Goal: Task Accomplishment & Management: Manage account settings

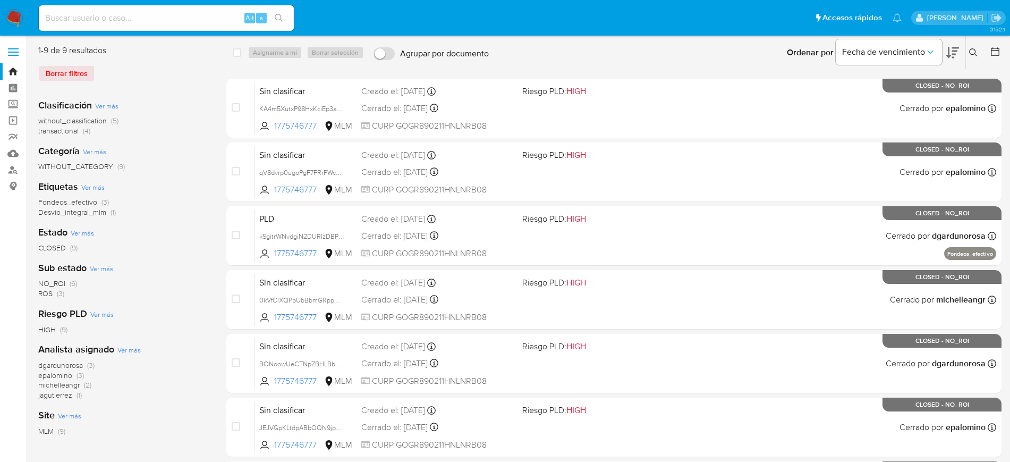
drag, startPoint x: 971, startPoint y: 47, endPoint x: 927, endPoint y: 60, distance: 45.4
click at [971, 47] on button at bounding box center [975, 52] width 18 height 13
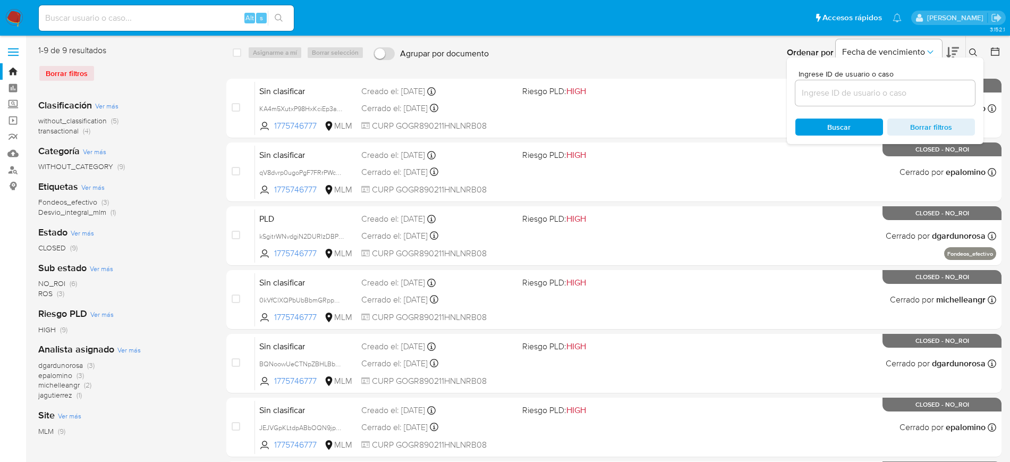
click at [872, 94] on input at bounding box center [886, 93] width 180 height 14
type input "324741541"
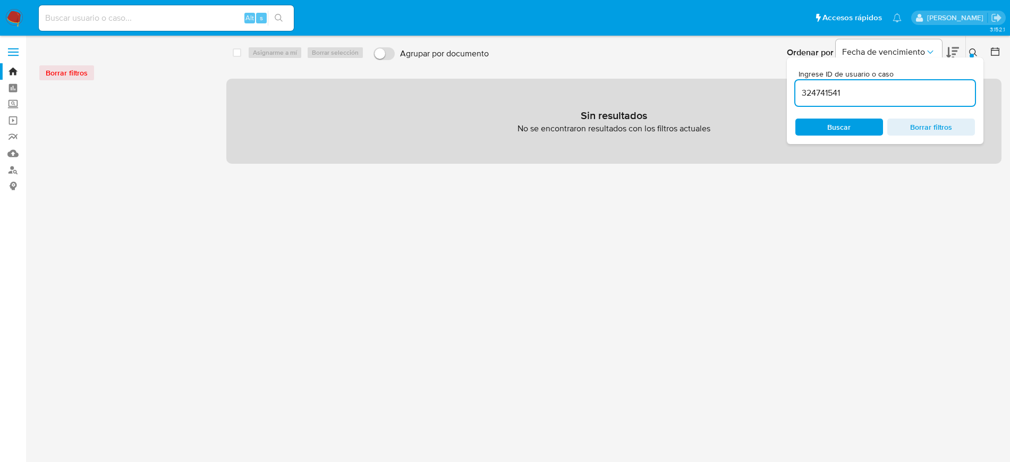
click at [971, 54] on button at bounding box center [975, 52] width 18 height 13
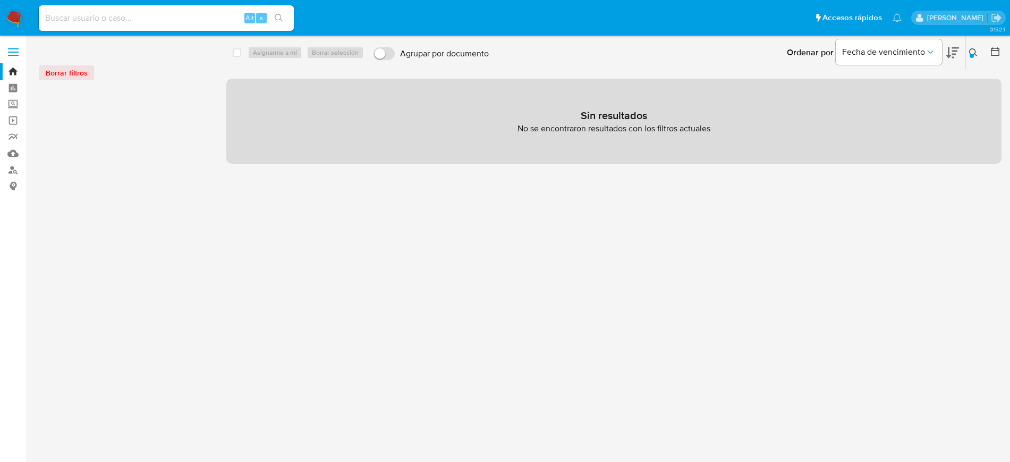
click at [13, 14] on img at bounding box center [14, 18] width 18 height 18
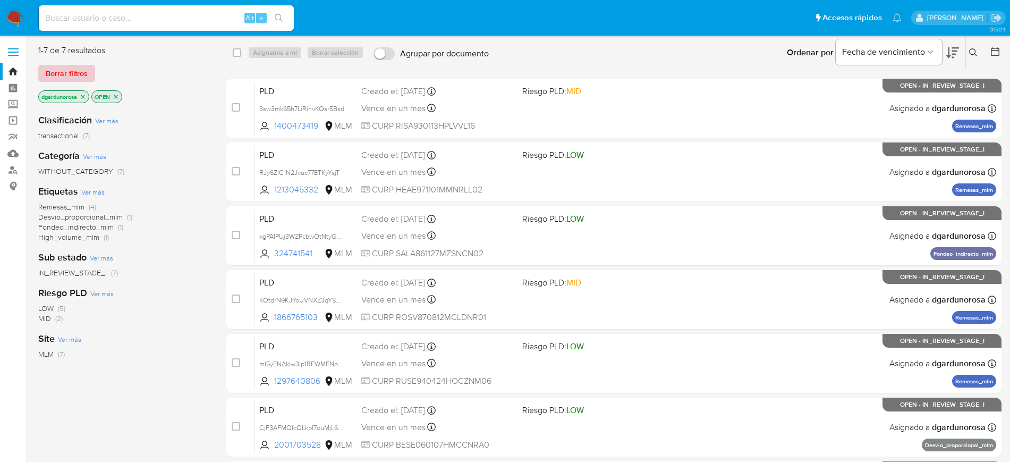
click at [64, 70] on span "Borrar filtros" at bounding box center [67, 73] width 42 height 15
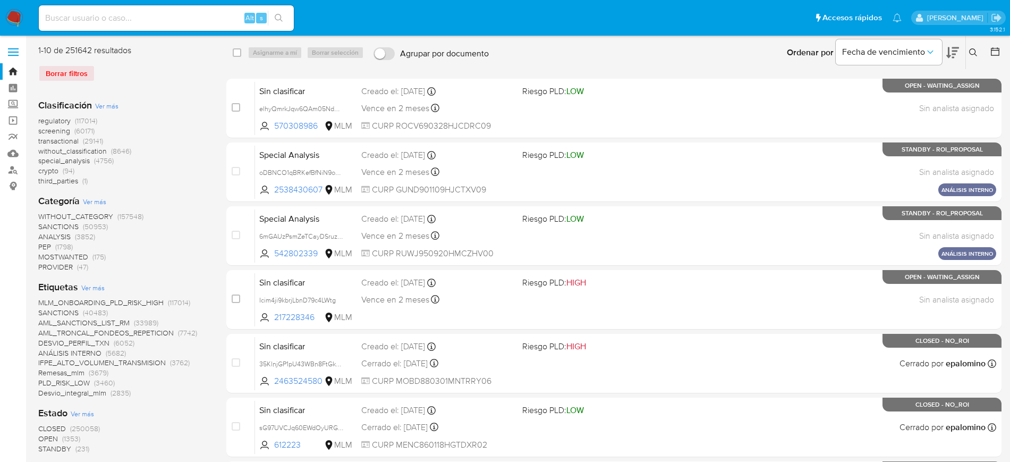
click at [971, 52] on icon at bounding box center [974, 52] width 9 height 9
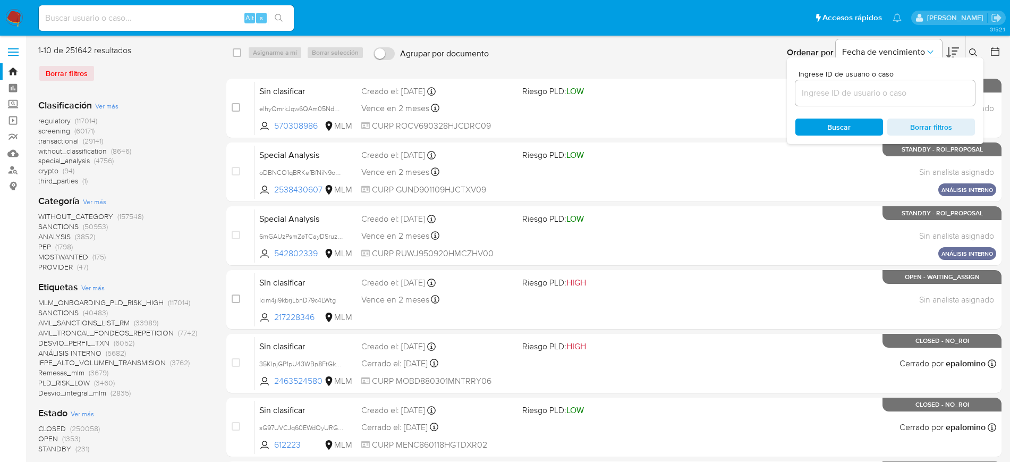
click at [928, 89] on input at bounding box center [886, 93] width 180 height 14
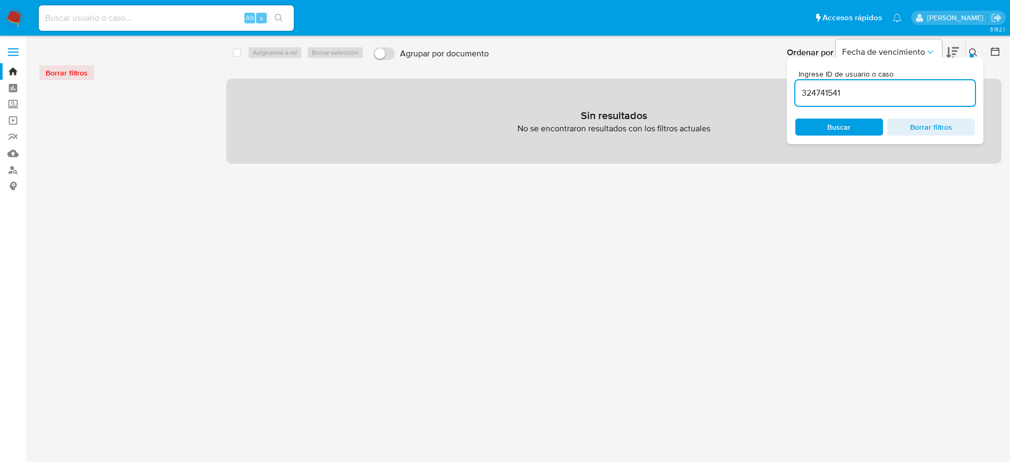
click at [867, 92] on input "324741541" at bounding box center [886, 93] width 180 height 14
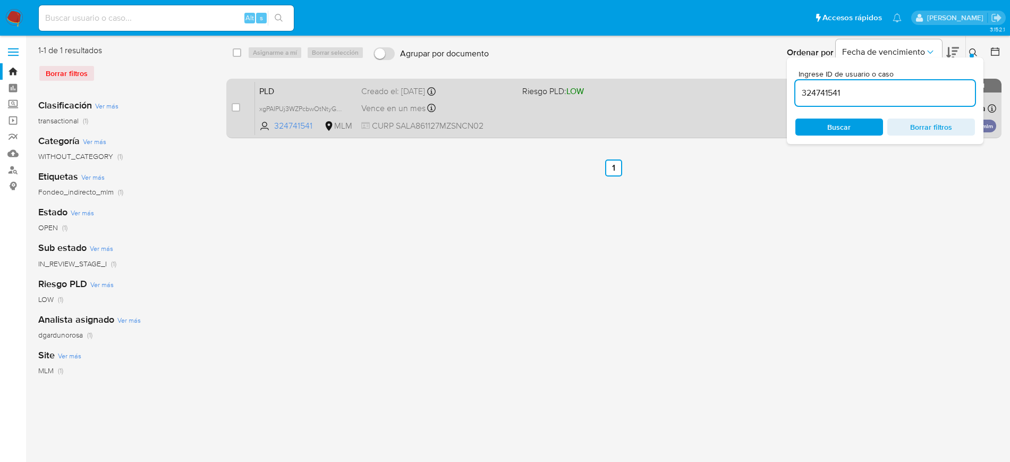
click at [596, 124] on div "PLD xgPAIPUj3WZPcbwOtNtyGx1z 324741541 MLM Riesgo PLD: LOW Creado el: 12/07/202…" at bounding box center [625, 108] width 741 height 54
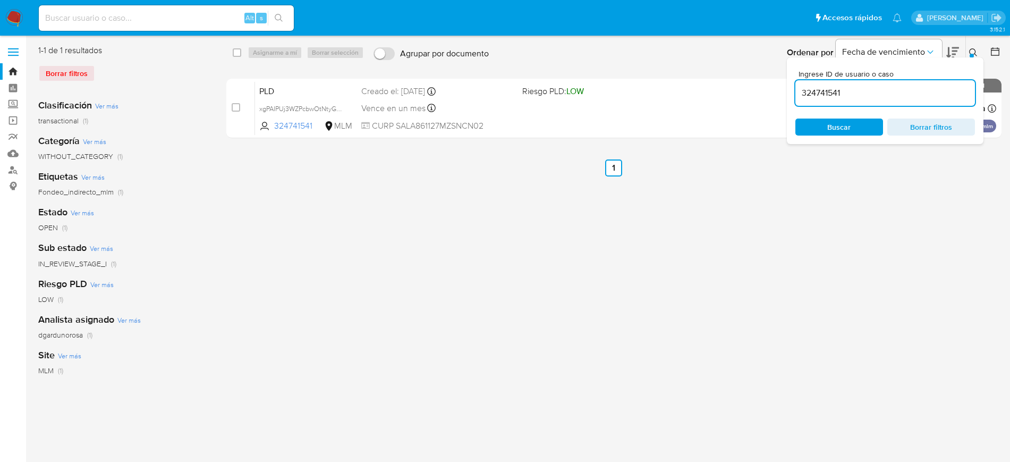
click at [826, 87] on input "324741541" at bounding box center [886, 93] width 180 height 14
click at [825, 88] on input "324741541" at bounding box center [886, 93] width 180 height 14
paste input "1213045332"
type input "1213045332"
click at [981, 53] on button at bounding box center [975, 52] width 18 height 13
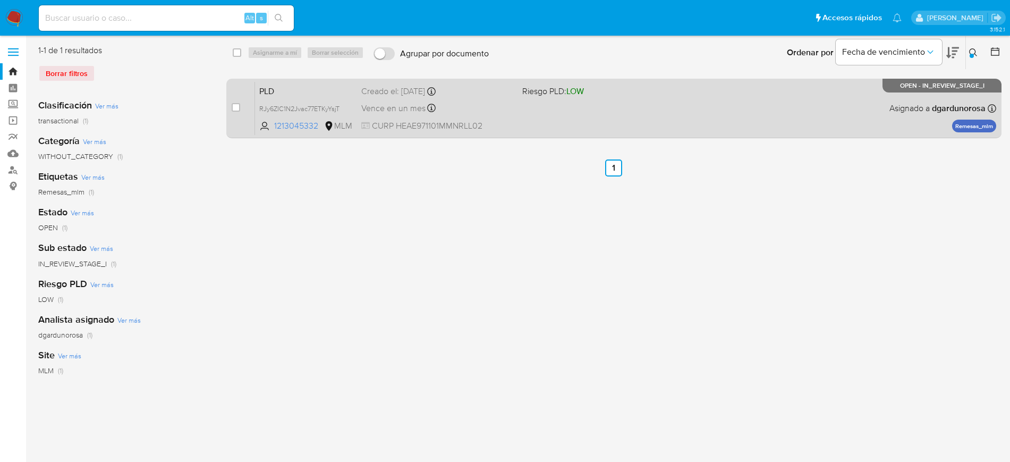
click at [780, 107] on div "PLD RJy6ZIC1N2Jvac77ETKyYsjT 1213045332 MLM Riesgo PLD: LOW Creado el: 12/07/20…" at bounding box center [625, 108] width 741 height 54
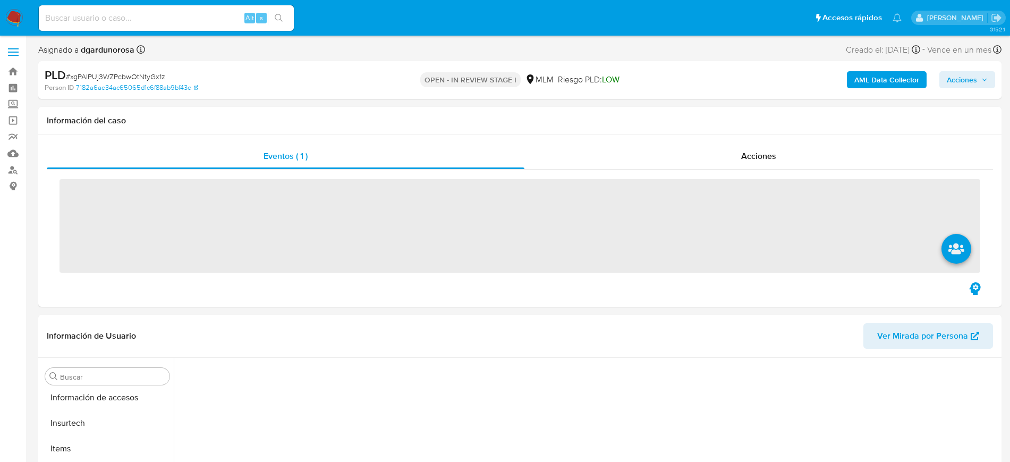
scroll to position [424, 0]
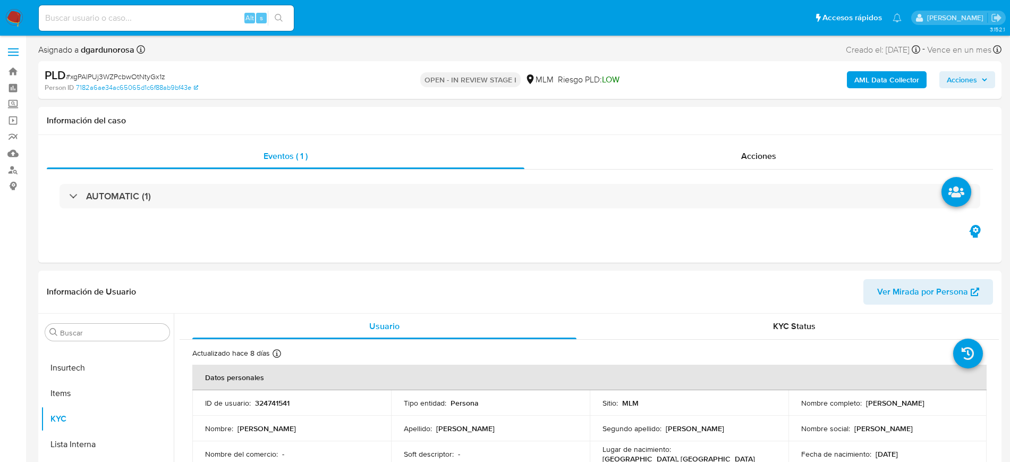
select select "10"
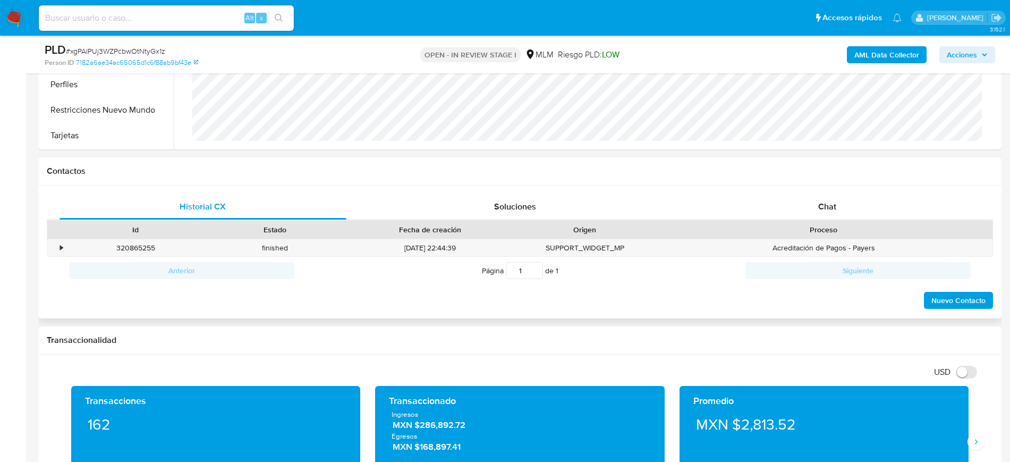
scroll to position [133, 0]
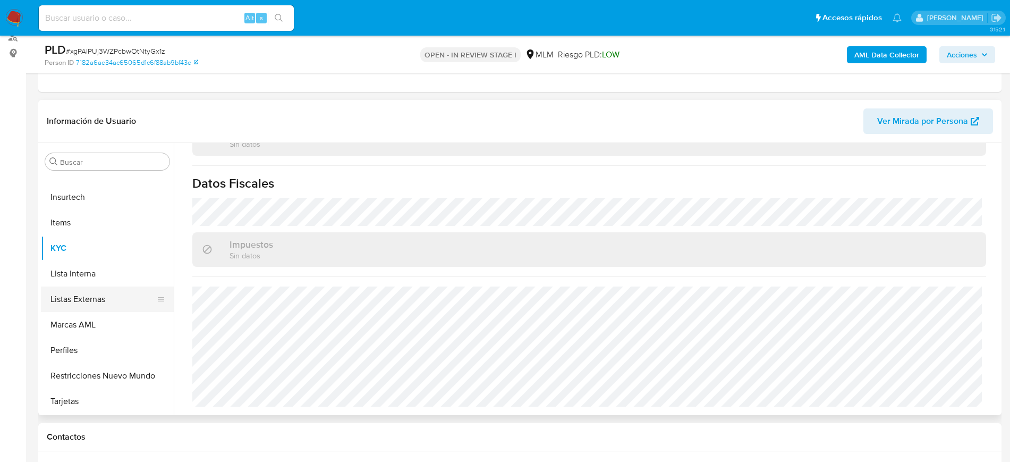
drag, startPoint x: 99, startPoint y: 296, endPoint x: 131, endPoint y: 299, distance: 32.5
click at [99, 296] on button "Listas Externas" at bounding box center [103, 299] width 124 height 26
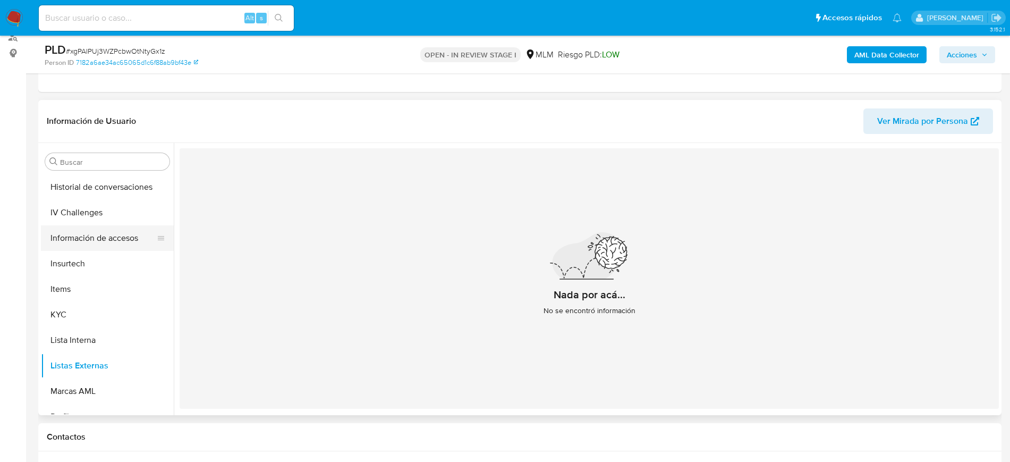
scroll to position [291, 0]
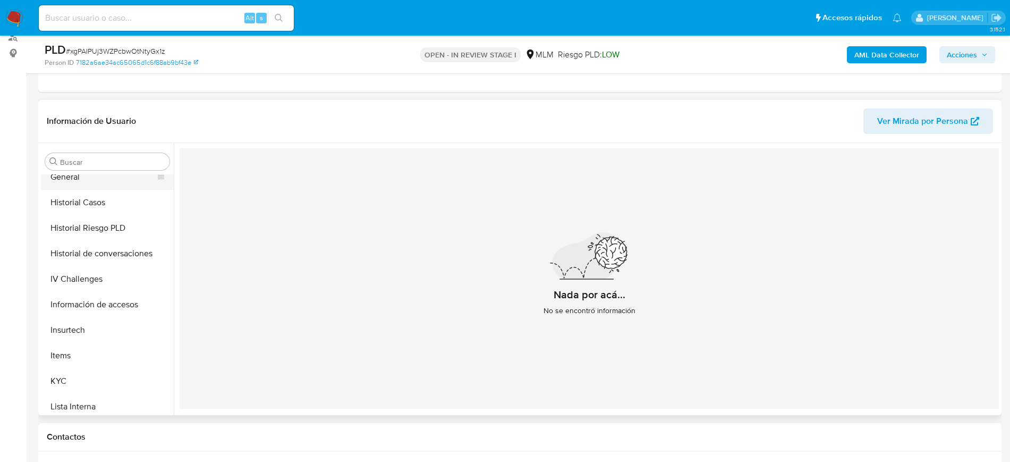
drag, startPoint x: 88, startPoint y: 179, endPoint x: 92, endPoint y: 186, distance: 8.4
click at [88, 179] on button "General" at bounding box center [103, 177] width 124 height 26
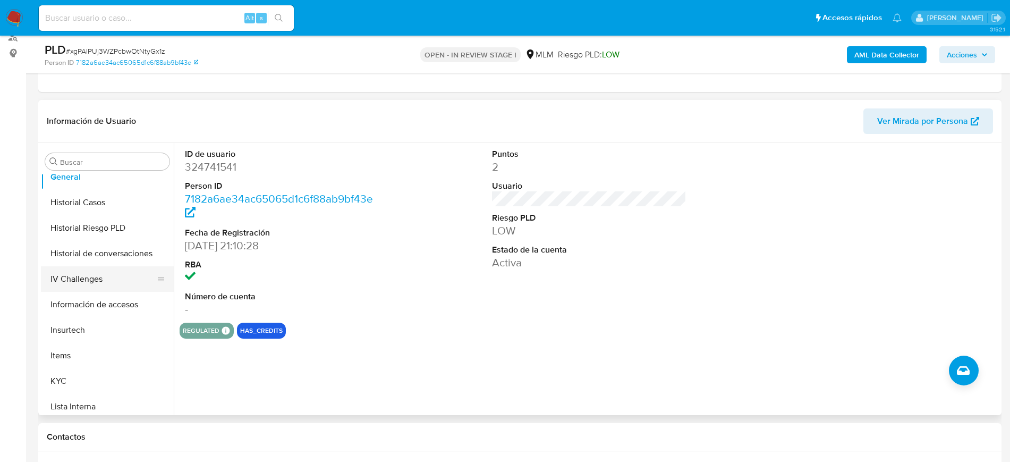
scroll to position [424, 0]
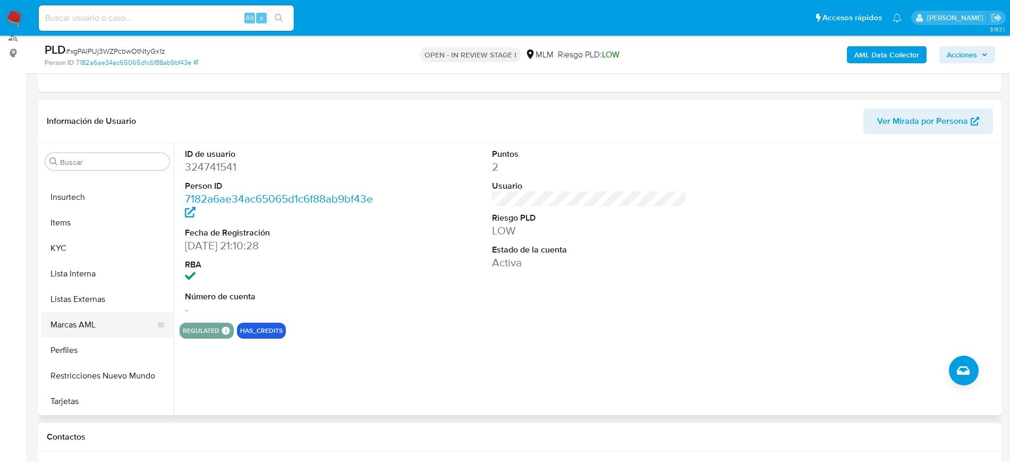
drag, startPoint x: 103, startPoint y: 305, endPoint x: 135, endPoint y: 323, distance: 36.7
click at [103, 306] on button "Listas Externas" at bounding box center [107, 299] width 133 height 26
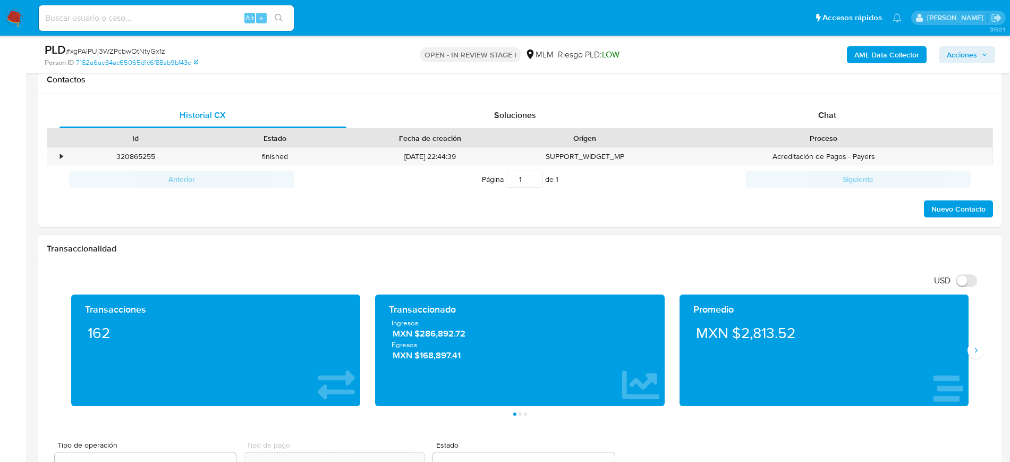
scroll to position [598, 0]
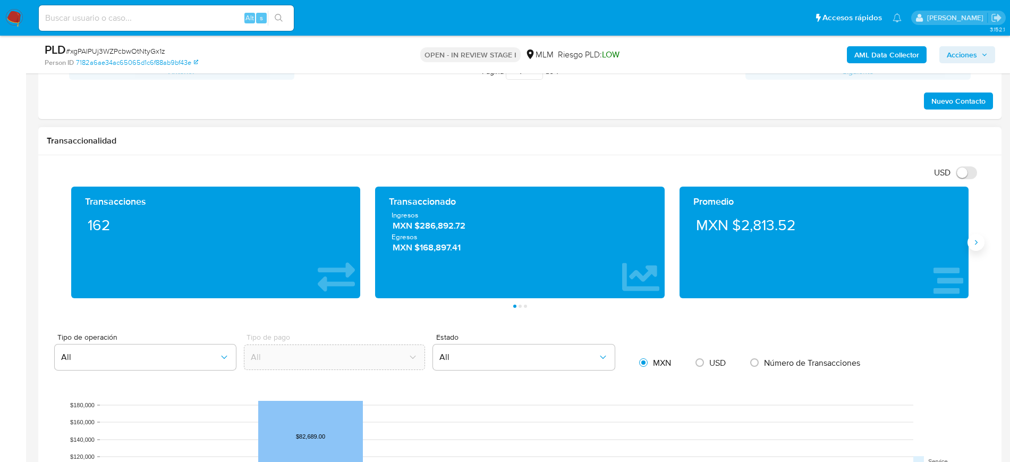
click at [968, 244] on button "Siguiente" at bounding box center [976, 242] width 17 height 17
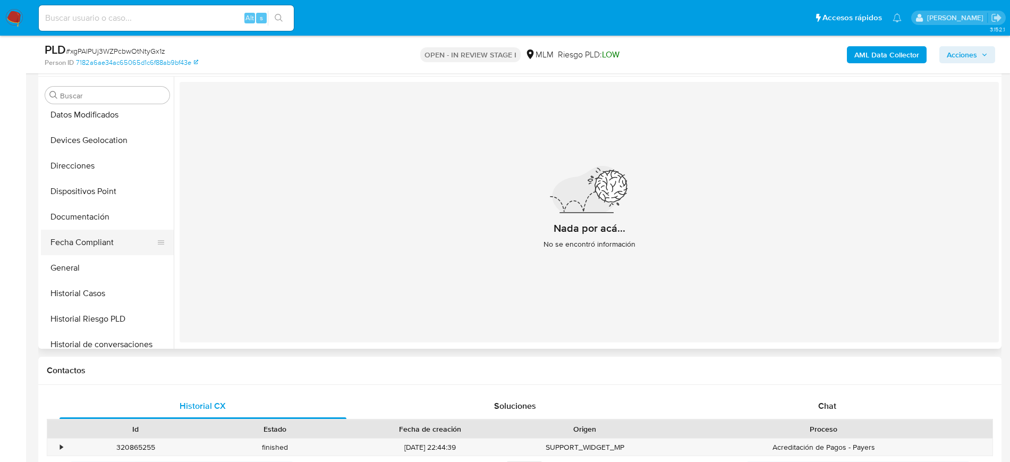
scroll to position [91, 0]
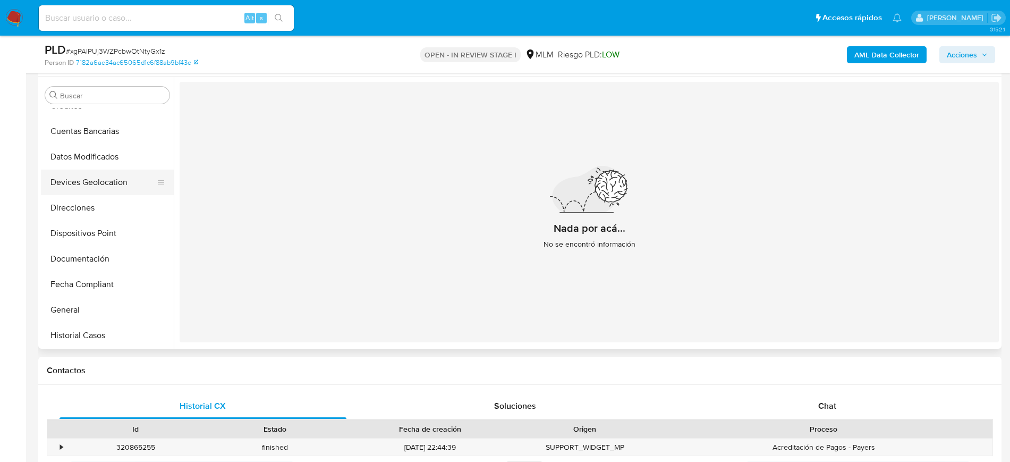
click at [108, 179] on button "Devices Geolocation" at bounding box center [103, 183] width 124 height 26
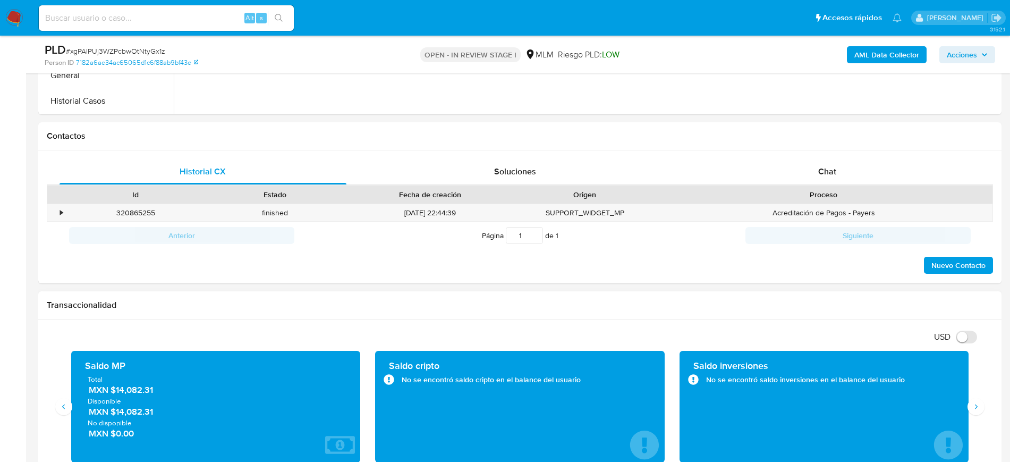
scroll to position [465, 0]
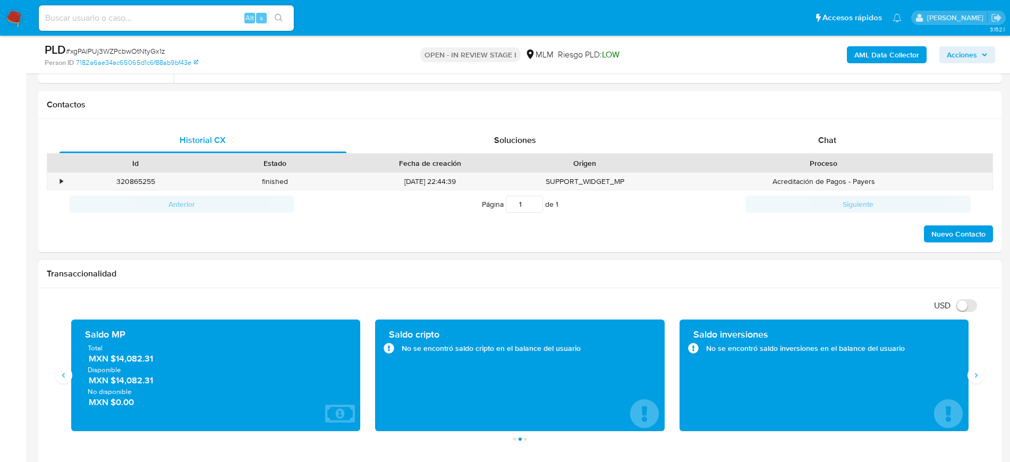
drag, startPoint x: 162, startPoint y: 360, endPoint x: 114, endPoint y: 358, distance: 47.9
click at [114, 358] on span "MXN $14,082.31" at bounding box center [217, 359] width 256 height 12
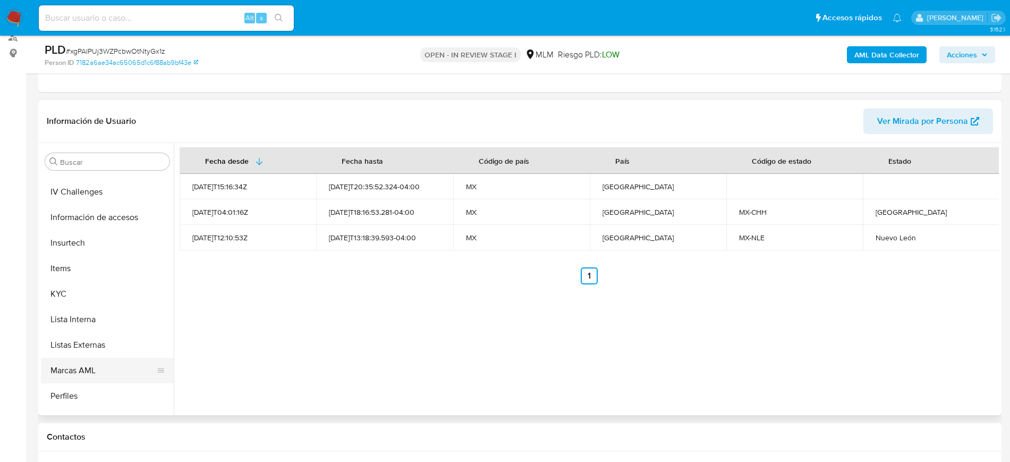
scroll to position [424, 0]
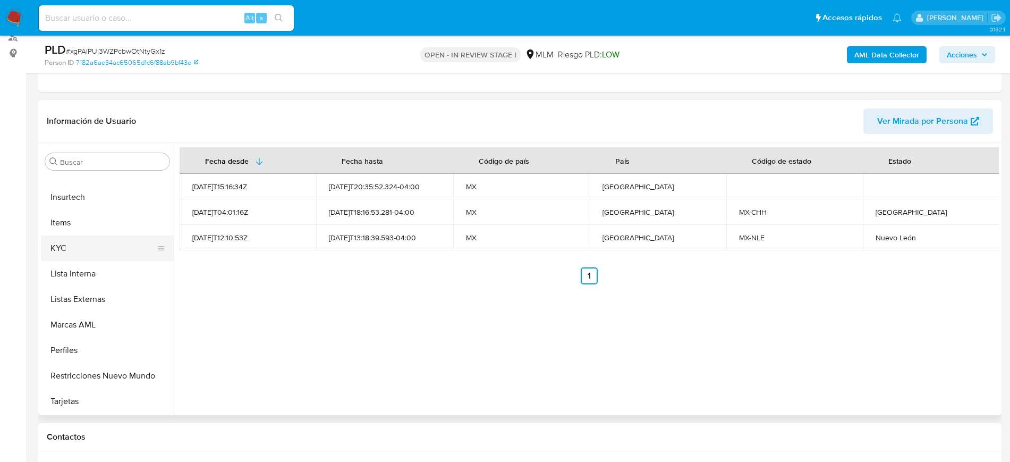
click at [83, 237] on button "KYC" at bounding box center [103, 248] width 124 height 26
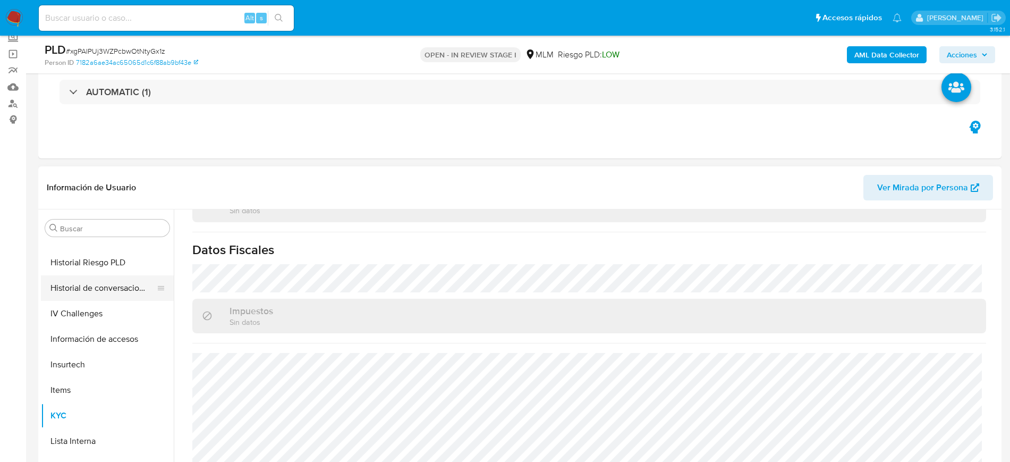
scroll to position [399, 0]
click at [107, 228] on input "Buscar" at bounding box center [112, 229] width 105 height 10
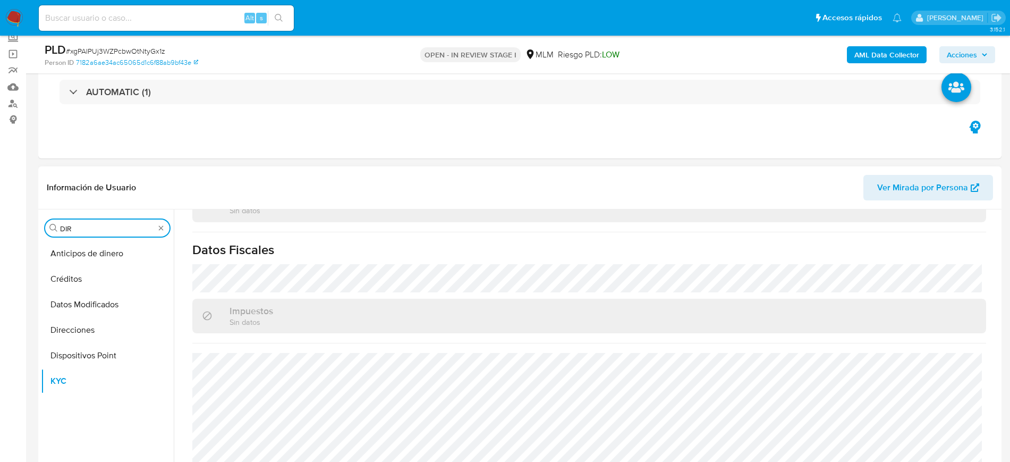
scroll to position [0, 0]
type input "DIRECC"
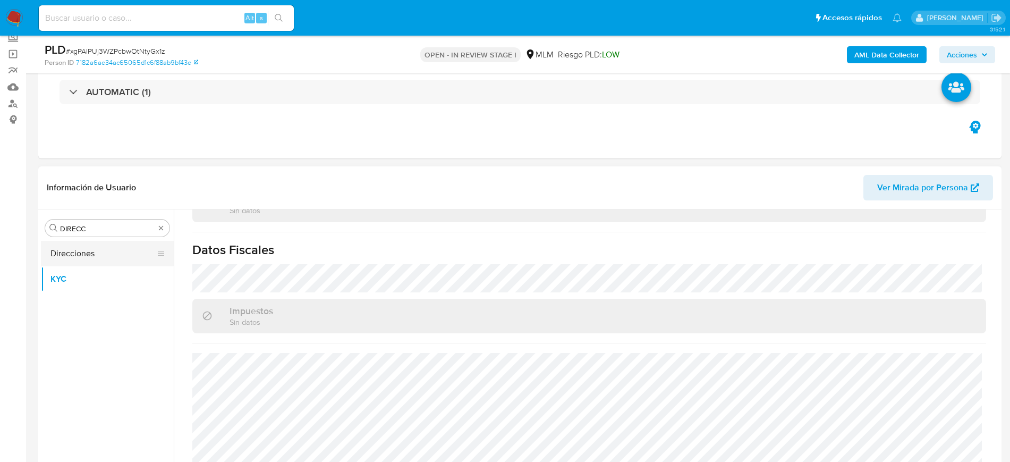
click at [95, 260] on button "Direcciones" at bounding box center [103, 254] width 124 height 26
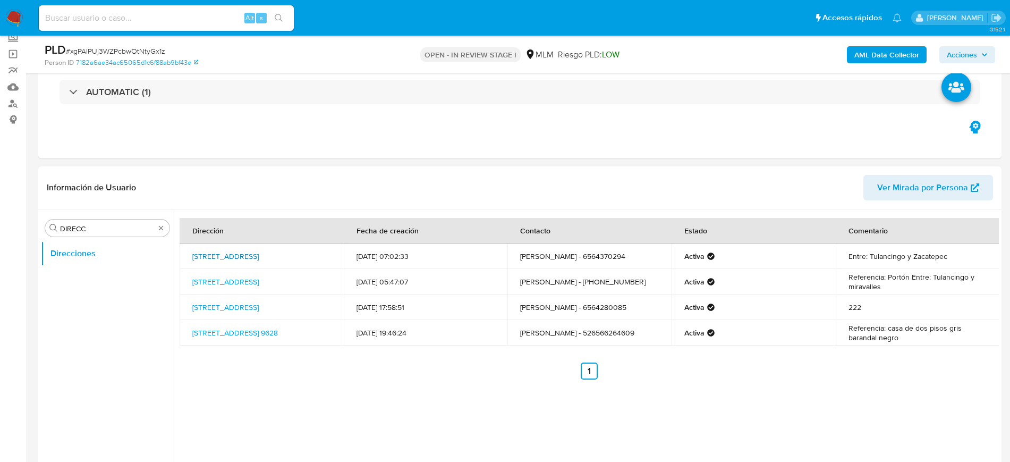
click at [259, 254] on link "Calle Ajusco 3831, Juárez, Chihuahua, 32220, Mexico 3831" at bounding box center [225, 256] width 66 height 11
click at [226, 279] on link "Tenango 4613, Juárez, Chihuahua, 32220, Mexico 4613" at bounding box center [225, 281] width 66 height 11
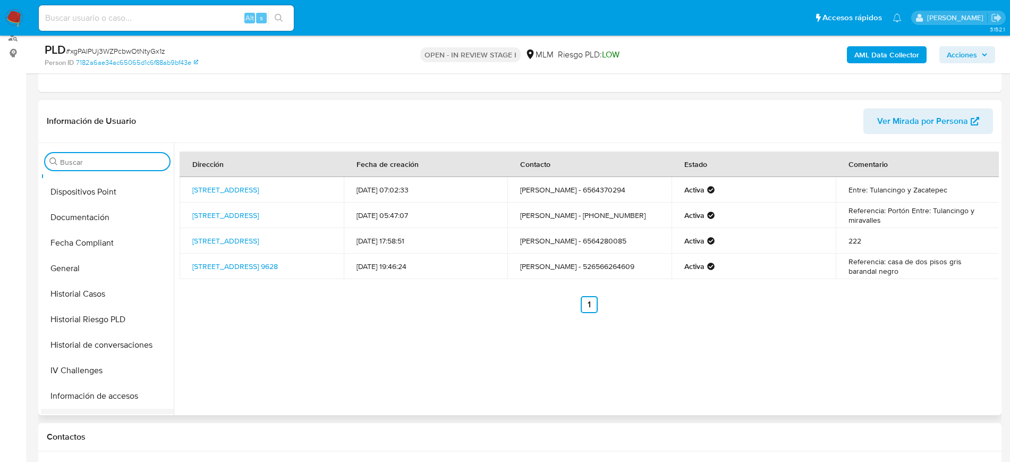
scroll to position [332, 0]
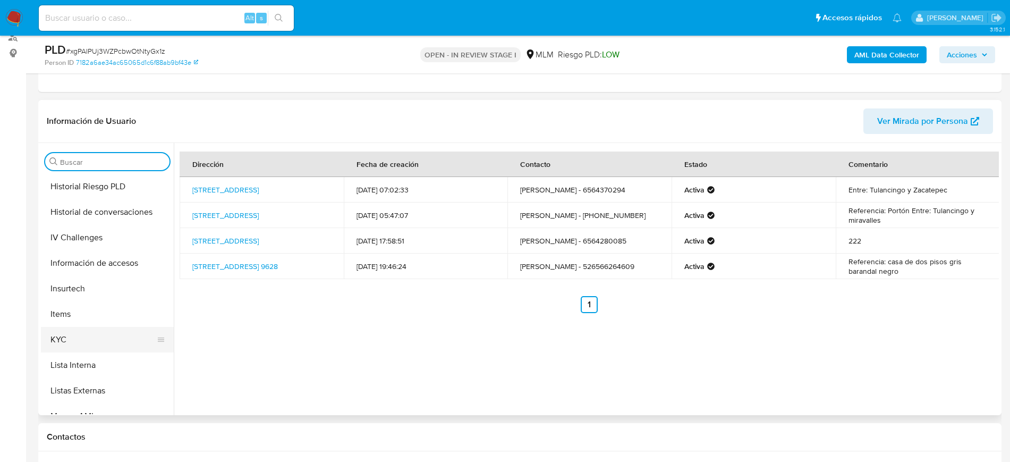
click at [75, 338] on button "KYC" at bounding box center [103, 340] width 124 height 26
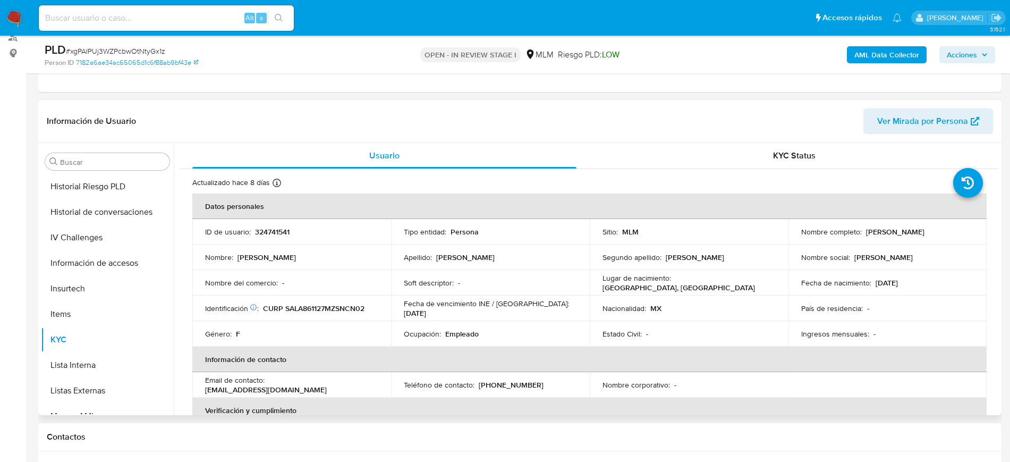
click at [517, 384] on p "[PHONE_NUMBER]" at bounding box center [511, 385] width 65 height 10
copy p "4280085"
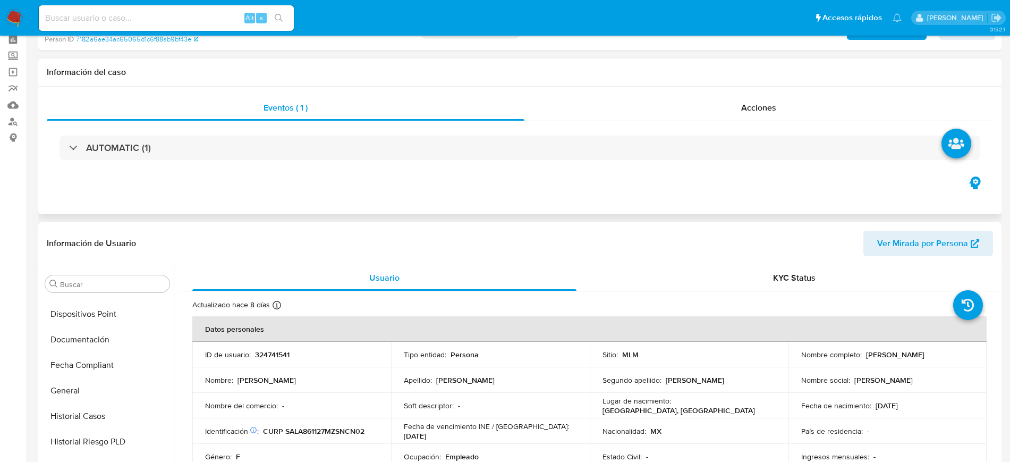
scroll to position [0, 0]
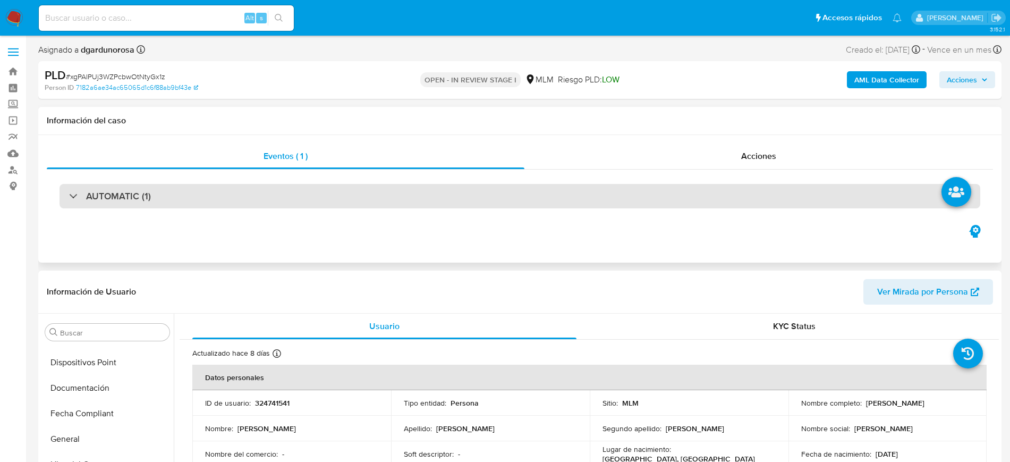
click at [222, 196] on div "AUTOMATIC (1)" at bounding box center [520, 196] width 921 height 24
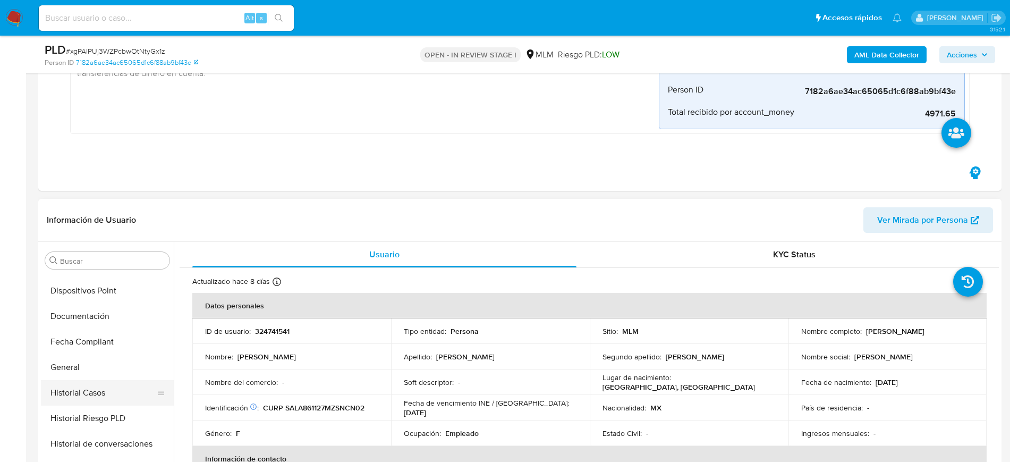
scroll to position [266, 0]
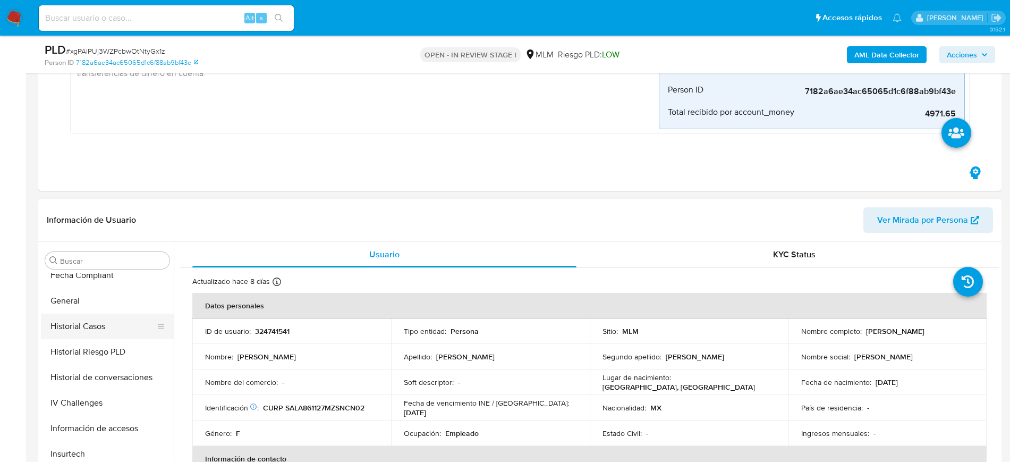
click at [100, 335] on button "Historial Casos" at bounding box center [103, 327] width 124 height 26
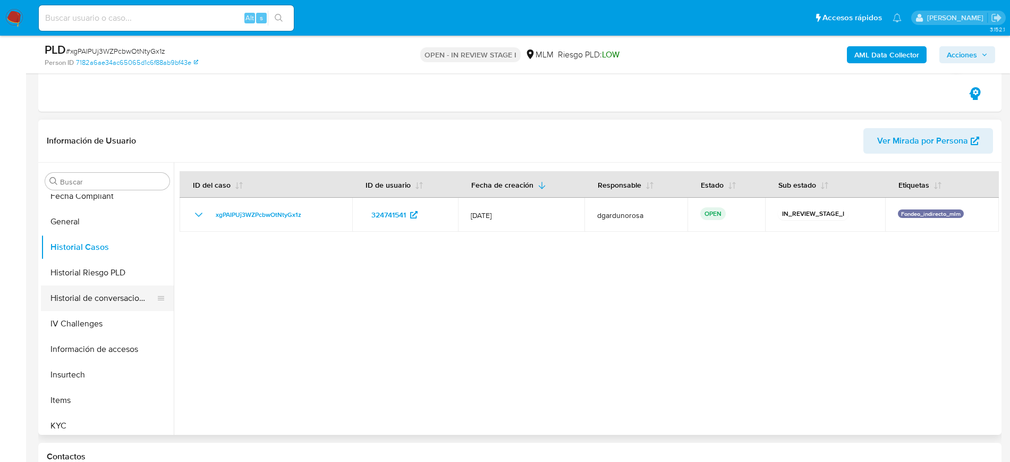
click at [104, 305] on button "Historial de conversaciones" at bounding box center [103, 298] width 124 height 26
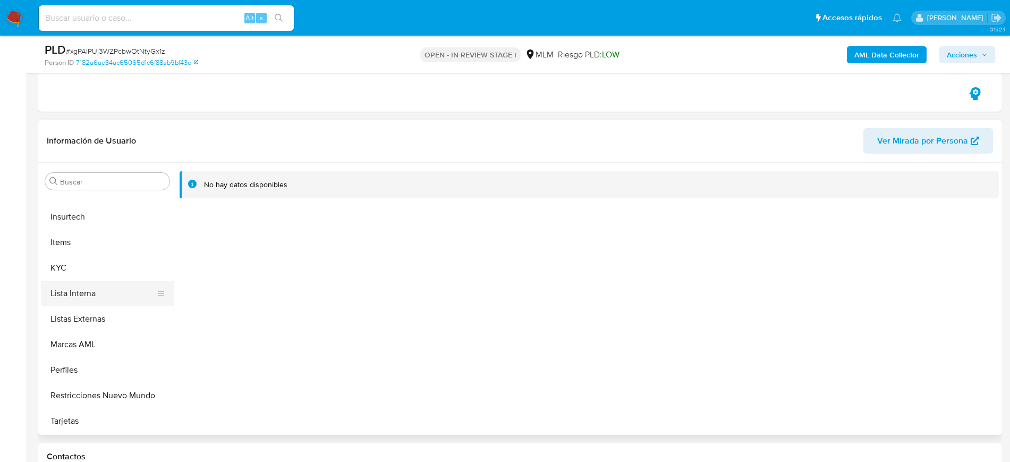
scroll to position [291, 0]
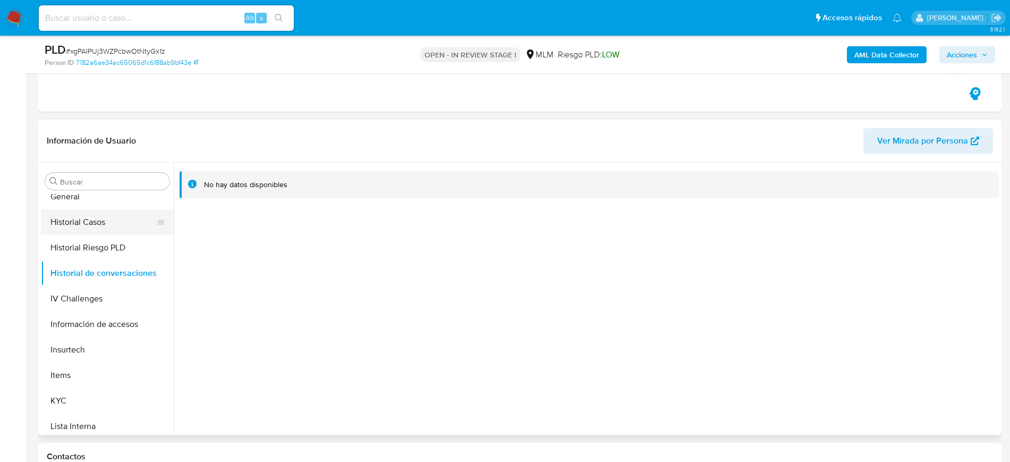
click at [102, 231] on button "Historial Casos" at bounding box center [103, 222] width 124 height 26
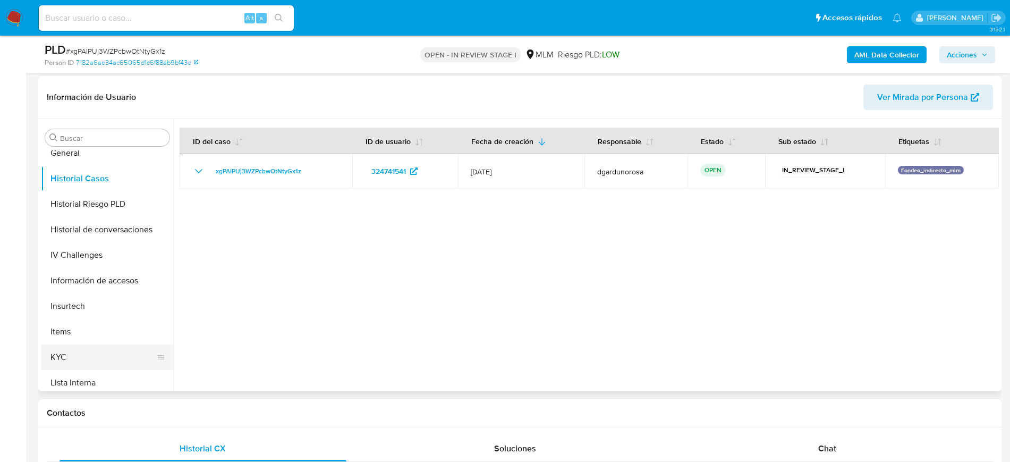
scroll to position [332, 0]
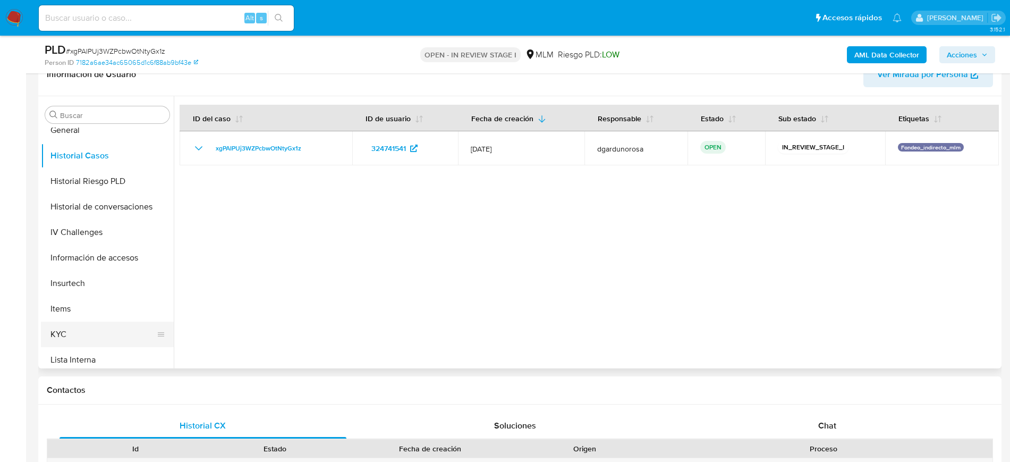
click at [57, 327] on button "KYC" at bounding box center [103, 335] width 124 height 26
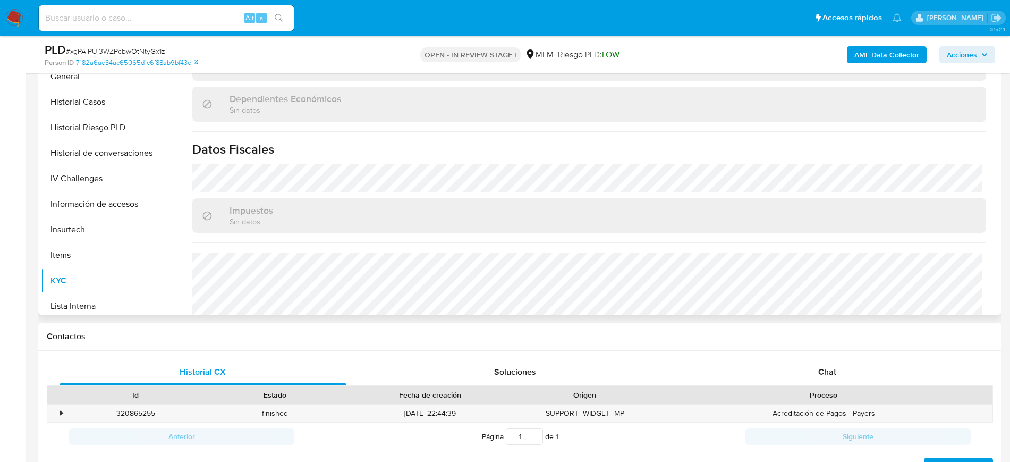
scroll to position [458, 0]
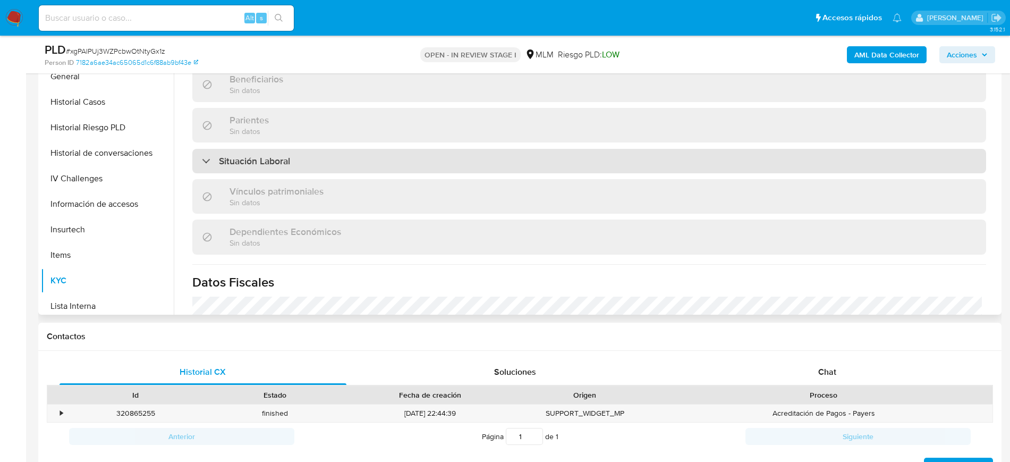
click at [245, 158] on h3 "Situación Laboral" at bounding box center [254, 161] width 71 height 12
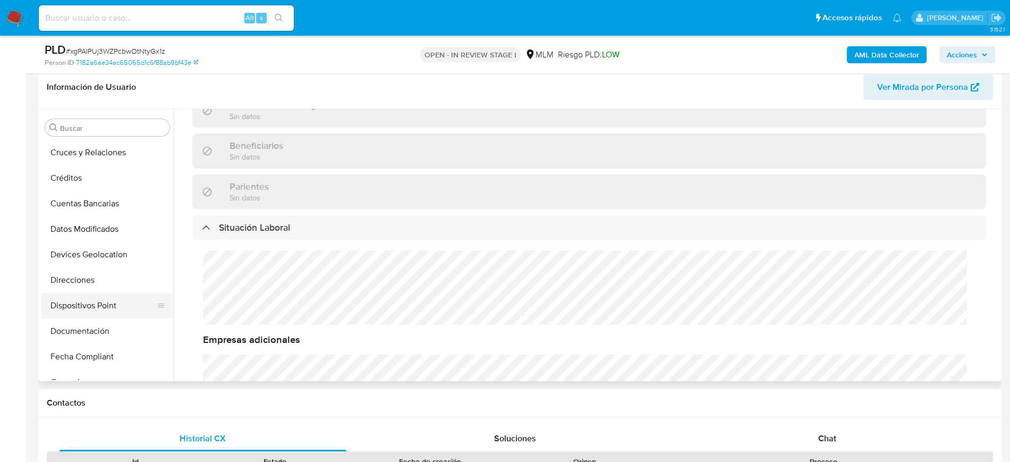
scroll to position [66, 0]
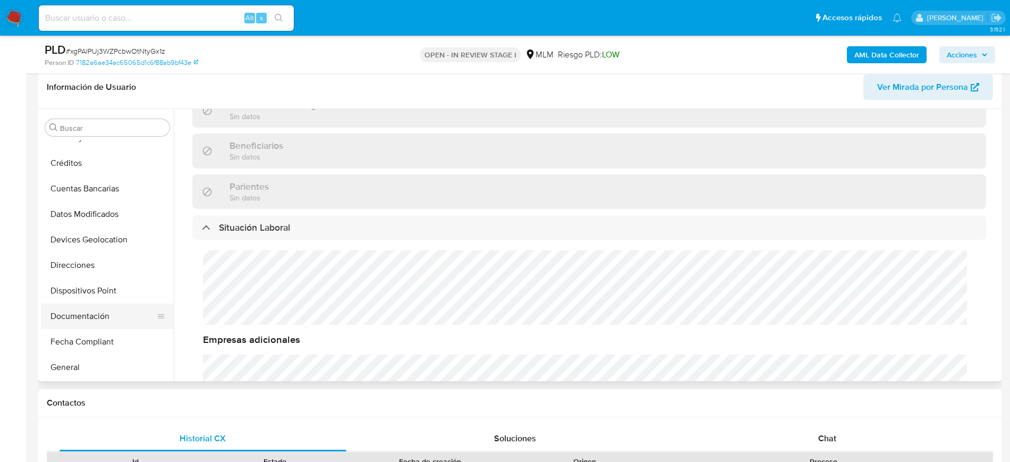
click at [109, 321] on button "Documentación" at bounding box center [103, 317] width 124 height 26
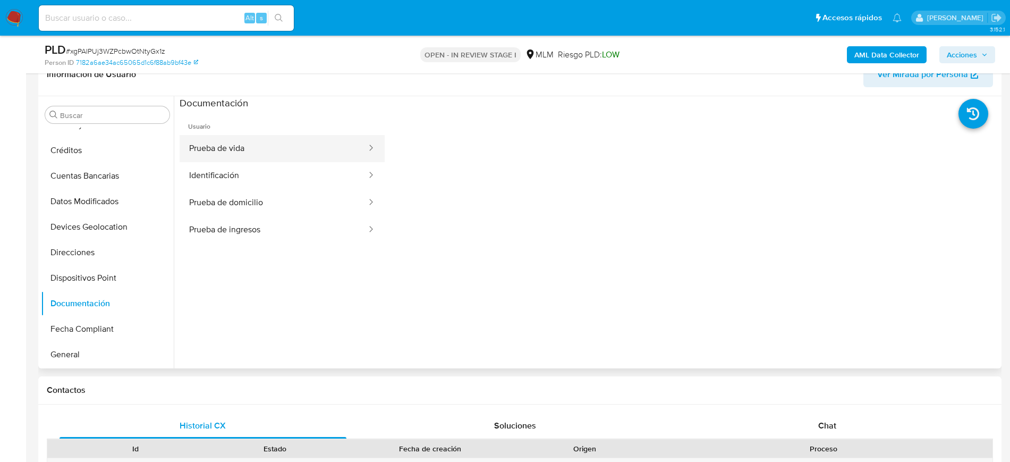
click at [268, 144] on button "Prueba de vida" at bounding box center [274, 148] width 188 height 27
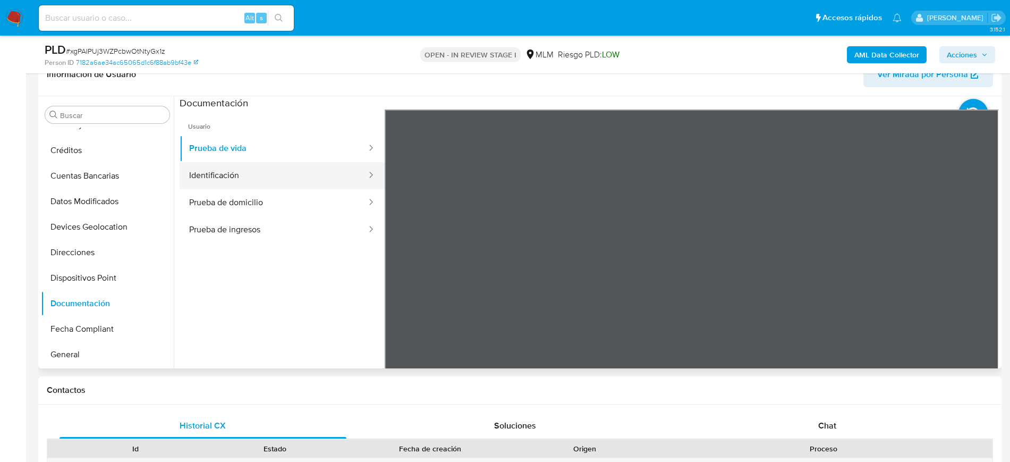
click at [288, 172] on button "Identificación" at bounding box center [274, 175] width 188 height 27
click at [256, 187] on button "Identificación" at bounding box center [274, 175] width 188 height 27
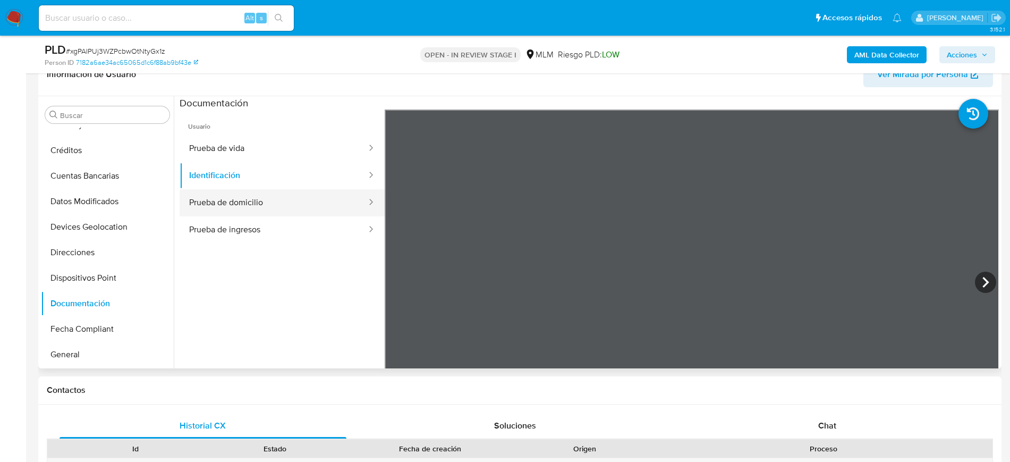
click at [256, 199] on button "Prueba de domicilio" at bounding box center [274, 202] width 188 height 27
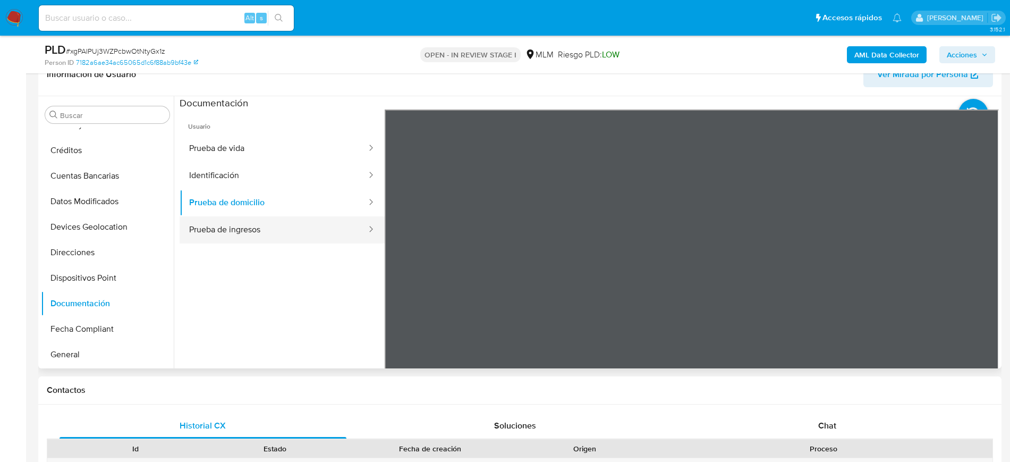
click at [246, 235] on button "Prueba de ingresos" at bounding box center [274, 229] width 188 height 27
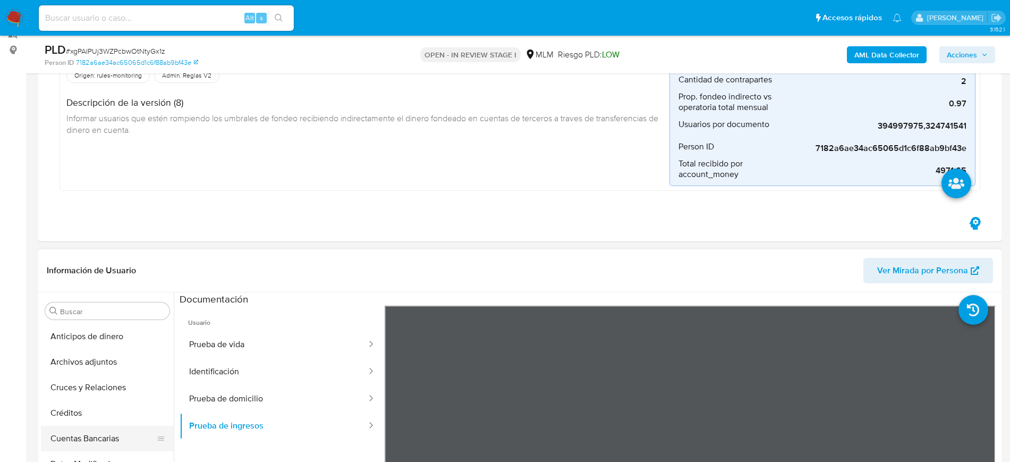
scroll to position [133, 0]
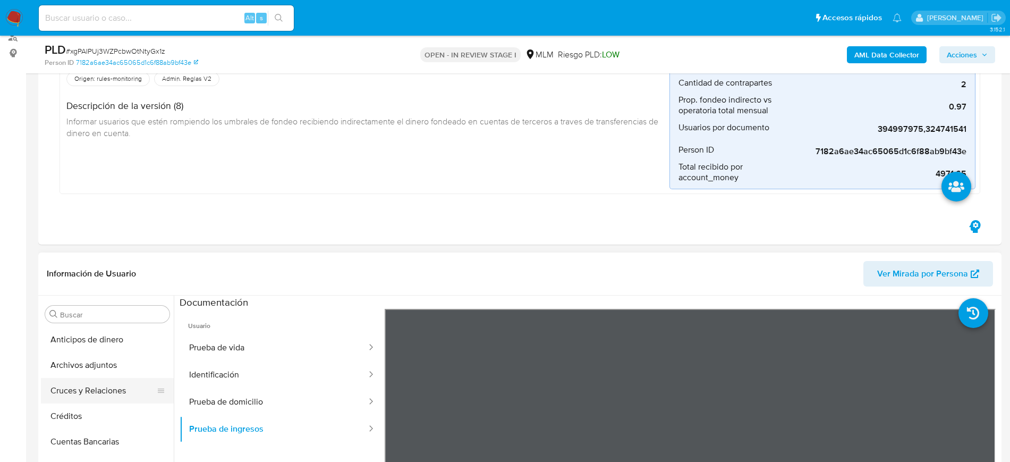
click at [95, 378] on button "Cruces y Relaciones" at bounding box center [103, 391] width 124 height 26
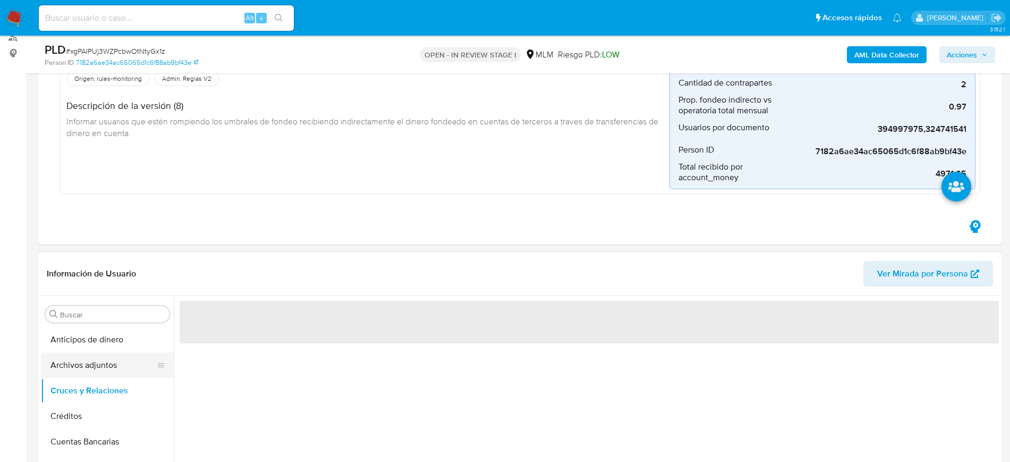
click at [102, 370] on button "Archivos adjuntos" at bounding box center [103, 365] width 124 height 26
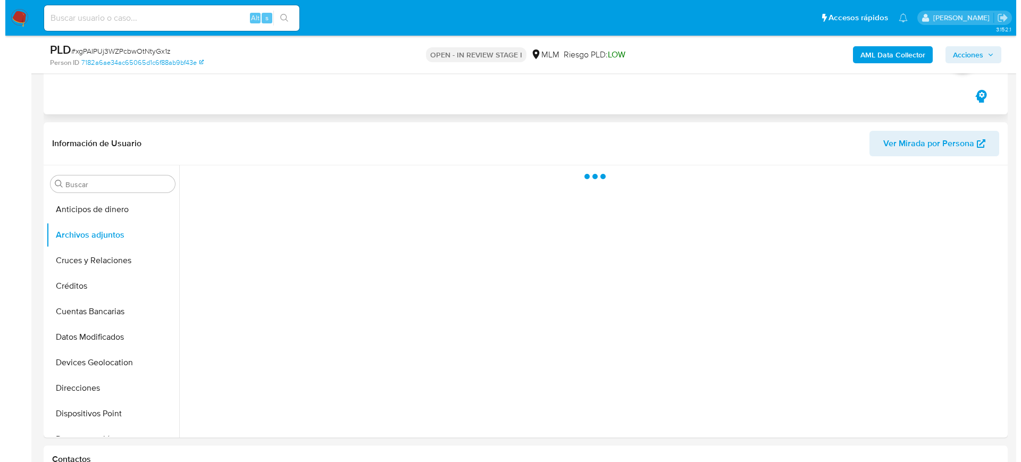
scroll to position [266, 0]
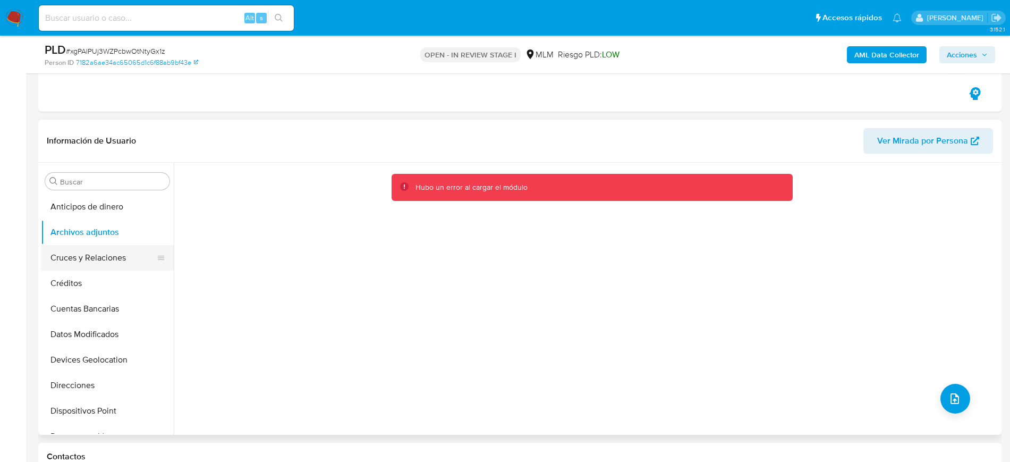
click at [116, 259] on button "Cruces y Relaciones" at bounding box center [103, 258] width 124 height 26
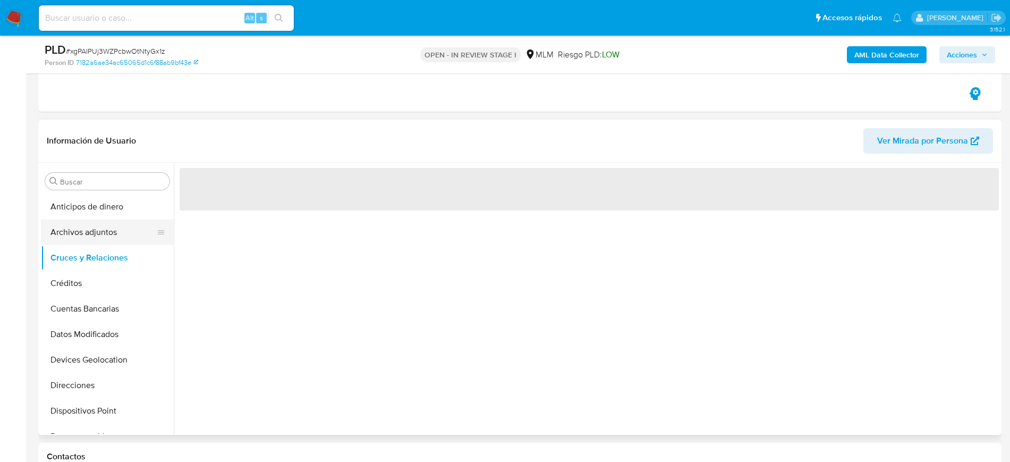
click at [113, 239] on button "Archivos adjuntos" at bounding box center [103, 233] width 124 height 26
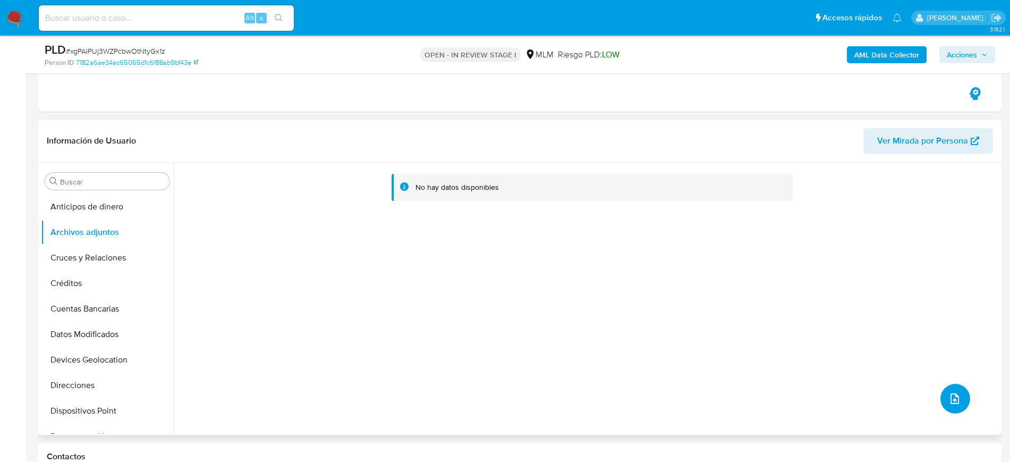
click at [958, 400] on button "upload-file" at bounding box center [956, 399] width 30 height 30
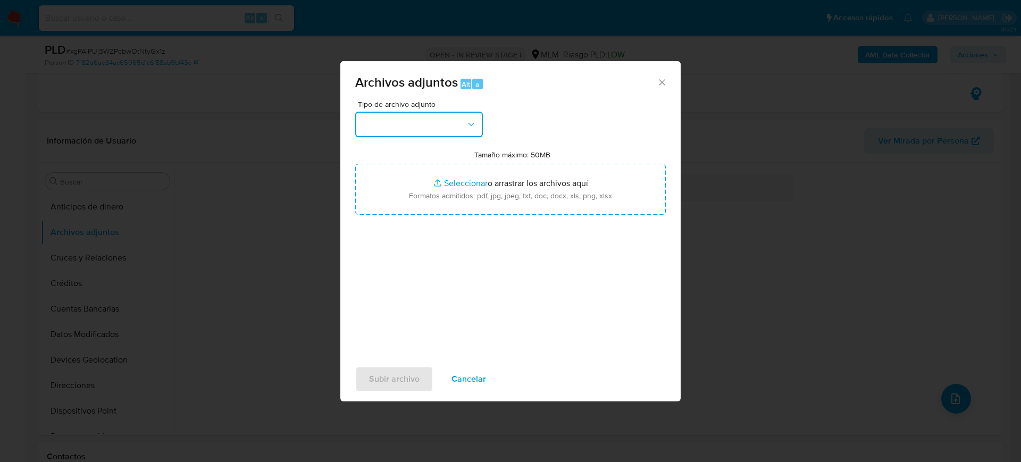
click at [433, 125] on button "button" at bounding box center [419, 125] width 128 height 26
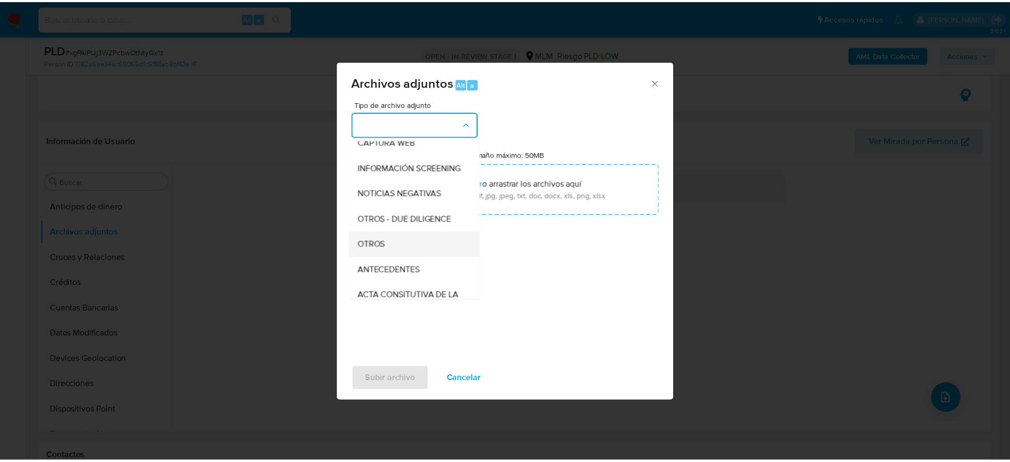
scroll to position [133, 0]
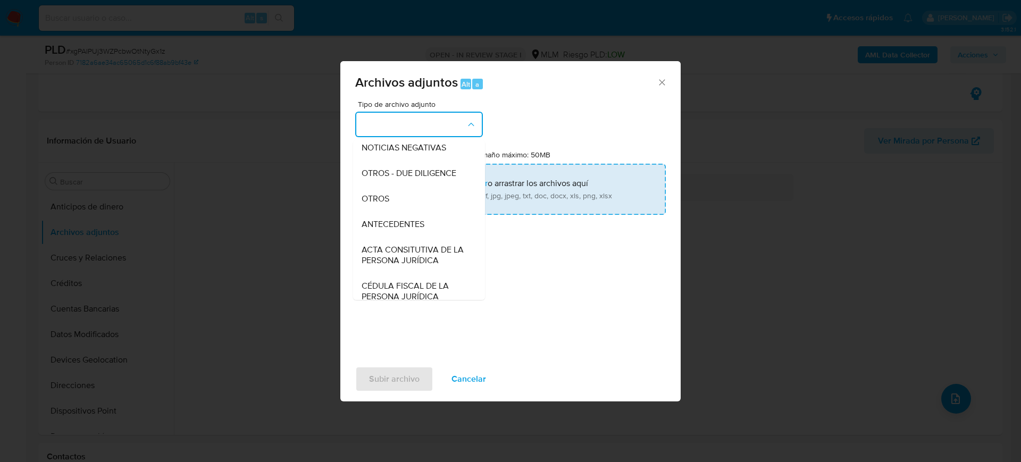
click at [399, 211] on div "OTROS" at bounding box center [415, 199] width 108 height 26
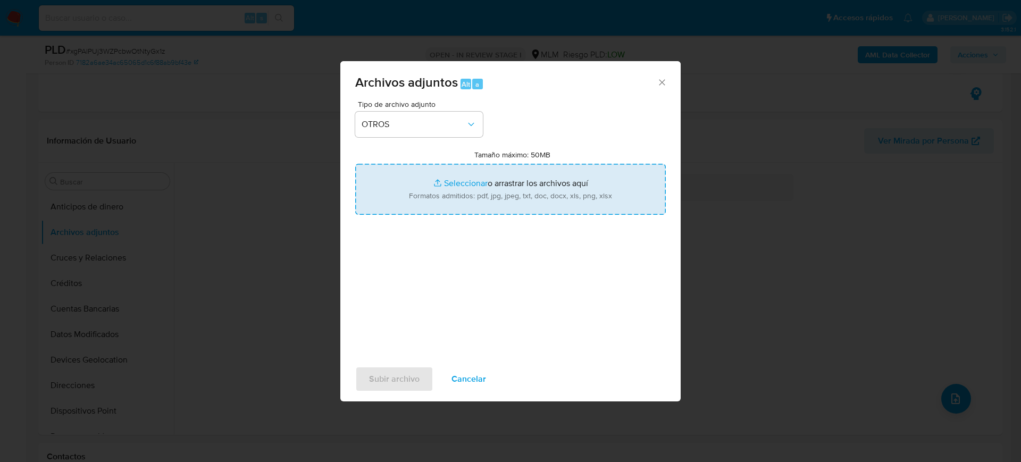
type input "C:\fakepath\324741541_Andrea Sanchez_Julio2025.pdf"
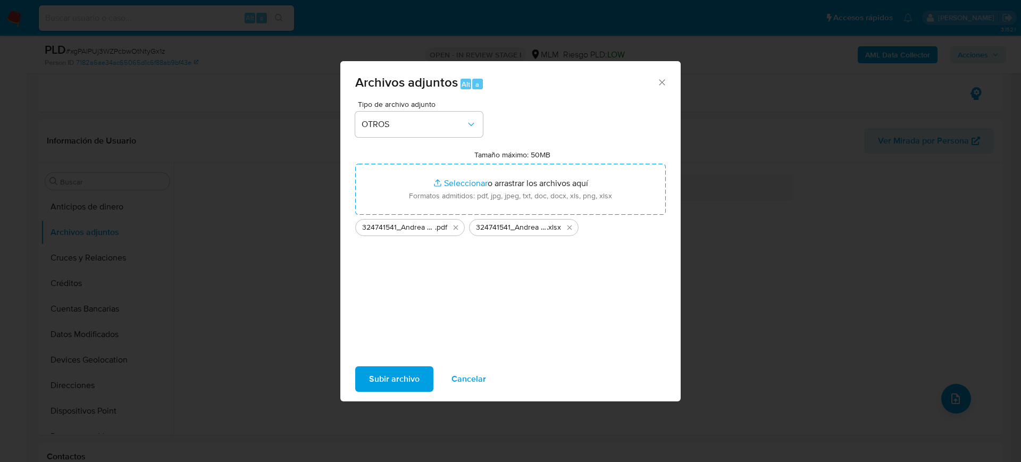
click at [415, 380] on span "Subir archivo" at bounding box center [394, 378] width 50 height 23
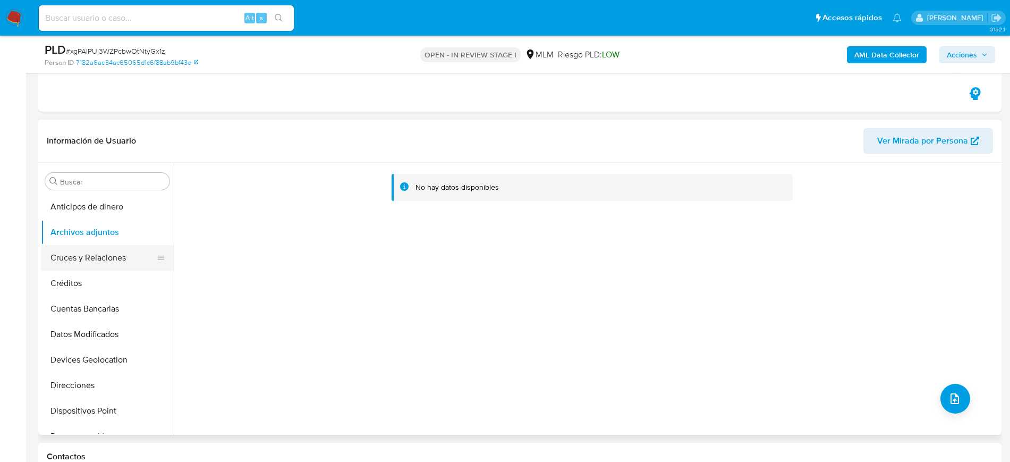
drag, startPoint x: 90, startPoint y: 267, endPoint x: 89, endPoint y: 247, distance: 19.7
click at [90, 267] on button "Cruces y Relaciones" at bounding box center [103, 258] width 124 height 26
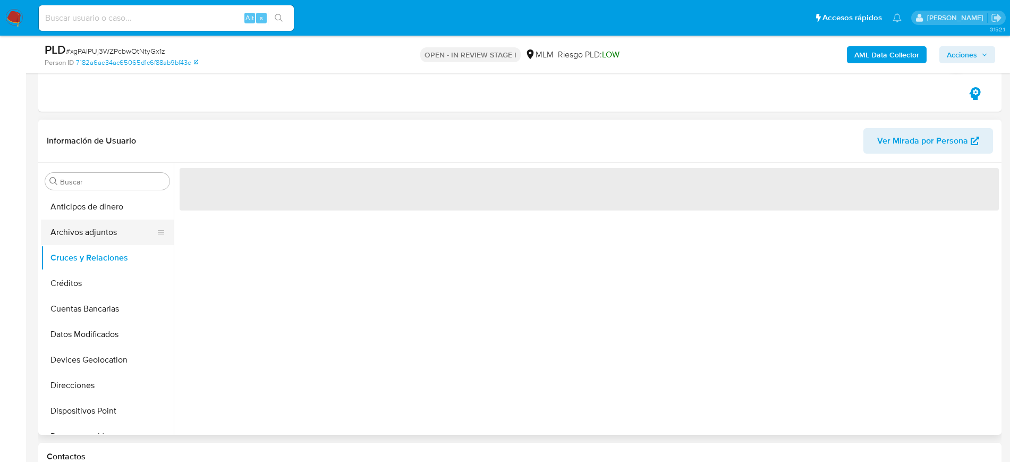
click at [88, 236] on button "Archivos adjuntos" at bounding box center [103, 233] width 124 height 26
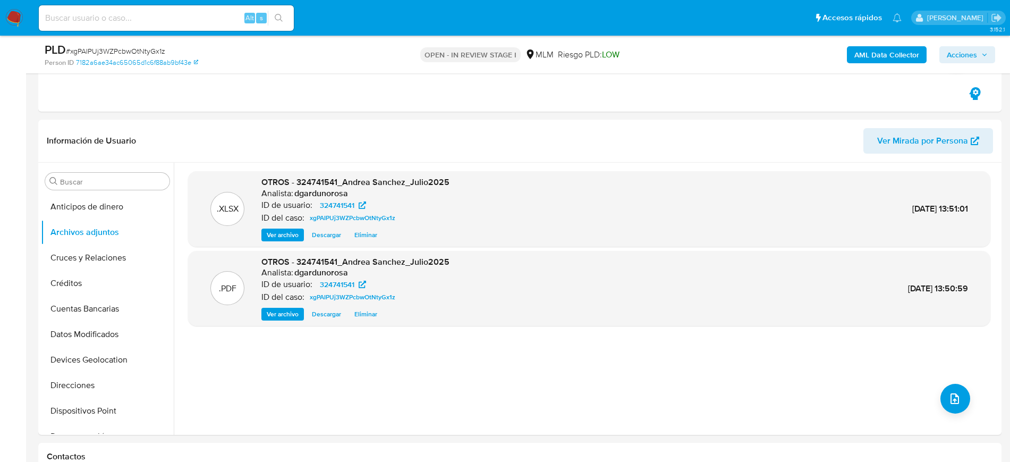
click at [965, 49] on span "Acciones" at bounding box center [962, 54] width 30 height 17
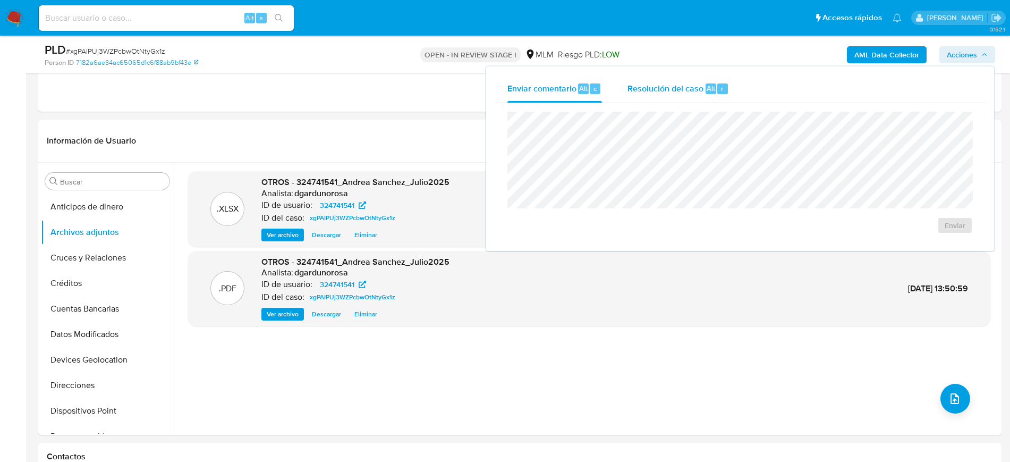
click at [665, 84] on span "Resolución del caso" at bounding box center [666, 88] width 76 height 12
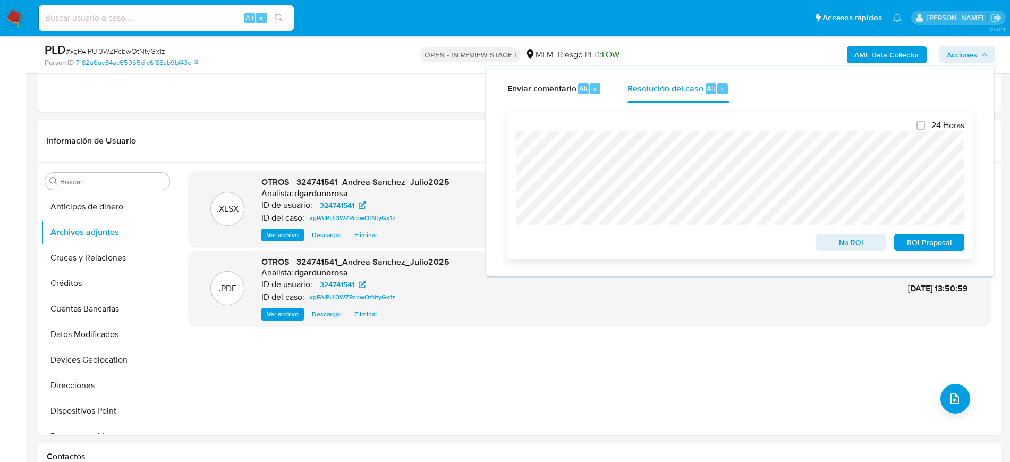
click at [853, 250] on span "No ROI" at bounding box center [851, 242] width 55 height 15
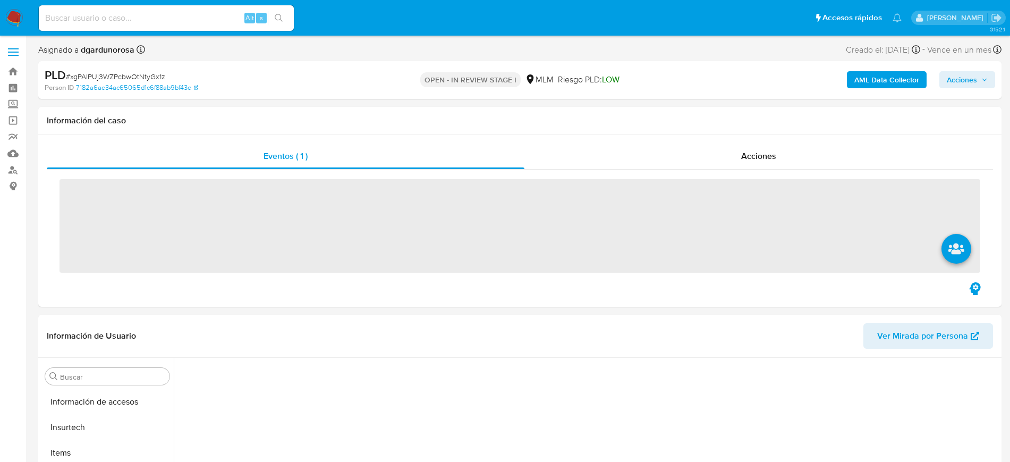
scroll to position [424, 0]
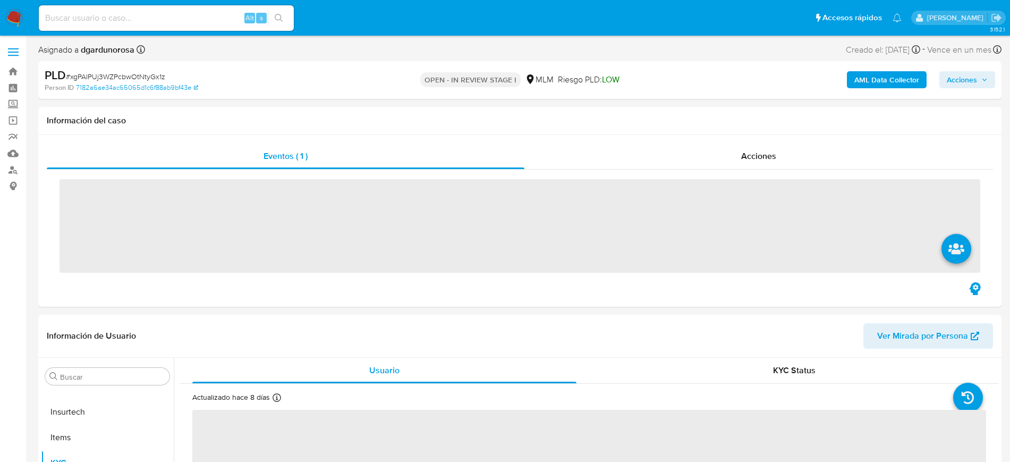
click at [208, 18] on input at bounding box center [166, 18] width 255 height 14
paste input "343612104"
type input "343612104"
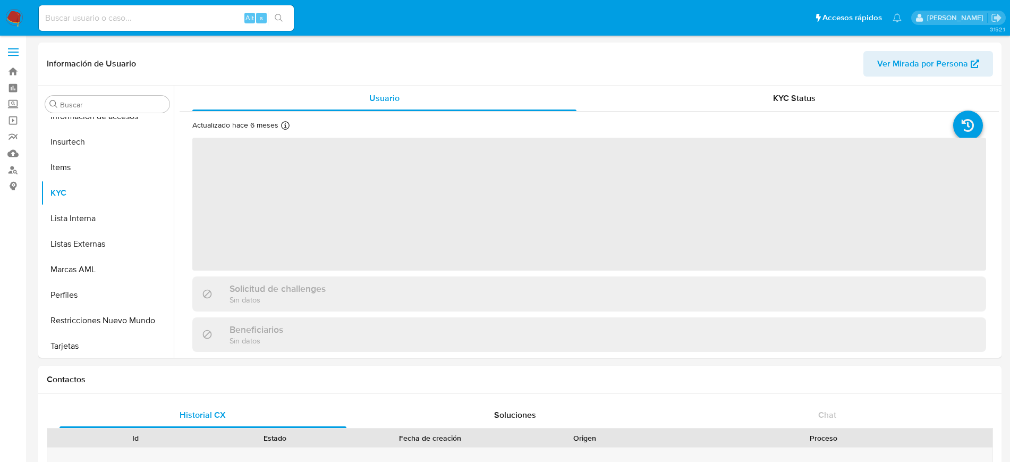
scroll to position [424, 0]
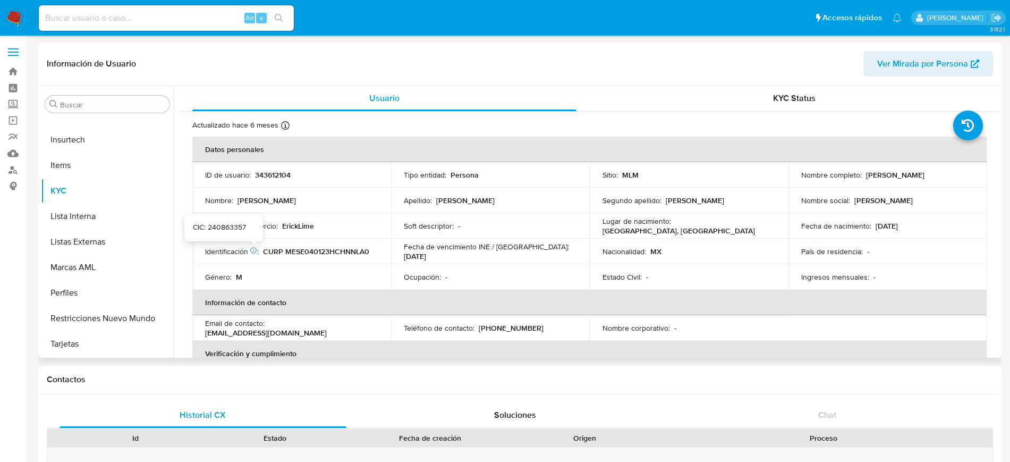
select select "10"
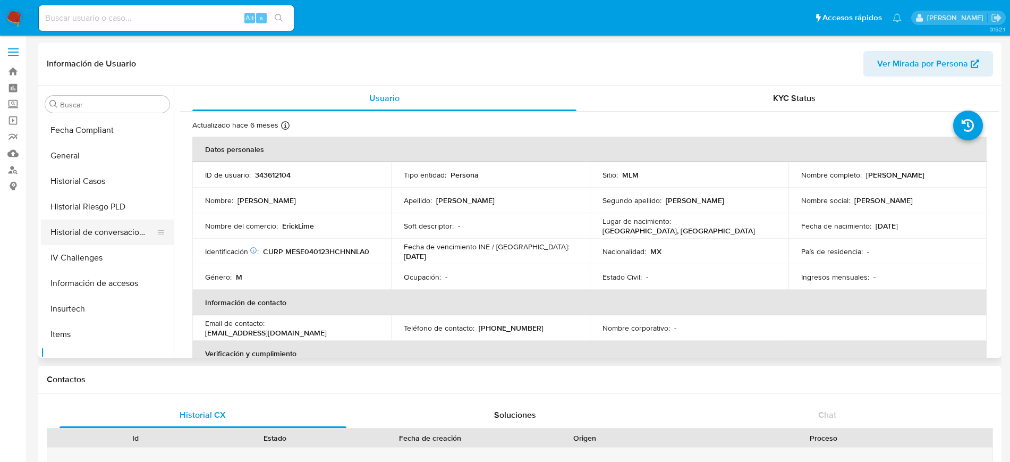
scroll to position [224, 0]
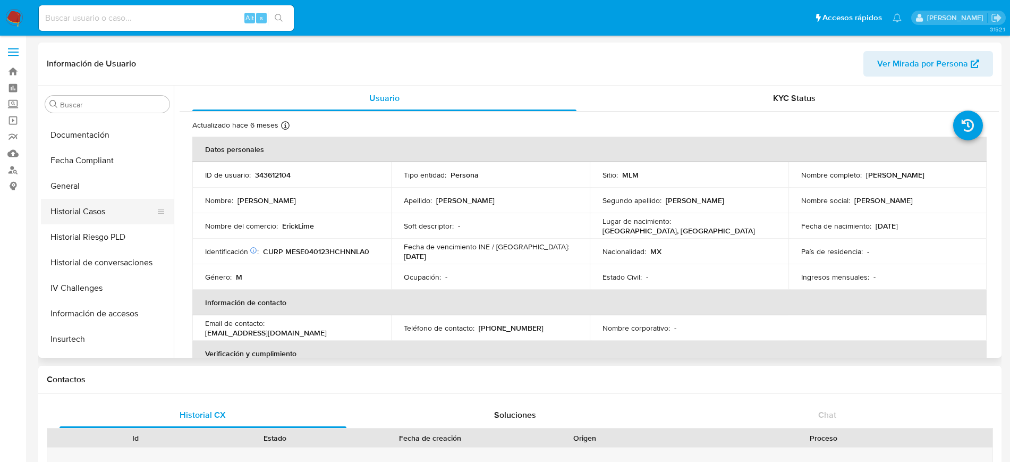
click at [97, 206] on button "Historial Casos" at bounding box center [103, 212] width 124 height 26
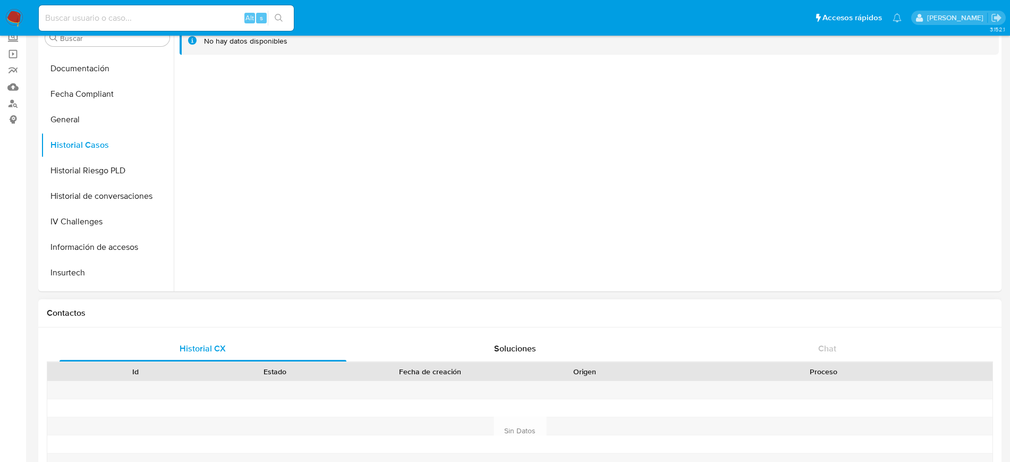
scroll to position [0, 0]
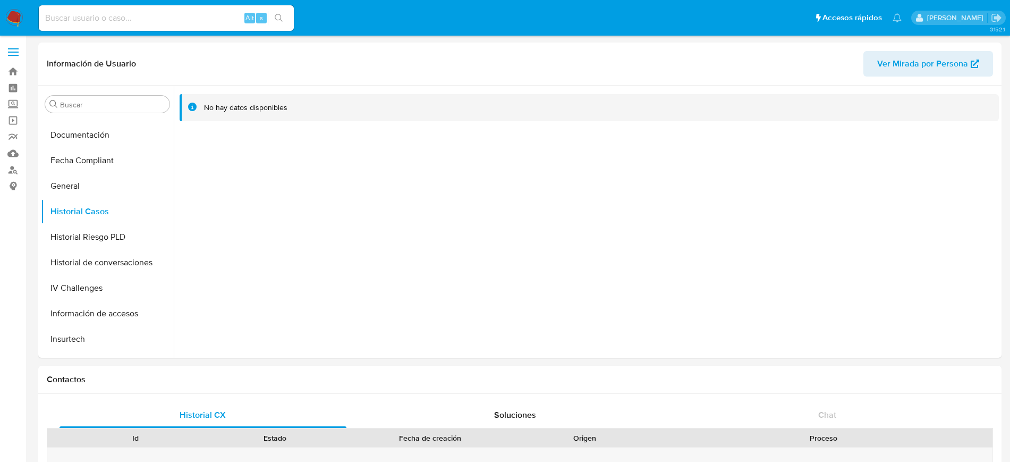
drag, startPoint x: 85, startPoint y: 23, endPoint x: 86, endPoint y: 29, distance: 6.1
click at [85, 23] on input at bounding box center [166, 18] width 255 height 14
paste input "686929016"
type input "686929016"
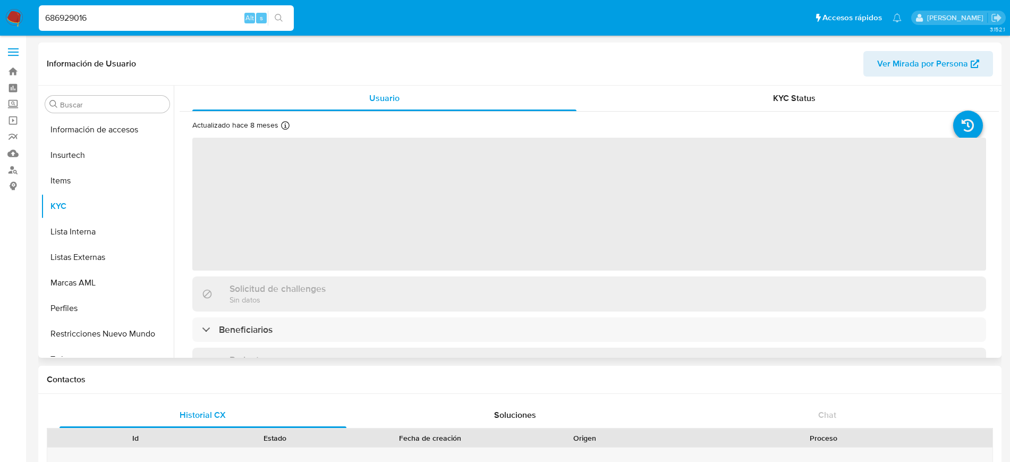
scroll to position [424, 0]
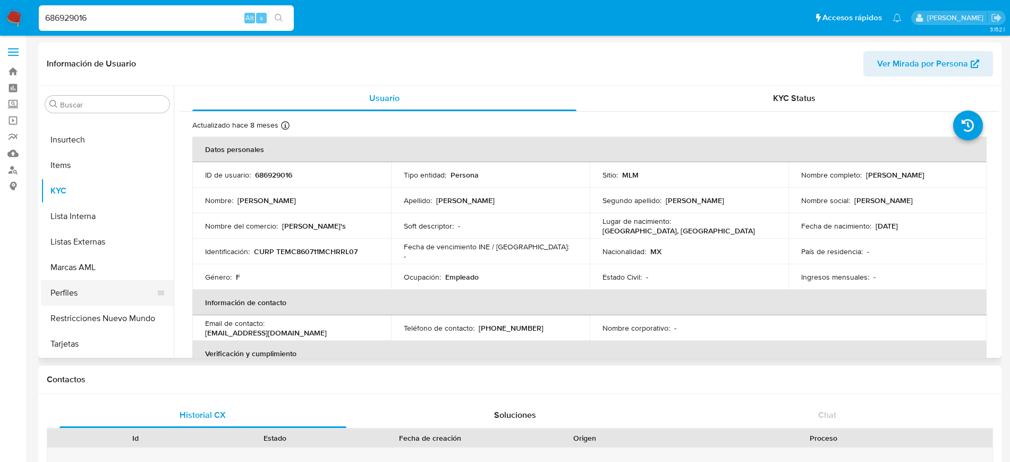
select select "10"
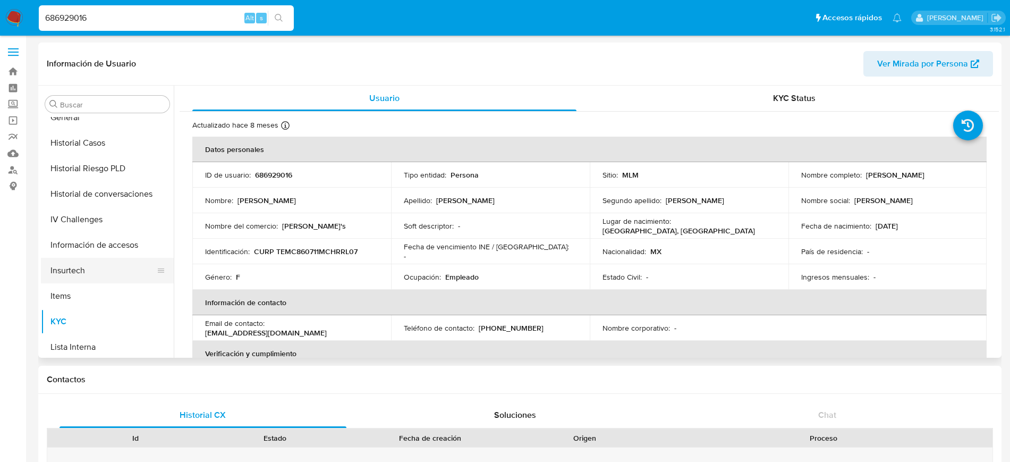
scroll to position [291, 0]
click at [91, 148] on button "Historial Casos" at bounding box center [103, 145] width 124 height 26
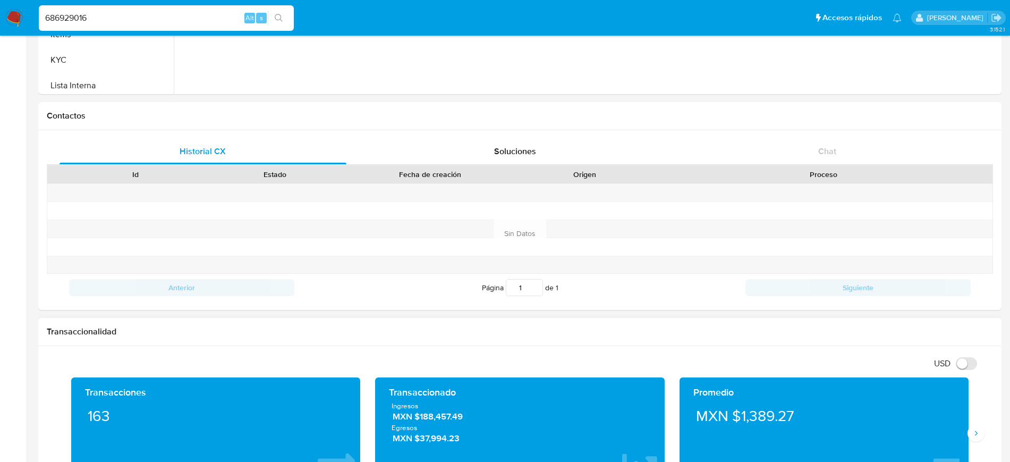
scroll to position [266, 0]
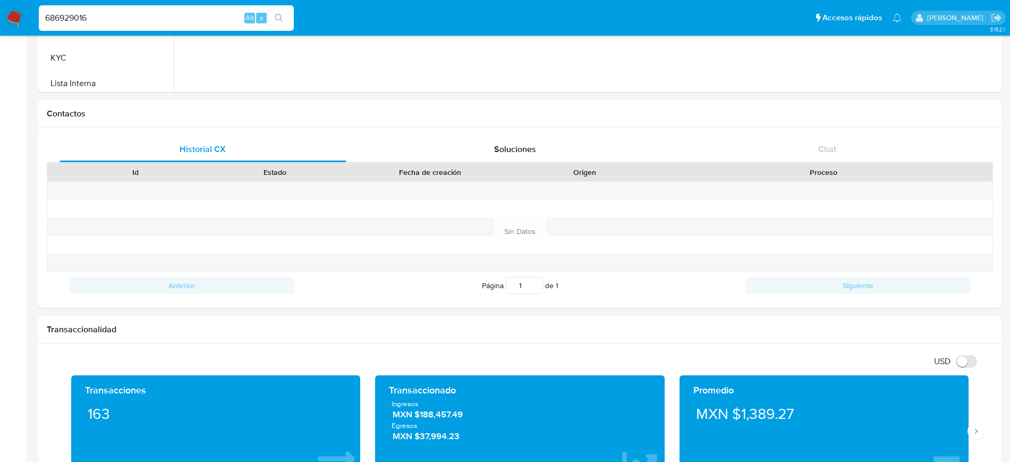
click at [71, 19] on input "686929016" at bounding box center [166, 18] width 255 height 14
paste input "773180673"
type input "773180673"
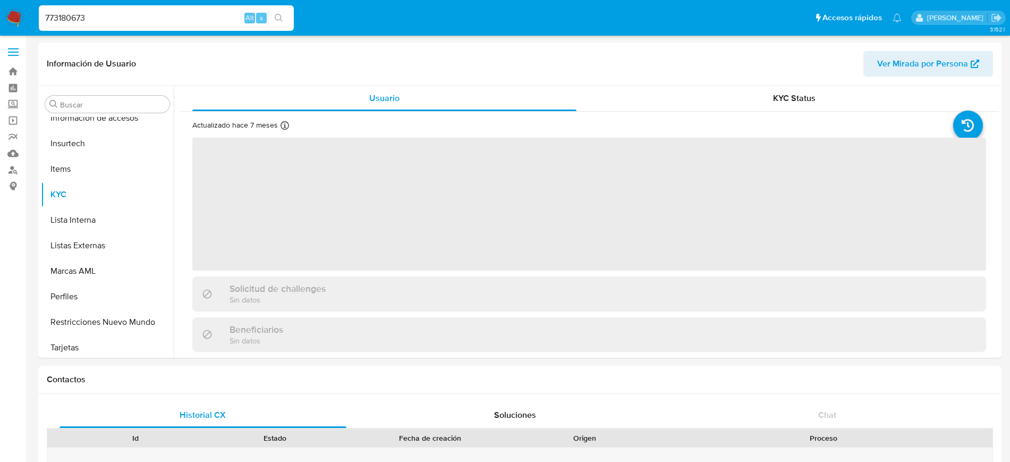
scroll to position [424, 0]
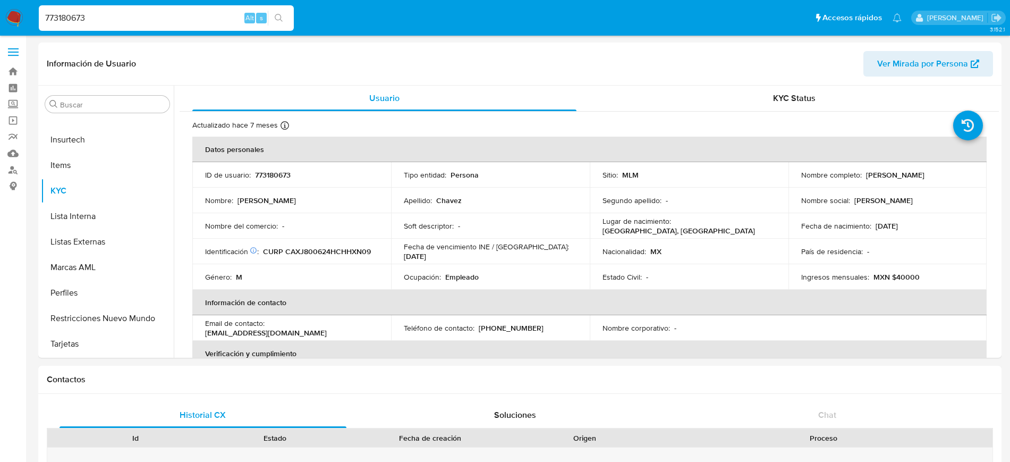
select select "10"
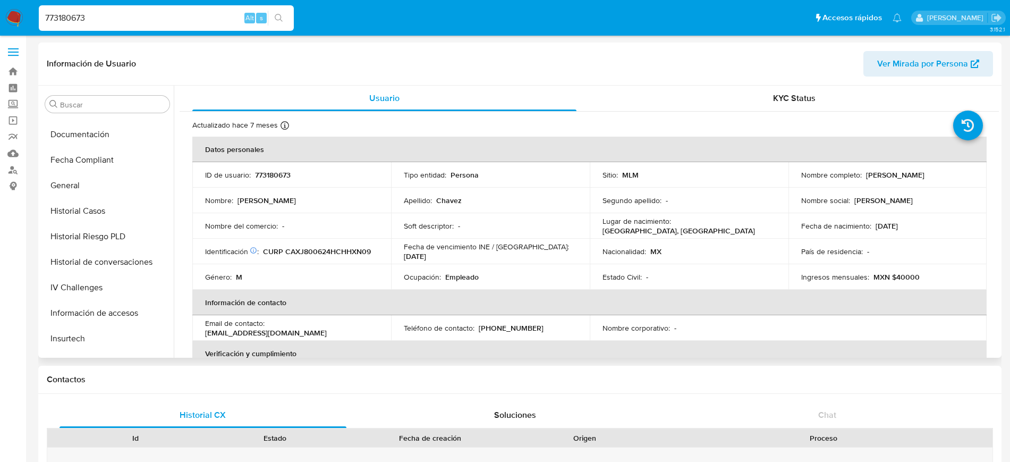
scroll to position [224, 0]
click at [99, 204] on button "Historial Casos" at bounding box center [103, 212] width 124 height 26
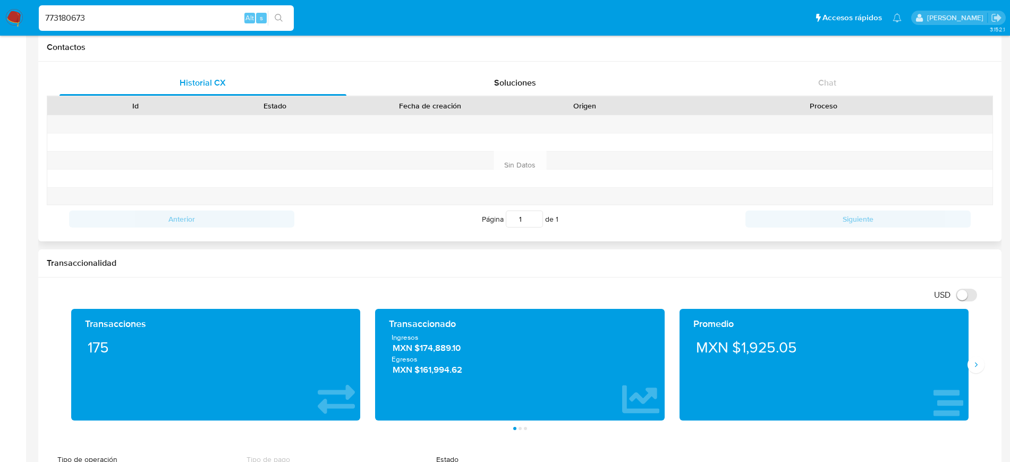
scroll to position [199, 0]
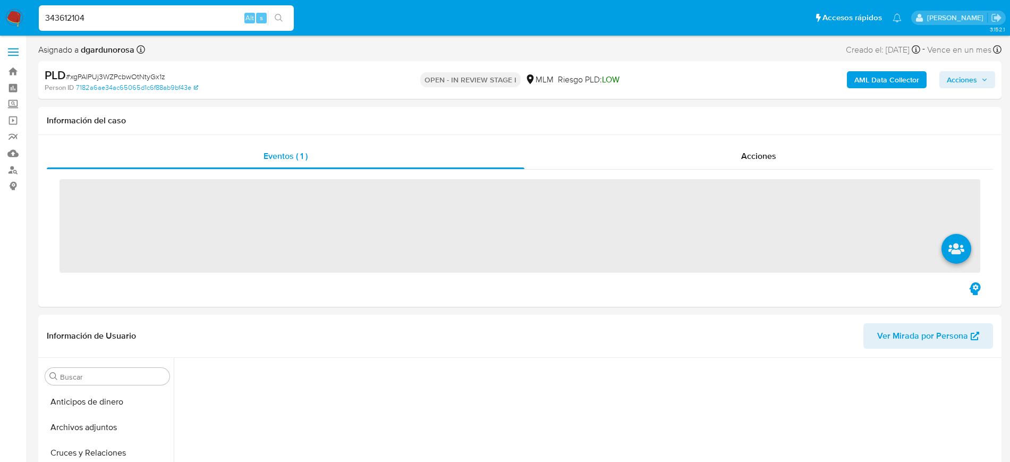
scroll to position [424, 0]
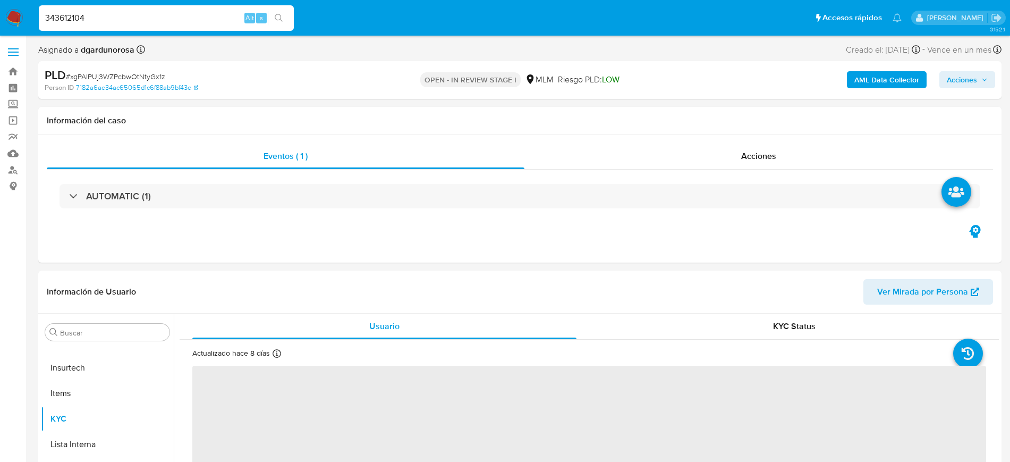
type input "343612104"
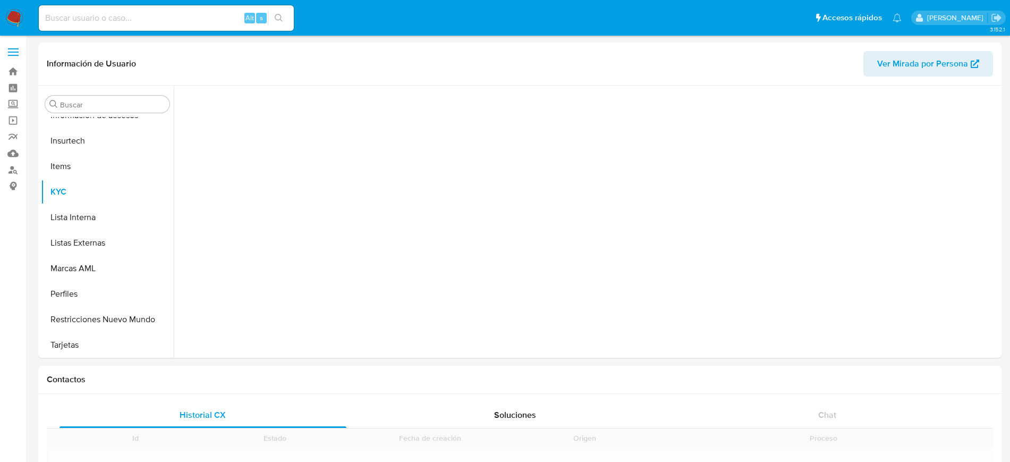
scroll to position [424, 0]
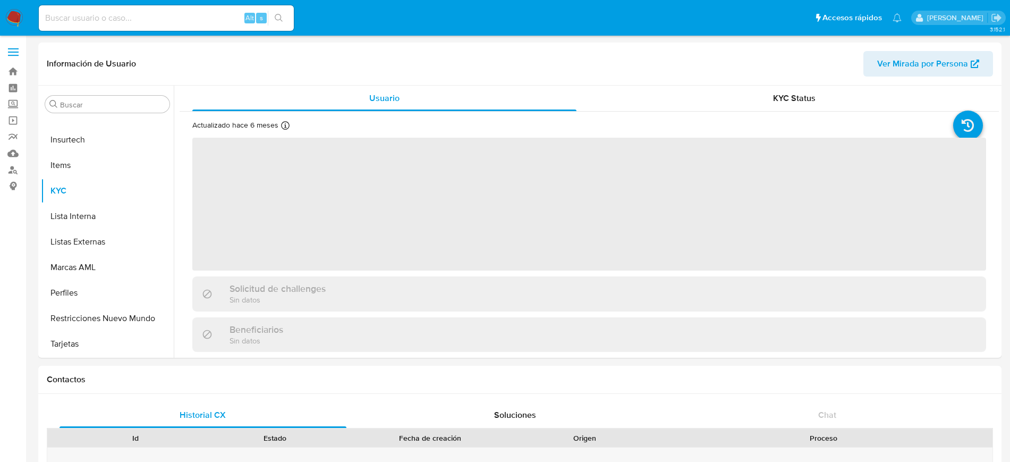
select select "10"
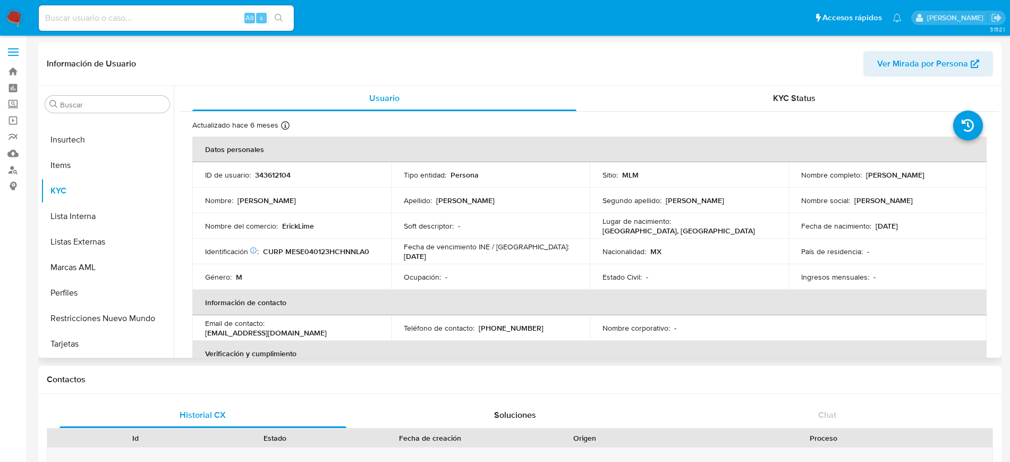
click at [527, 238] on td "Soft descriptor : -" at bounding box center [490, 226] width 199 height 26
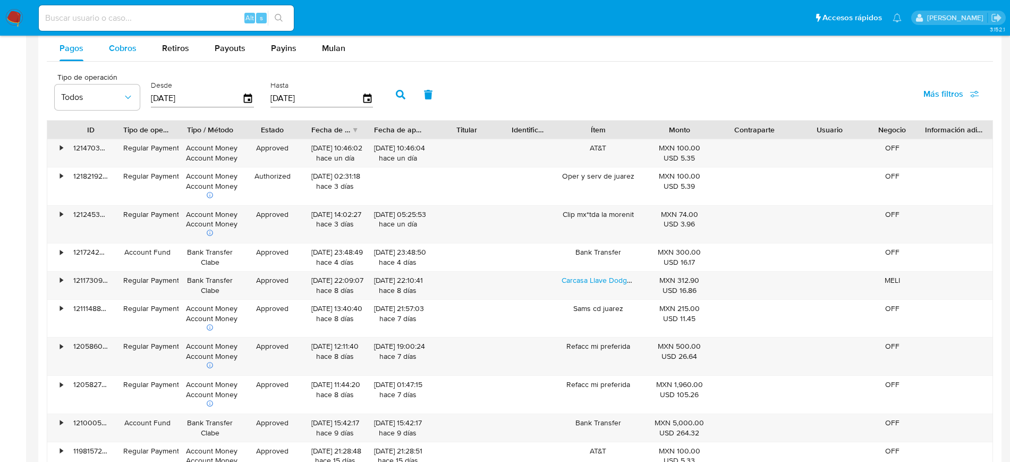
scroll to position [930, 0]
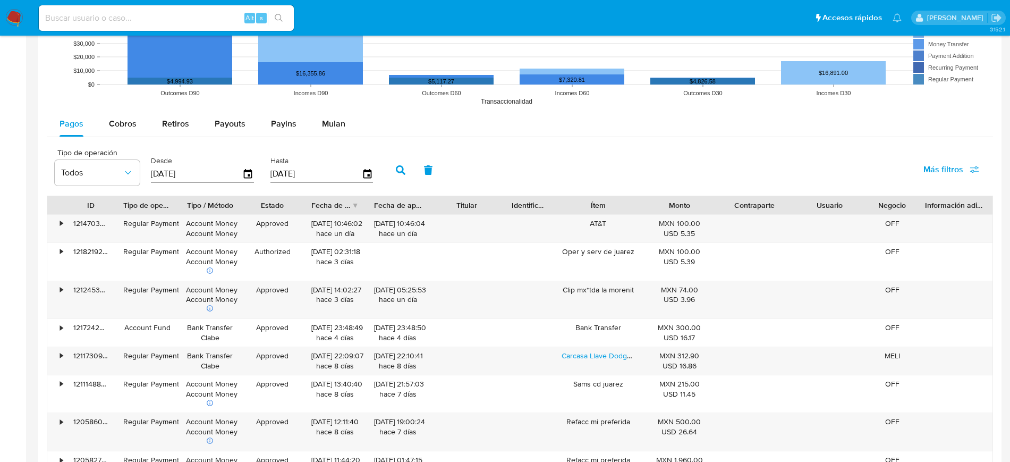
click at [110, 137] on div "Pagos Cobros Retiros Payouts Payins Mulan" at bounding box center [520, 124] width 947 height 26
click at [119, 113] on div "Cobros" at bounding box center [123, 124] width 28 height 26
select select "10"
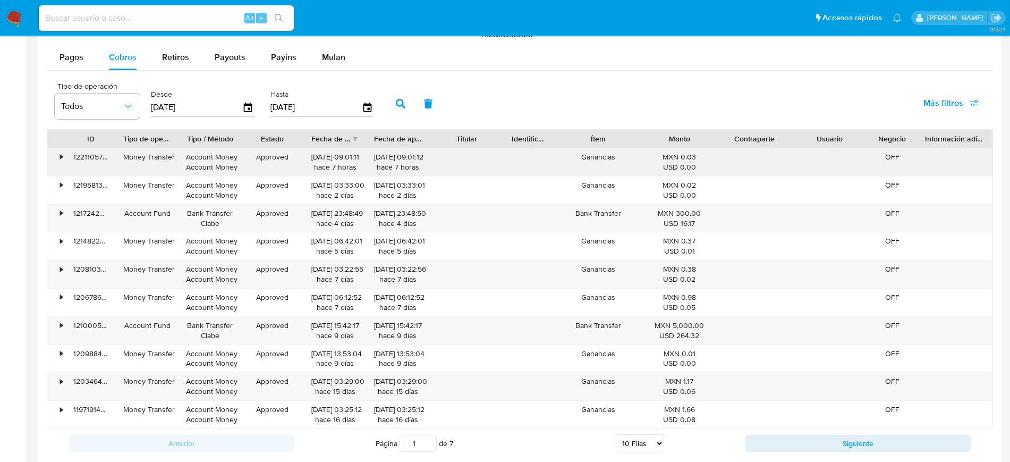
scroll to position [1129, 0]
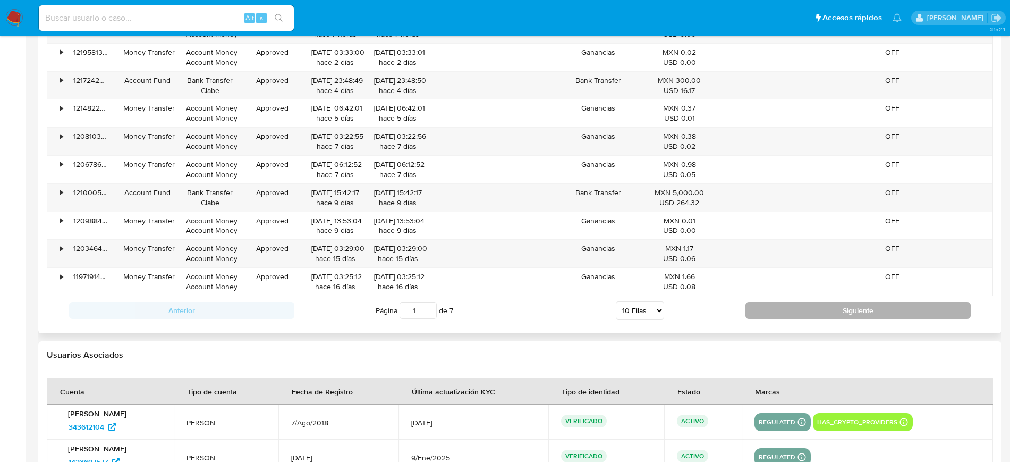
click at [766, 304] on button "Siguiente" at bounding box center [858, 310] width 225 height 17
type input "2"
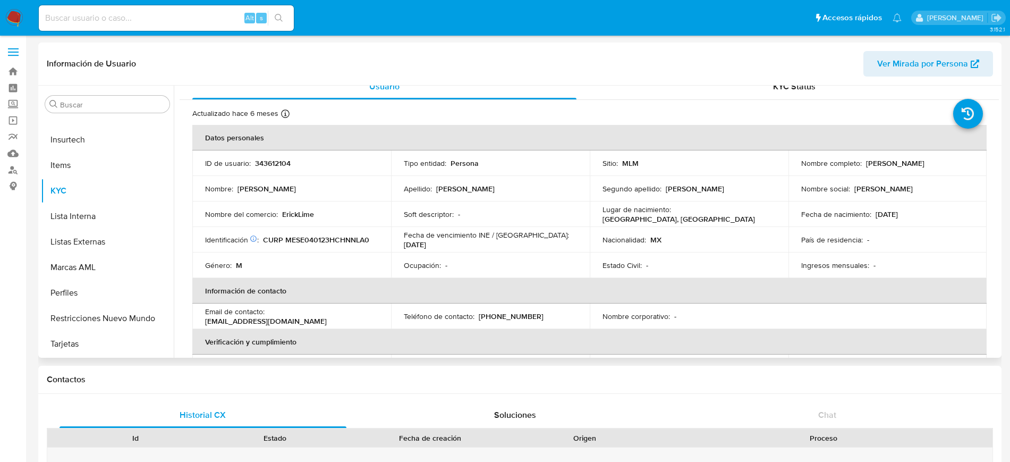
scroll to position [0, 0]
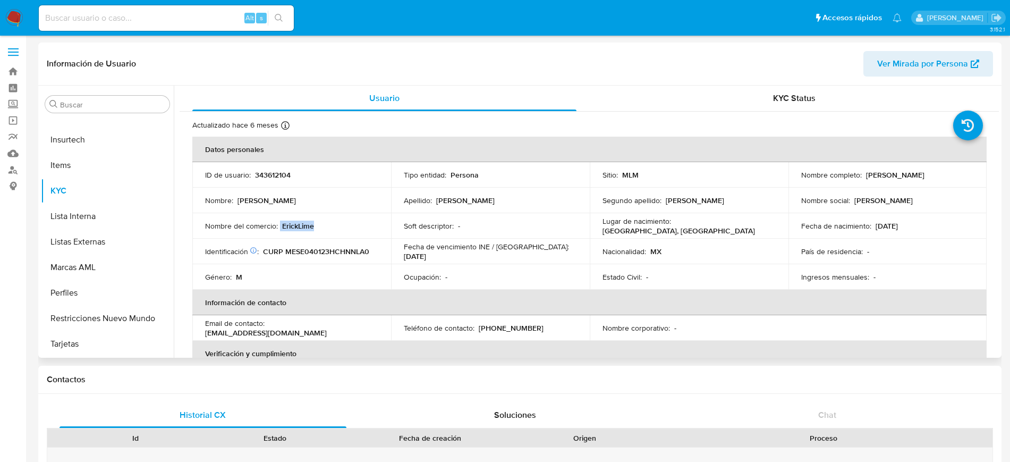
drag, startPoint x: 319, startPoint y: 232, endPoint x: 280, endPoint y: 229, distance: 39.5
click at [280, 229] on td "Nombre del comercio : ErickLime" at bounding box center [291, 226] width 199 height 26
copy div "ErickLime"
click at [147, 19] on input at bounding box center [166, 18] width 255 height 14
paste input "686929016"
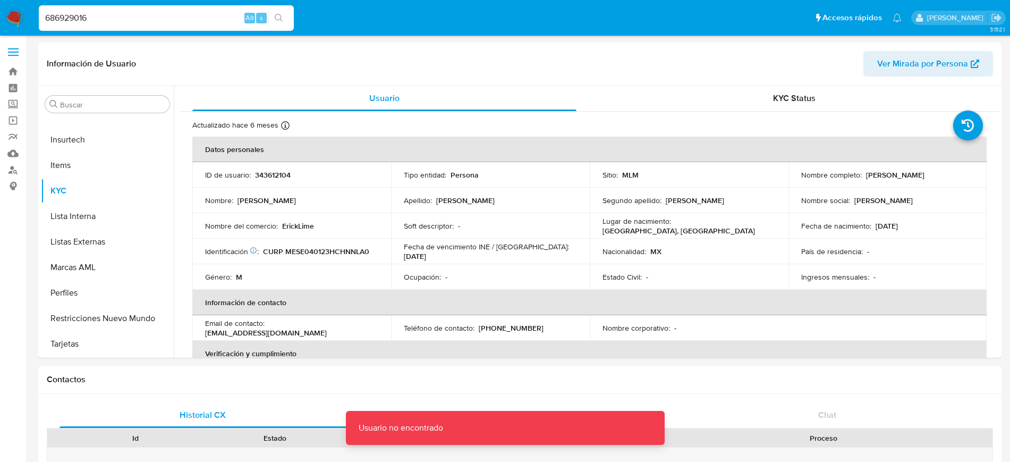
click at [156, 21] on input "686929016" at bounding box center [166, 18] width 255 height 14
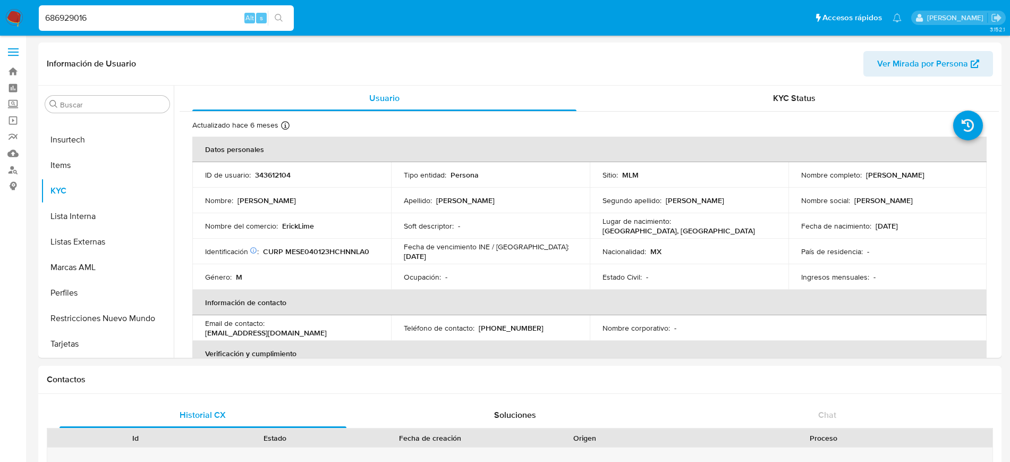
type input "686929016"
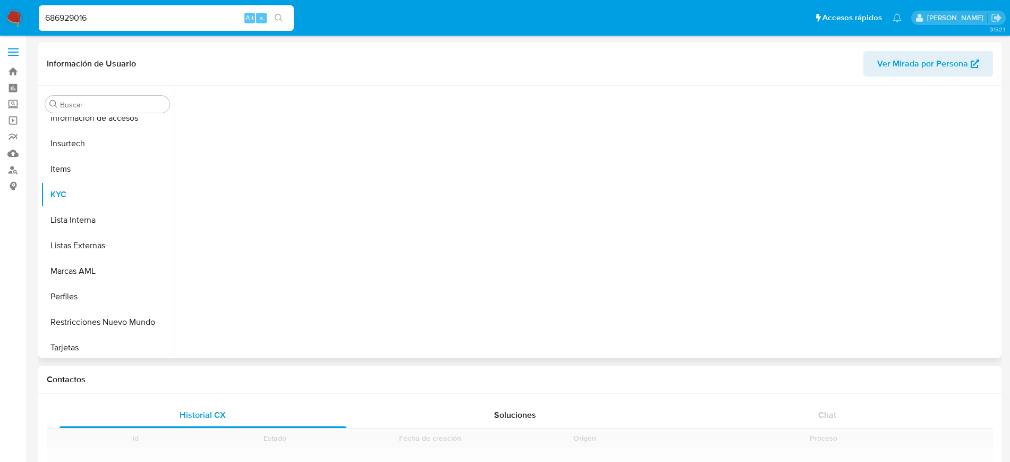
scroll to position [424, 0]
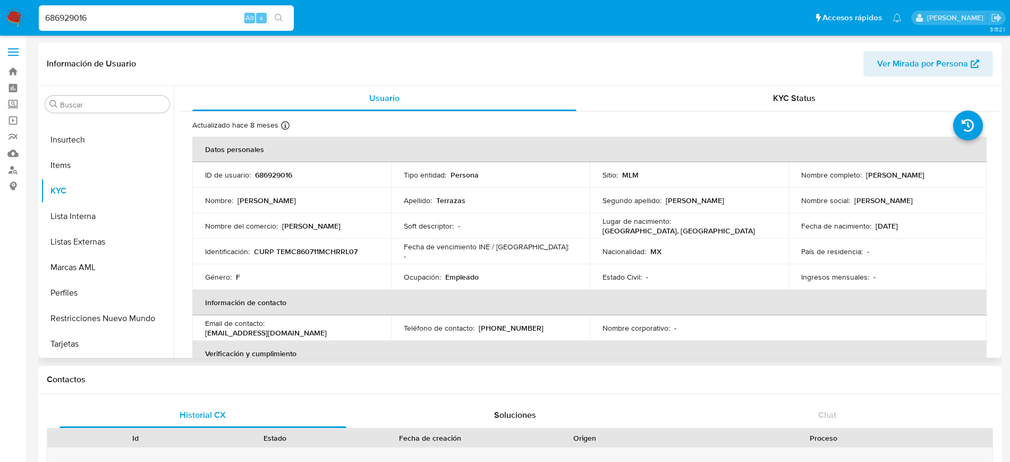
select select "10"
drag, startPoint x: 315, startPoint y: 228, endPoint x: 281, endPoint y: 225, distance: 34.2
click at [281, 225] on div "Nombre del comercio : Alexana's" at bounding box center [291, 226] width 173 height 10
copy p "Alexana's"
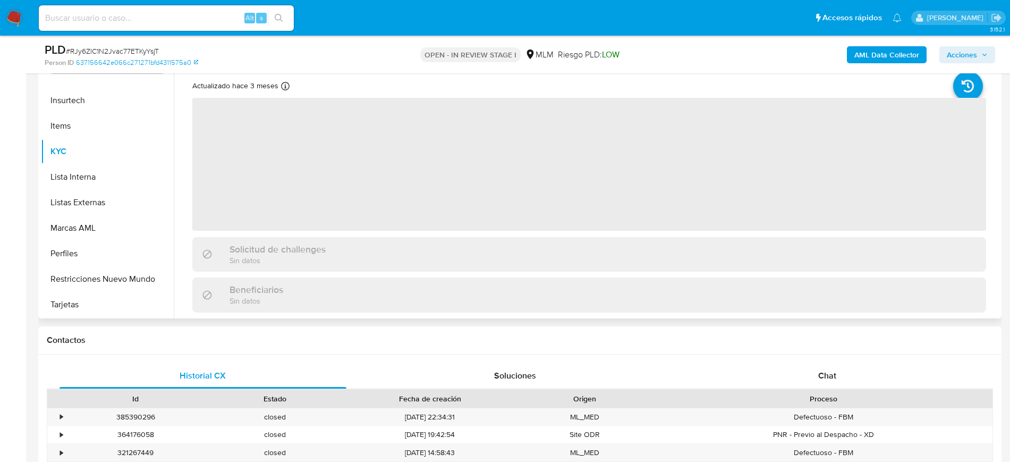
scroll to position [199, 0]
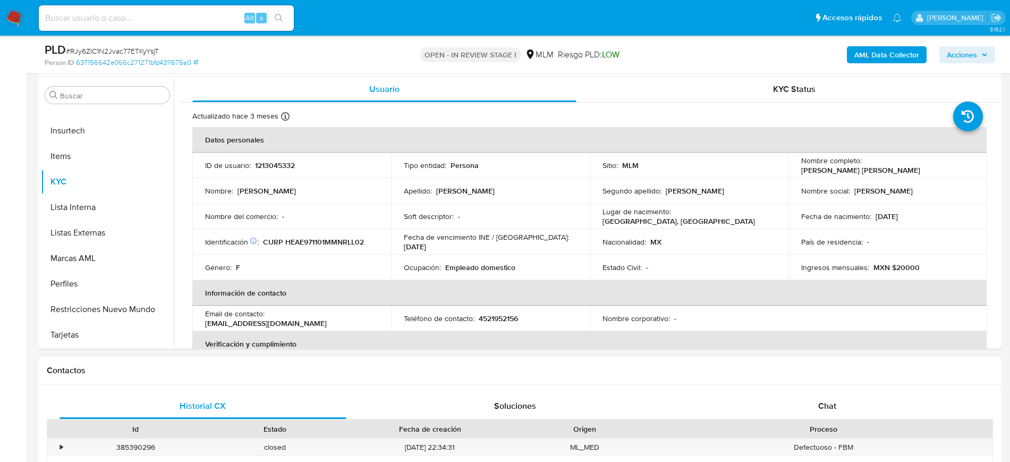
select select "10"
drag, startPoint x: 865, startPoint y: 165, endPoint x: 909, endPoint y: 168, distance: 44.2
click at [909, 168] on p "[PERSON_NAME] [PERSON_NAME]" at bounding box center [861, 170] width 119 height 10
drag, startPoint x: 932, startPoint y: 168, endPoint x: 862, endPoint y: 166, distance: 70.7
click at [862, 166] on div "Nombre completo : [PERSON_NAME] [PERSON_NAME]" at bounding box center [888, 165] width 173 height 19
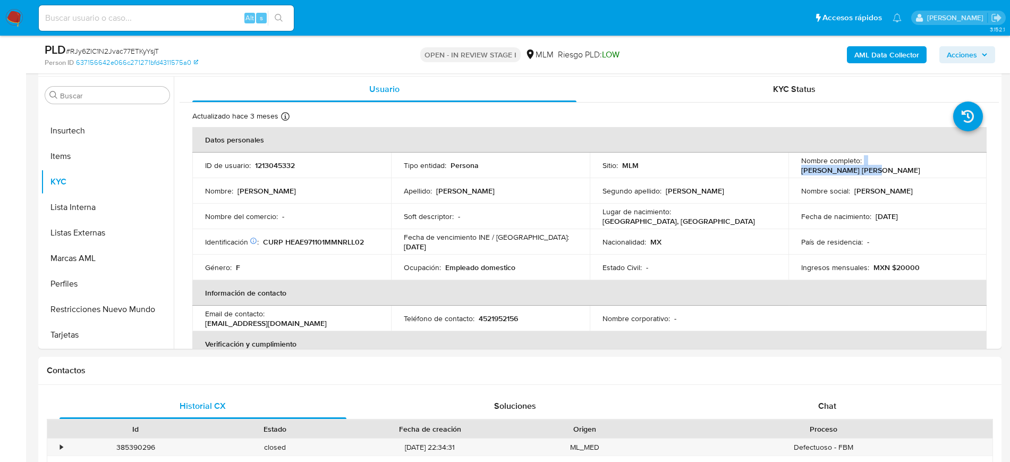
copy div "[PERSON_NAME]"
click at [273, 171] on td "ID de usuario : 1213045332" at bounding box center [291, 166] width 199 height 26
click at [273, 165] on p "1213045332" at bounding box center [275, 166] width 40 height 10
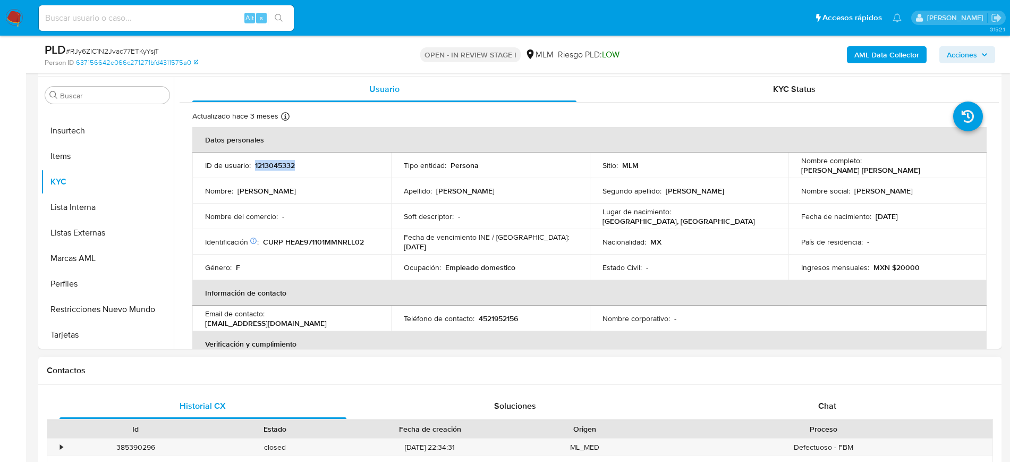
copy p "1213045332"
click at [547, 286] on th "Información de contacto" at bounding box center [589, 293] width 795 height 26
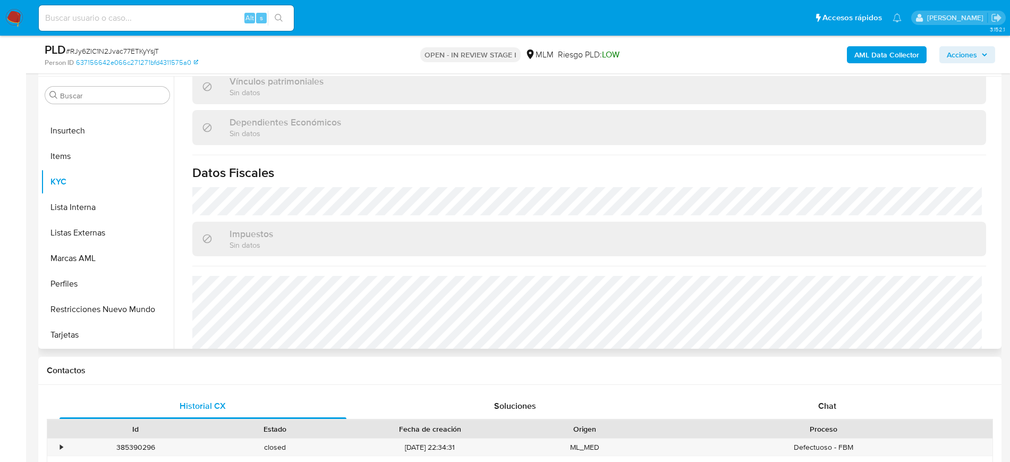
scroll to position [657, 0]
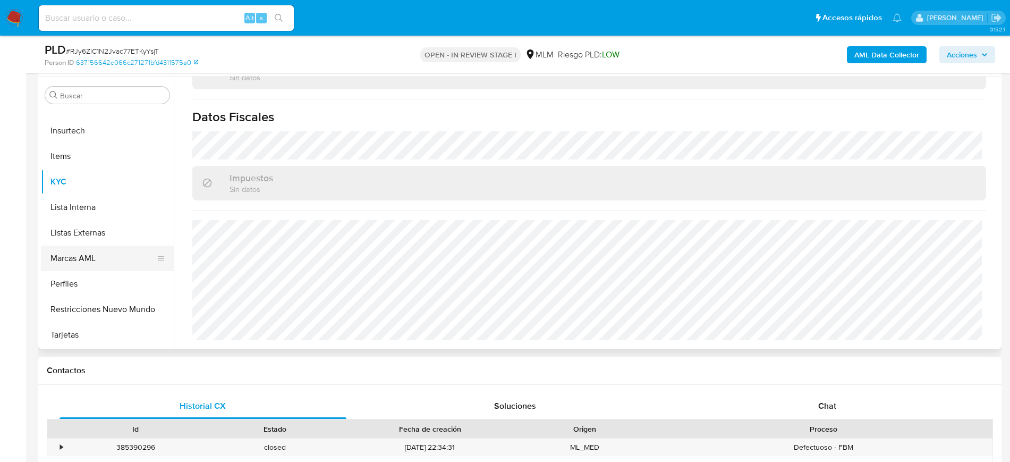
drag, startPoint x: 76, startPoint y: 238, endPoint x: 88, endPoint y: 259, distance: 24.1
click at [76, 238] on button "Listas Externas" at bounding box center [107, 233] width 133 height 26
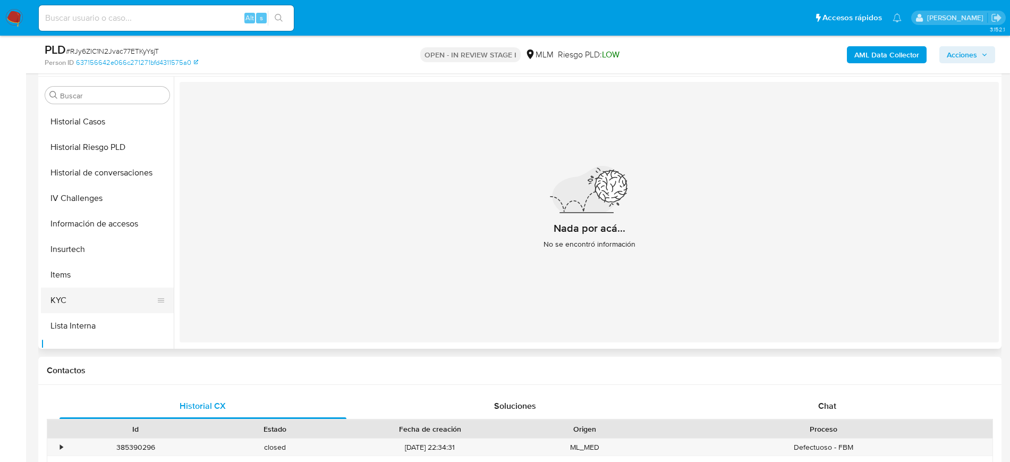
scroll to position [224, 0]
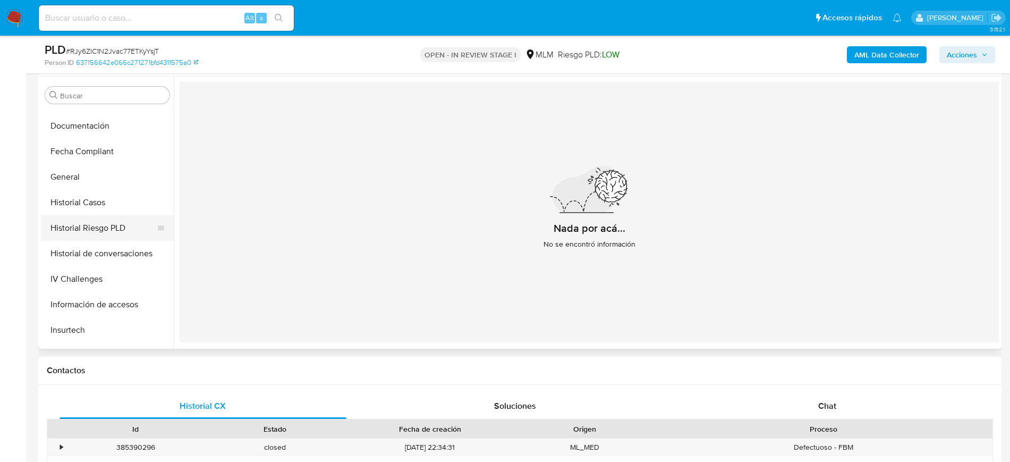
drag, startPoint x: 88, startPoint y: 174, endPoint x: 115, endPoint y: 227, distance: 59.2
click at [88, 174] on button "General" at bounding box center [107, 177] width 133 height 26
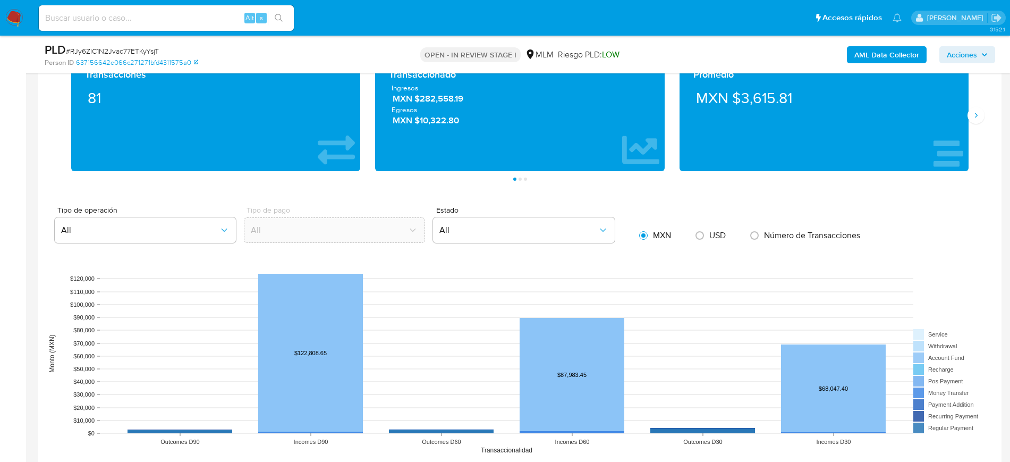
scroll to position [731, 0]
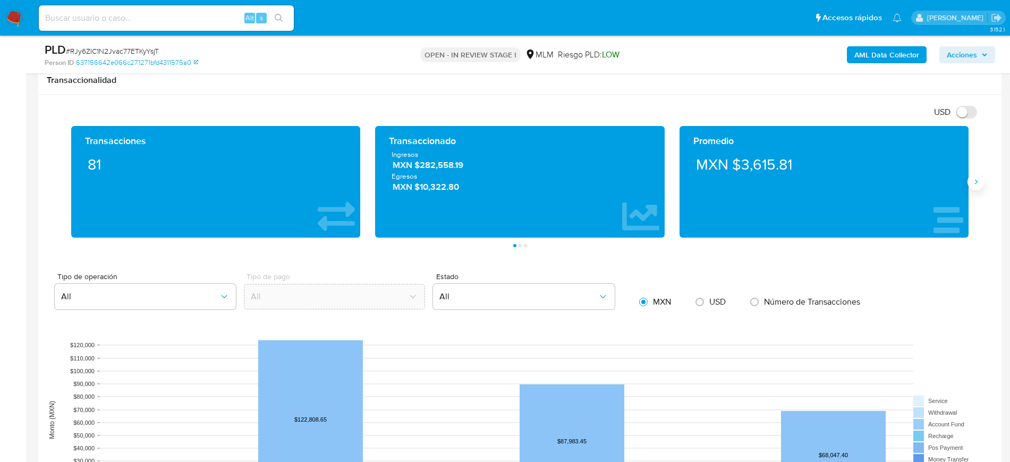
click at [976, 186] on button "Siguiente" at bounding box center [976, 181] width 17 height 17
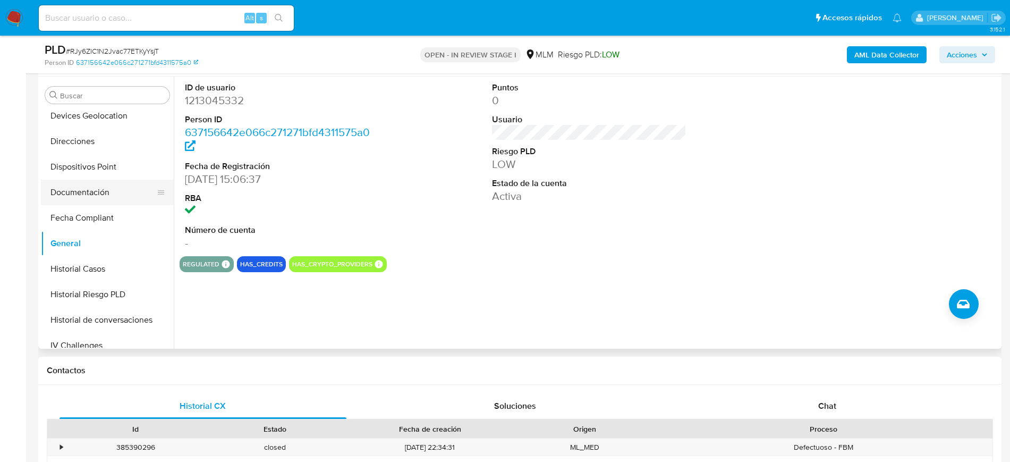
scroll to position [91, 0]
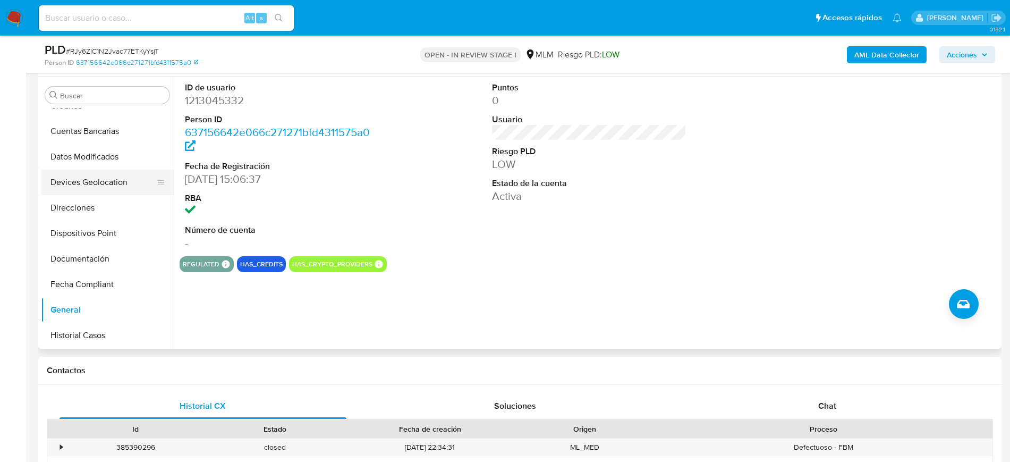
click at [116, 181] on button "Devices Geolocation" at bounding box center [103, 183] width 124 height 26
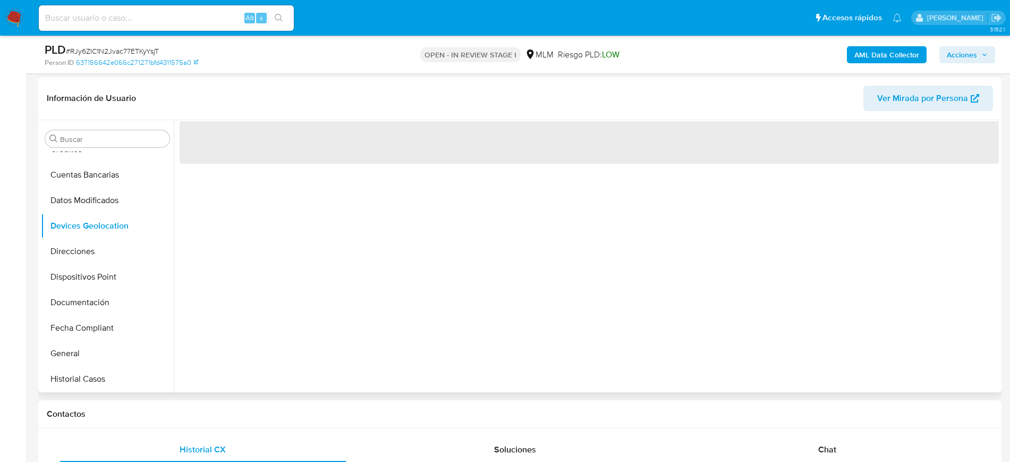
scroll to position [133, 0]
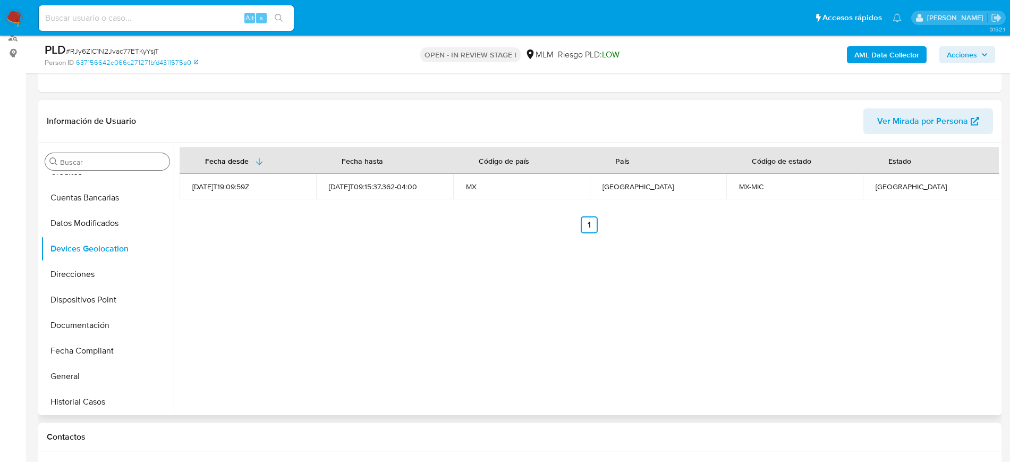
click at [146, 165] on input "Buscar" at bounding box center [112, 162] width 105 height 10
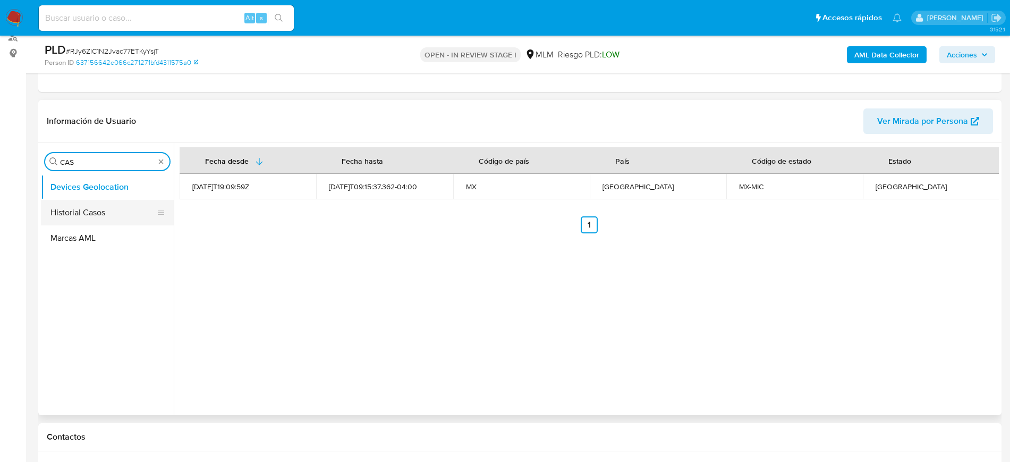
type input "CAS"
click at [100, 215] on button "Historial Casos" at bounding box center [103, 213] width 124 height 26
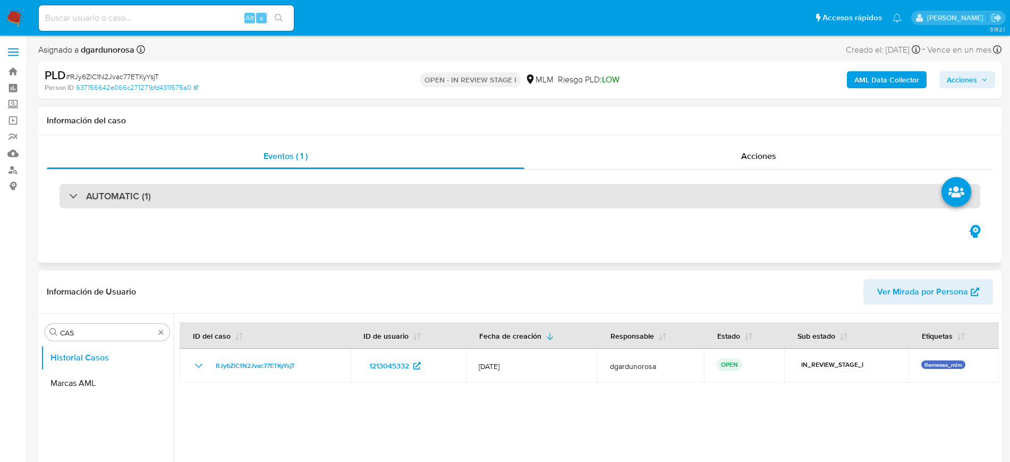
click at [176, 204] on div "AUTOMATIC (1)" at bounding box center [520, 196] width 921 height 24
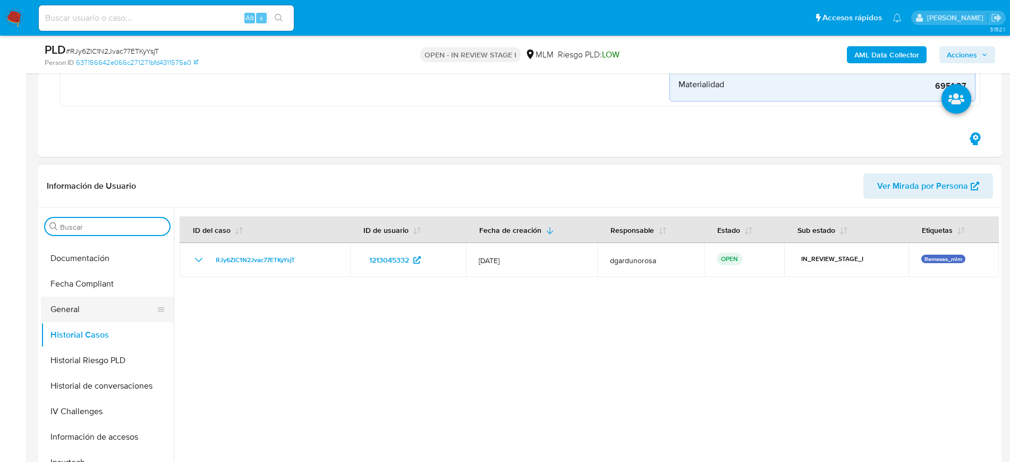
scroll to position [266, 0]
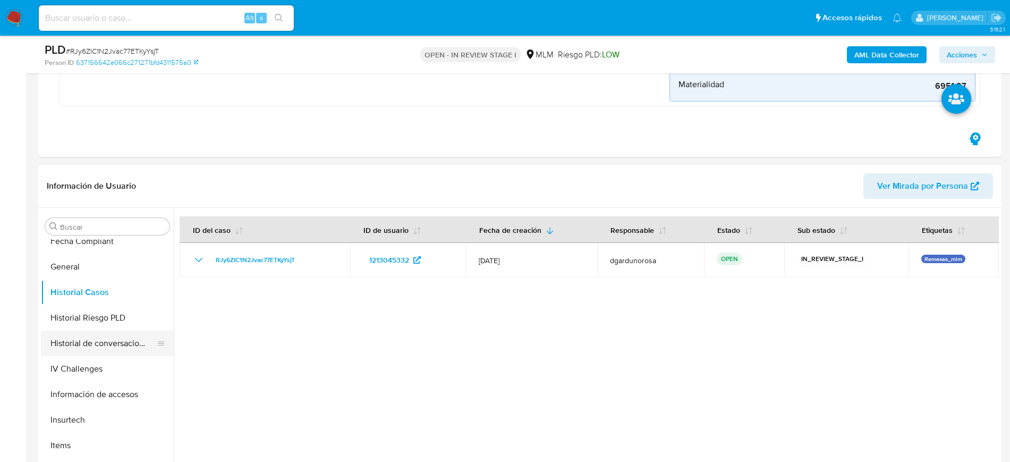
click at [112, 342] on button "Historial de conversaciones" at bounding box center [103, 344] width 124 height 26
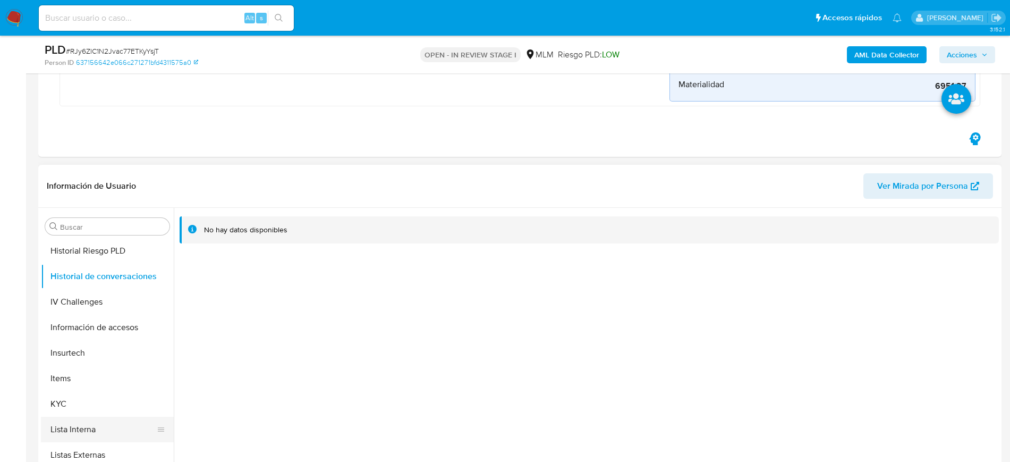
scroll to position [424, 0]
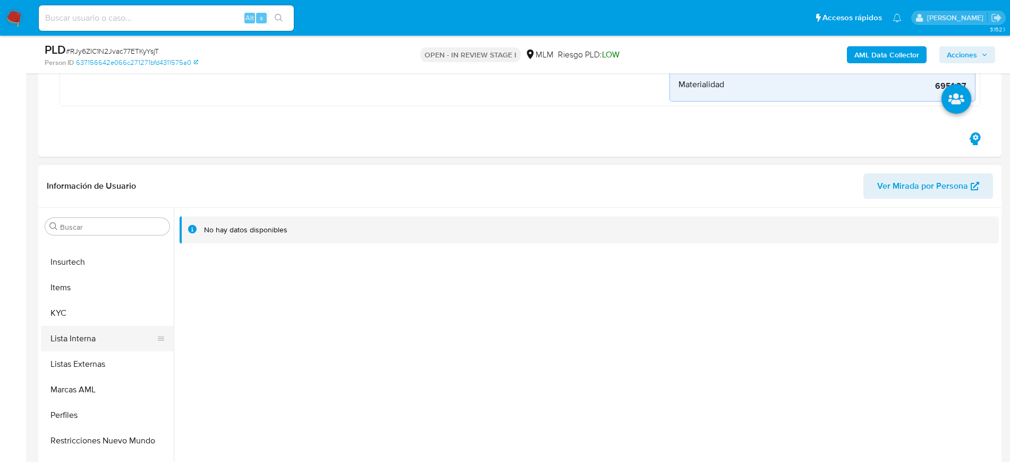
click at [80, 326] on button "Lista Interna" at bounding box center [103, 339] width 124 height 26
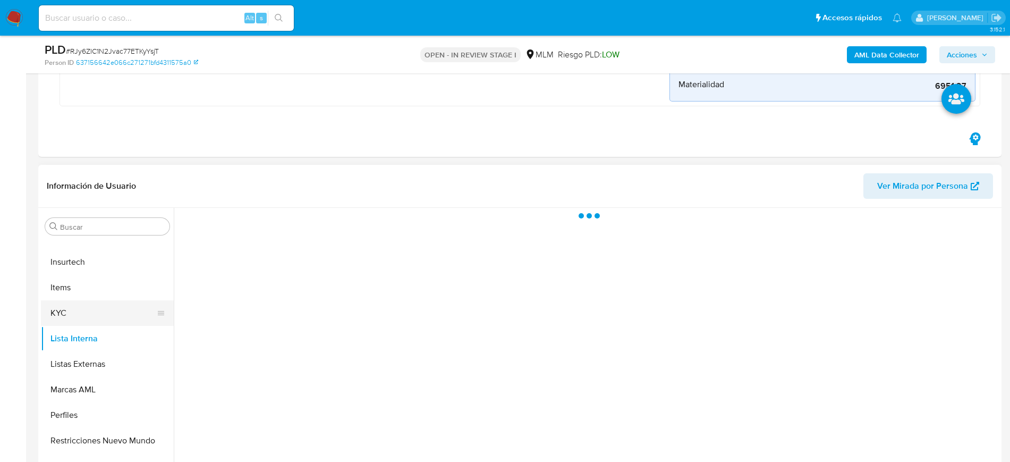
click at [76, 316] on button "KYC" at bounding box center [103, 313] width 124 height 26
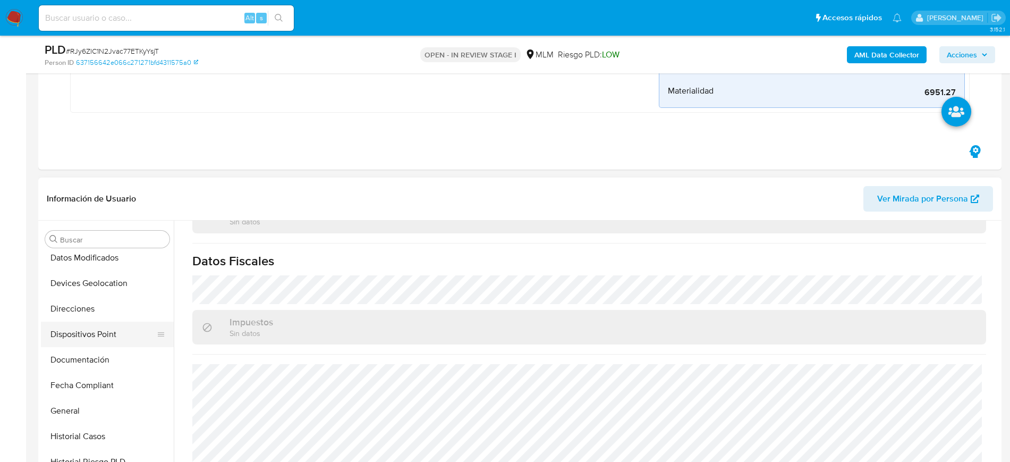
scroll to position [158, 0]
click at [85, 294] on button "Direcciones" at bounding box center [103, 286] width 124 height 26
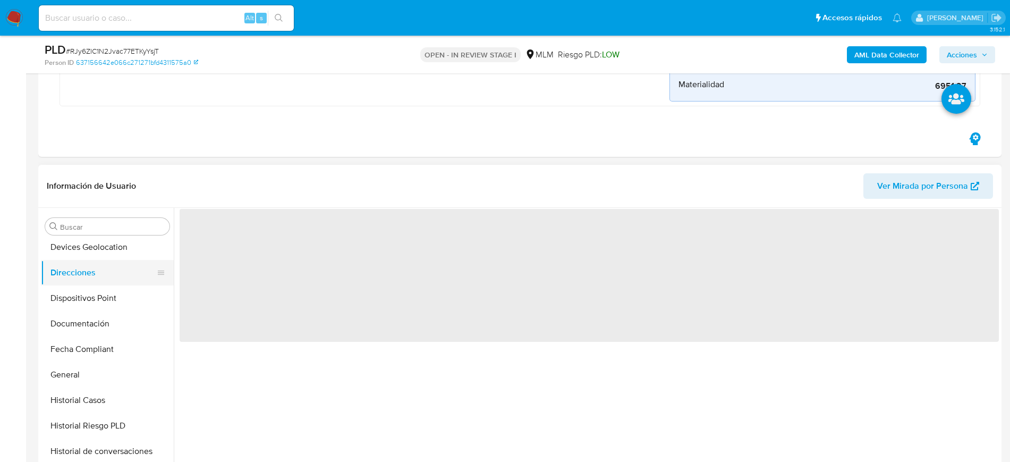
scroll to position [0, 0]
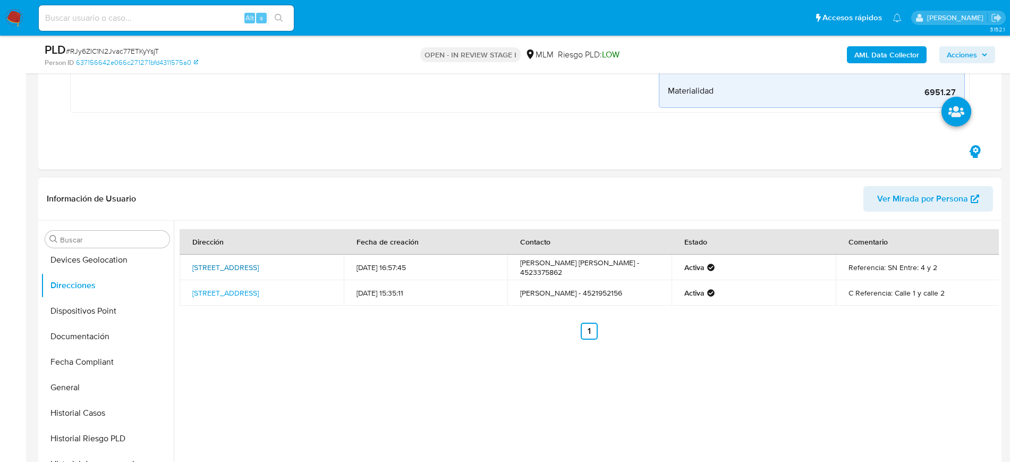
click at [221, 273] on link "Calle Tres 200, Uruapan, Michoacán, 60153, Mexico 200" at bounding box center [225, 267] width 66 height 11
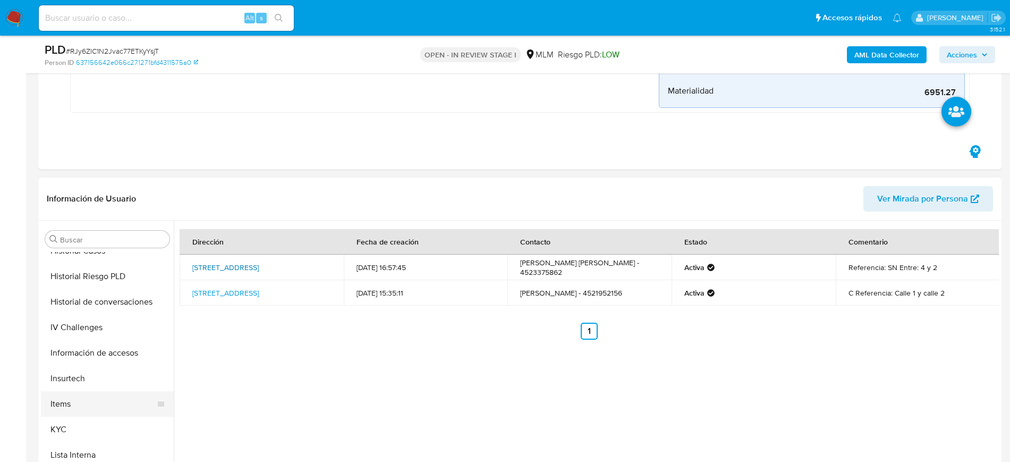
scroll to position [357, 0]
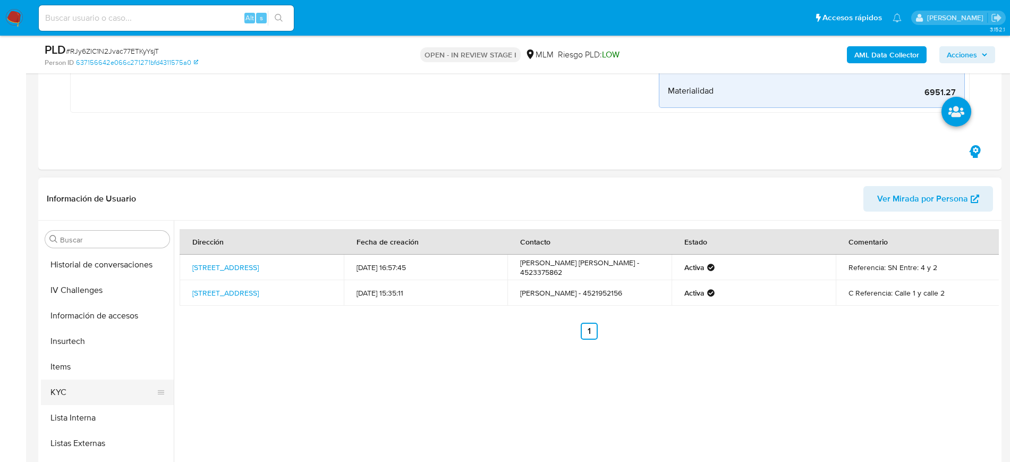
click at [62, 390] on button "KYC" at bounding box center [103, 393] width 124 height 26
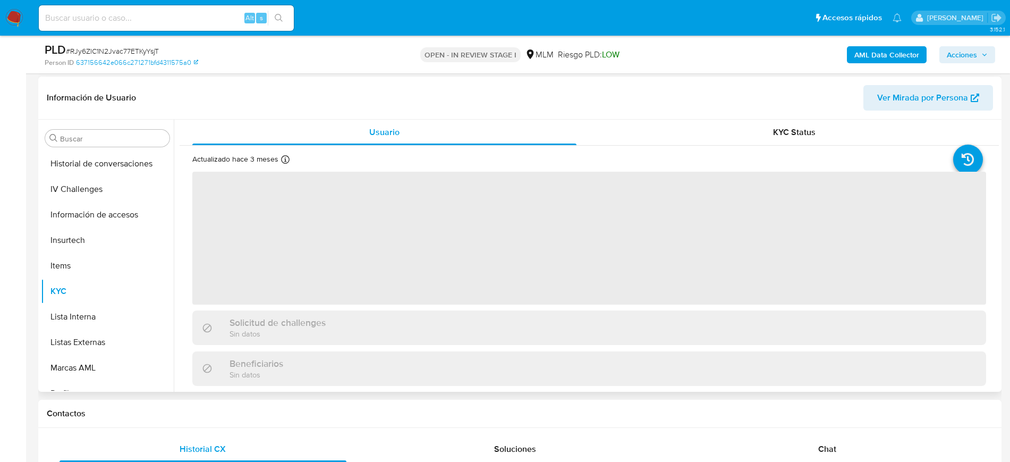
scroll to position [399, 0]
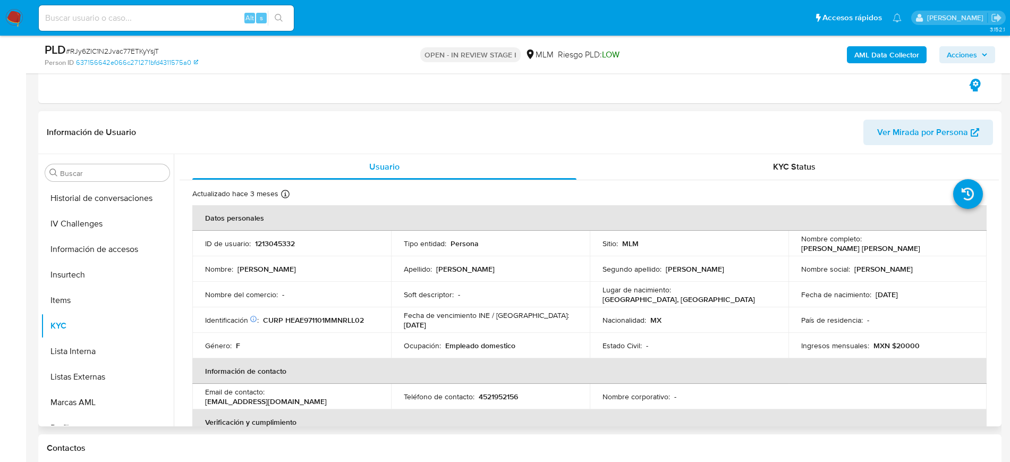
click at [508, 397] on p "4521952156" at bounding box center [498, 397] width 39 height 10
copy p "4521952156"
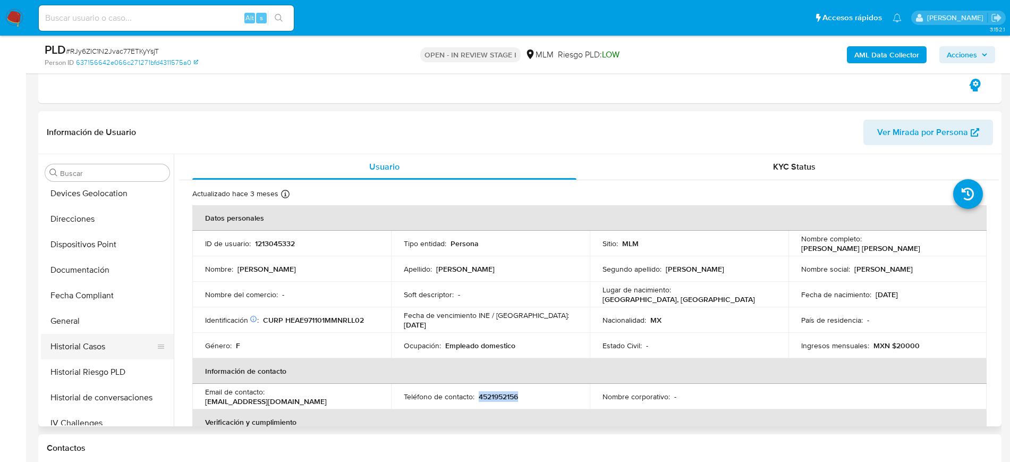
click at [82, 347] on button "Historial Casos" at bounding box center [103, 347] width 124 height 26
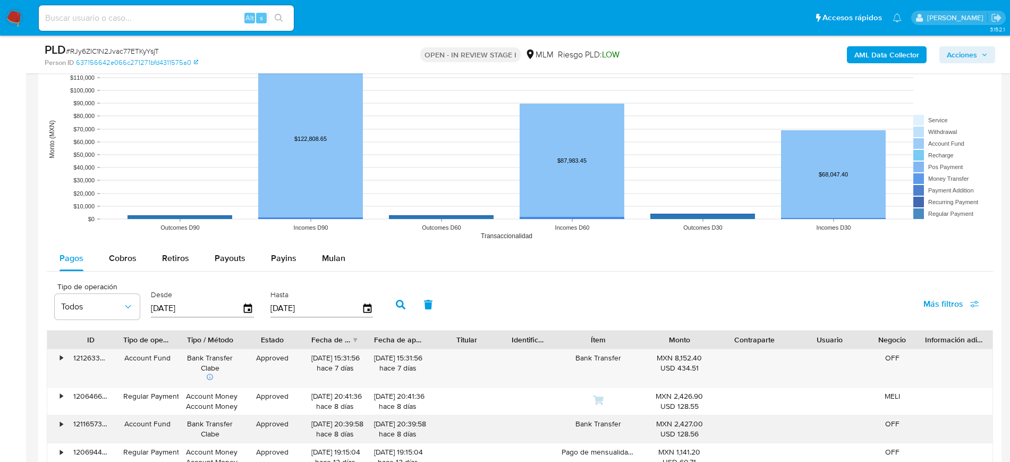
scroll to position [1395, 0]
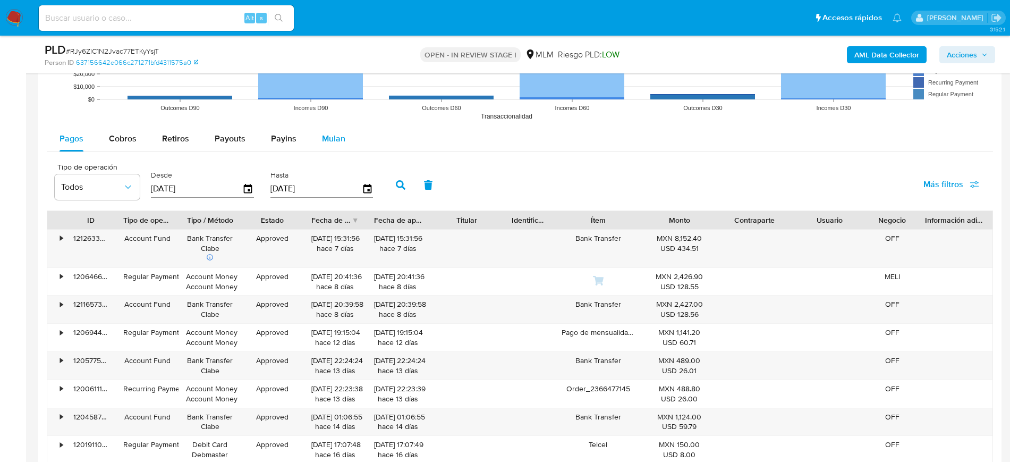
click at [339, 144] on span "Mulan" at bounding box center [333, 138] width 23 height 12
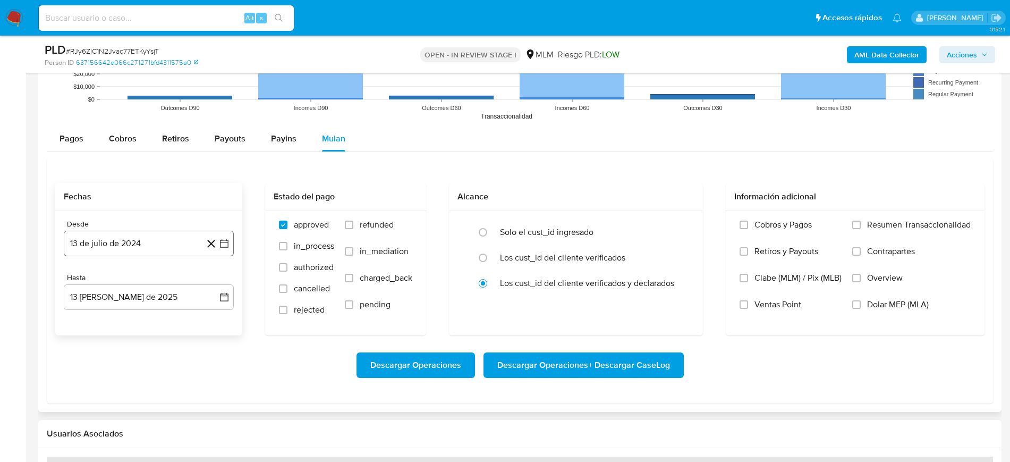
click at [221, 240] on icon "button" at bounding box center [224, 243] width 11 height 11
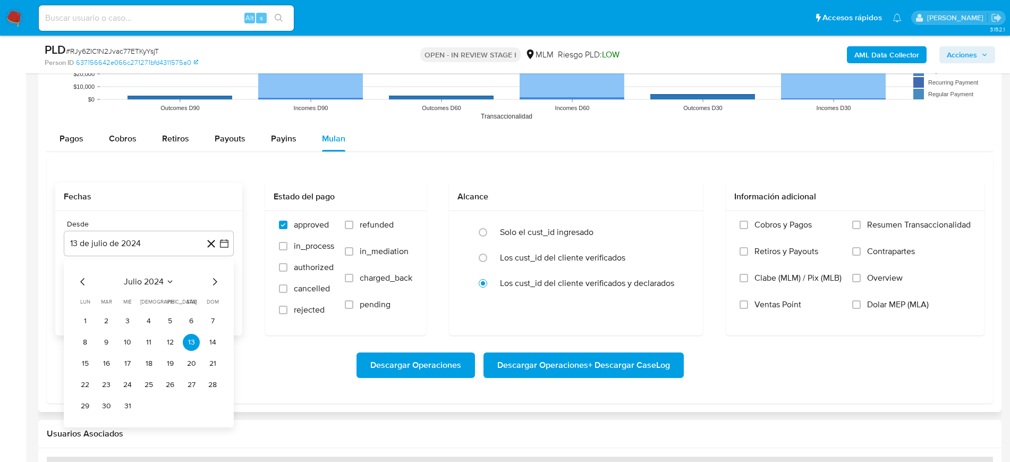
click at [172, 285] on icon "Seleccionar mes y año" at bounding box center [170, 281] width 9 height 9
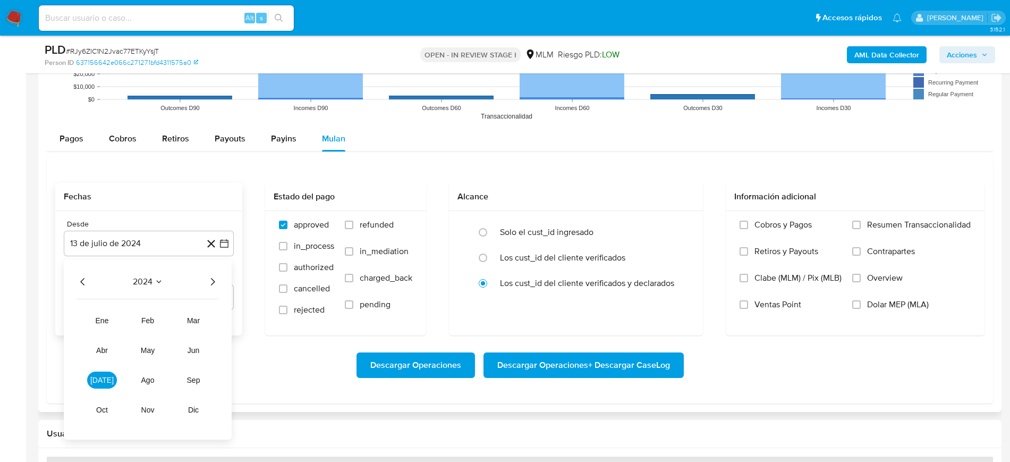
click at [213, 286] on icon "Año siguiente" at bounding box center [212, 281] width 13 height 13
click at [198, 321] on span "mar" at bounding box center [193, 320] width 13 height 9
click at [190, 325] on button "1" at bounding box center [191, 321] width 17 height 17
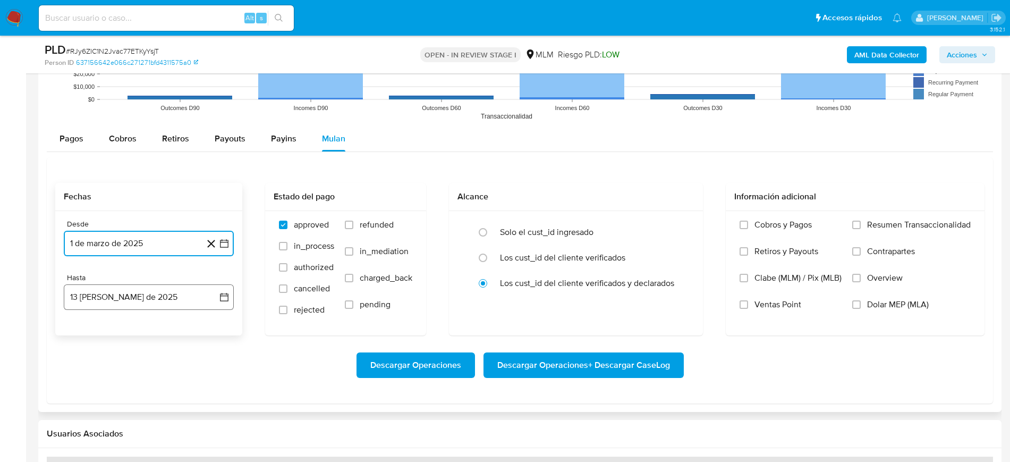
click at [223, 297] on icon "button" at bounding box center [224, 297] width 11 height 11
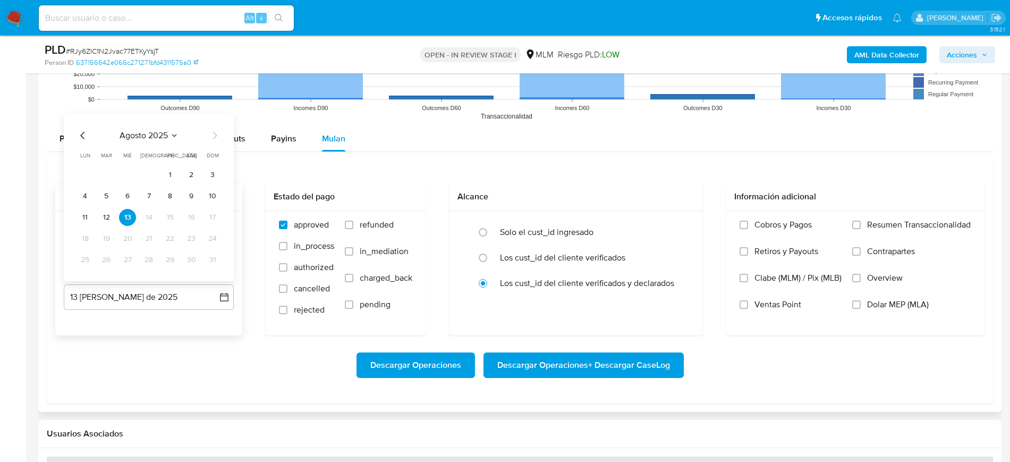
click at [84, 132] on icon "Mes anterior" at bounding box center [82, 135] width 4 height 7
click at [146, 264] on button "31" at bounding box center [148, 259] width 17 height 17
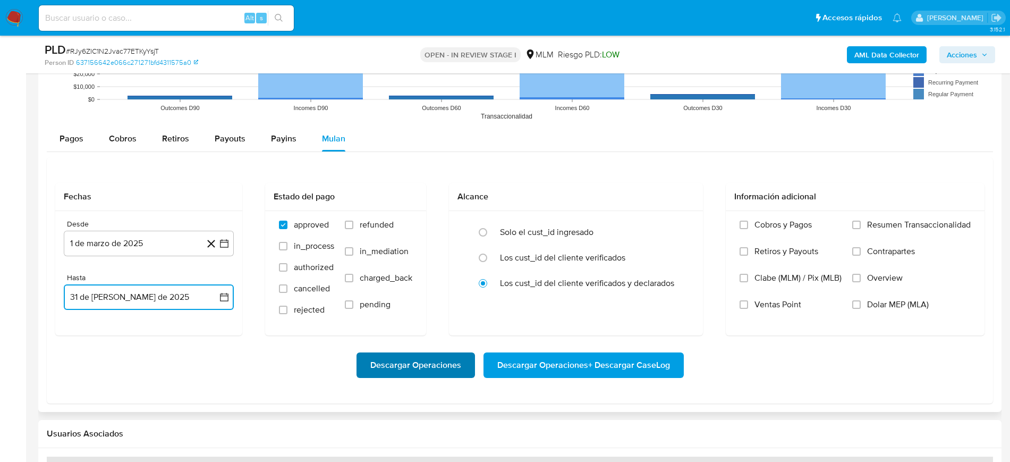
click at [418, 366] on span "Descargar Operaciones" at bounding box center [415, 364] width 91 height 23
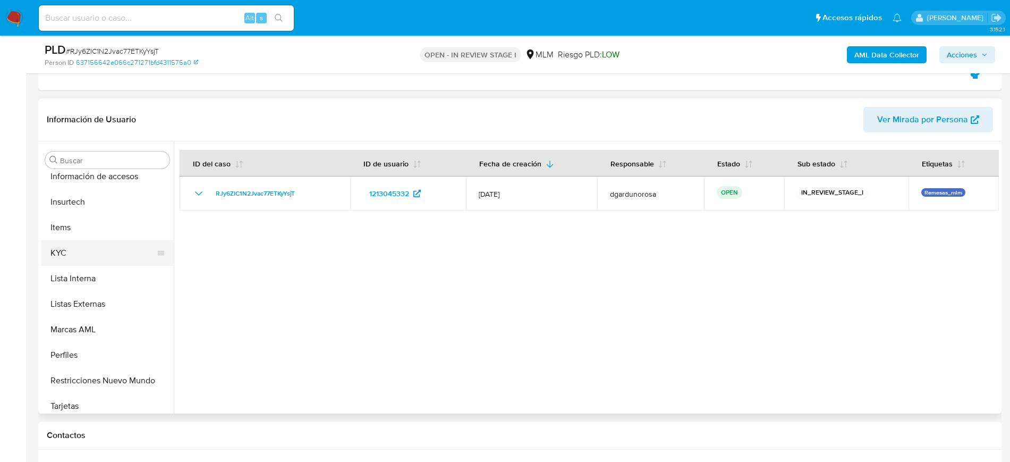
scroll to position [424, 0]
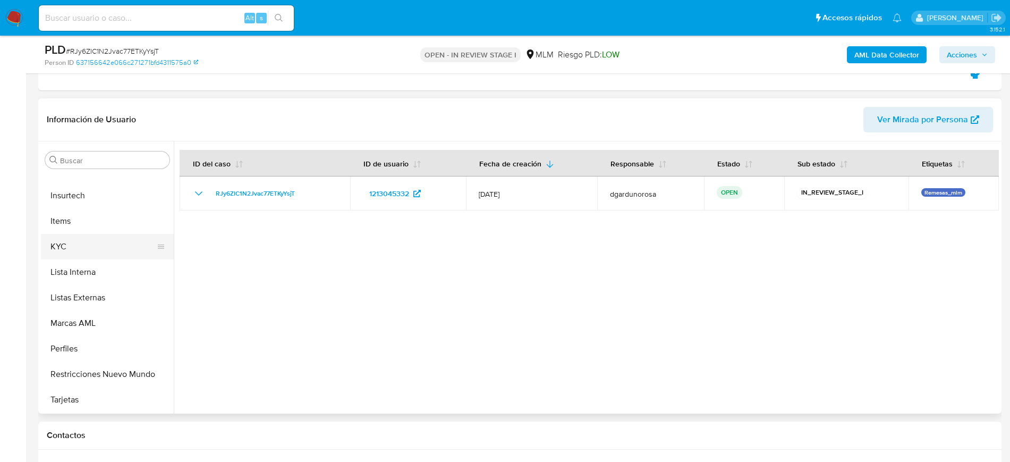
click at [98, 252] on button "KYC" at bounding box center [103, 247] width 124 height 26
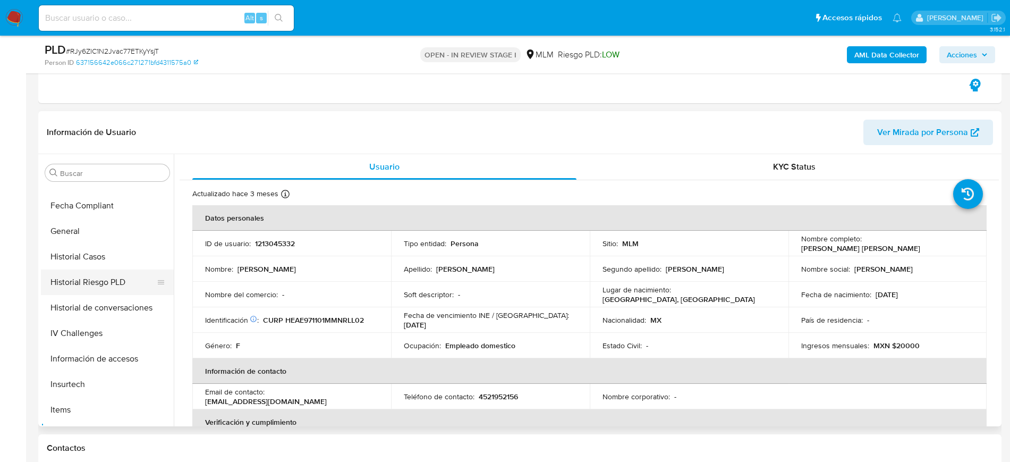
scroll to position [224, 0]
click at [104, 285] on button "Historial Casos" at bounding box center [103, 280] width 124 height 26
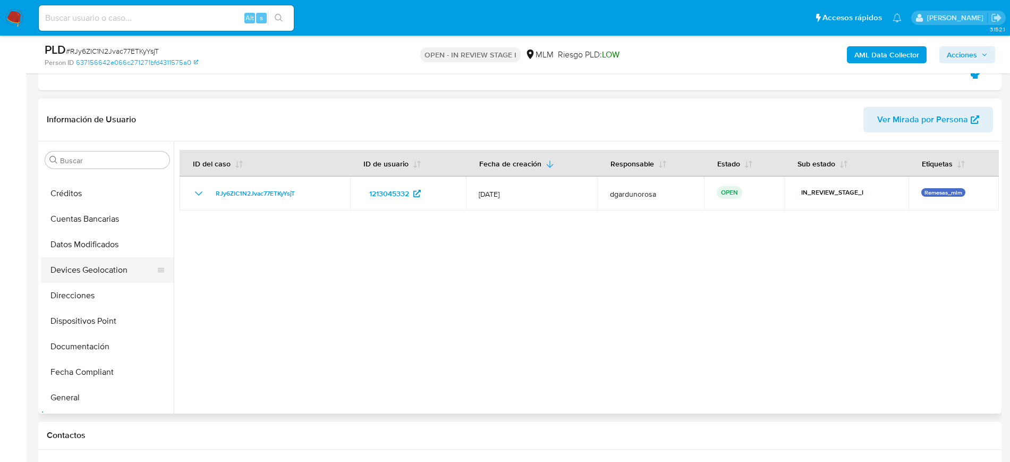
scroll to position [91, 0]
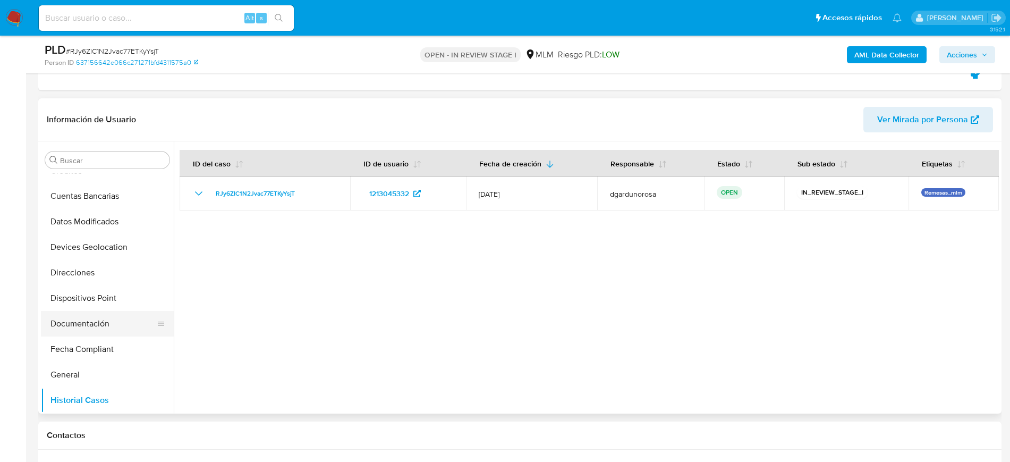
click at [91, 326] on button "Documentación" at bounding box center [103, 324] width 124 height 26
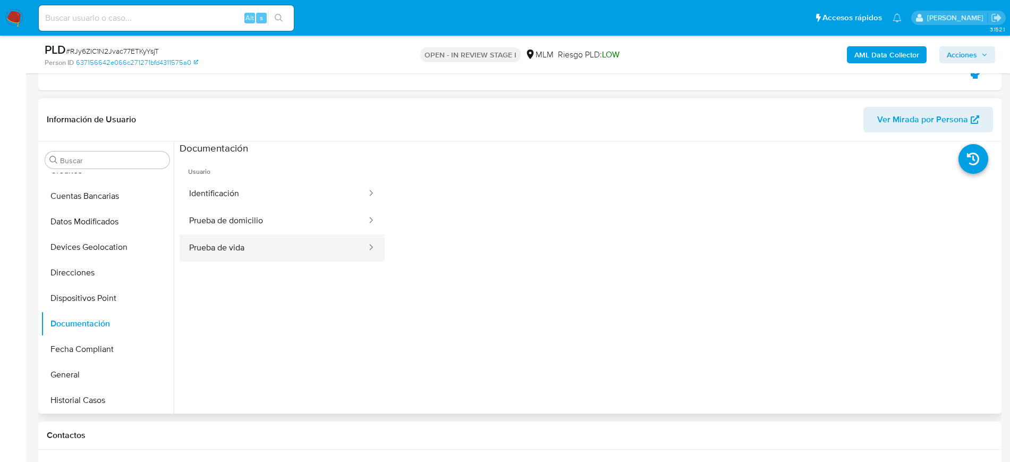
click at [296, 235] on button "Prueba de vida" at bounding box center [274, 247] width 188 height 27
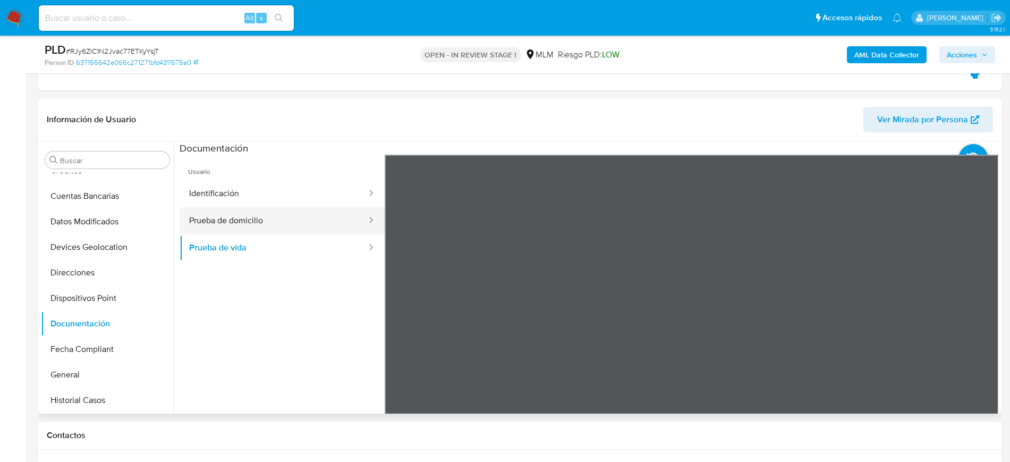
click at [235, 216] on button "Prueba de domicilio" at bounding box center [274, 220] width 188 height 27
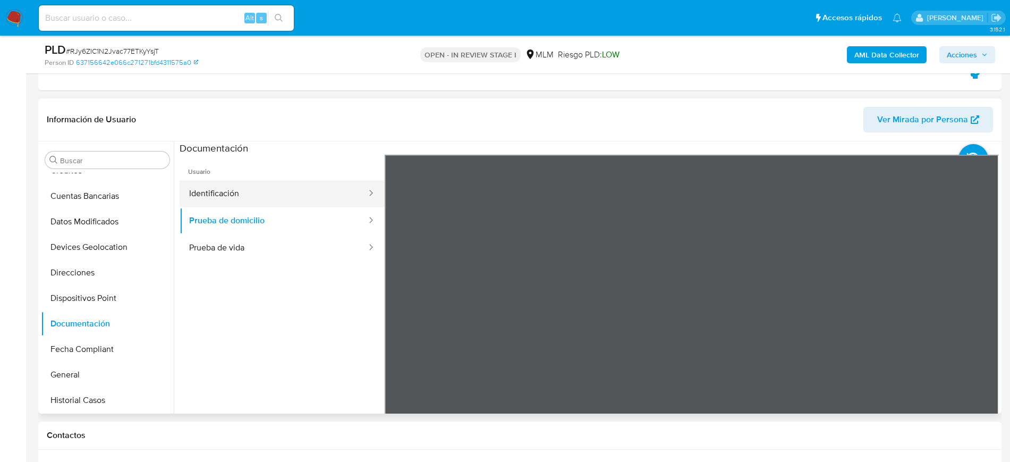
click at [302, 201] on button "Identificación" at bounding box center [274, 193] width 188 height 27
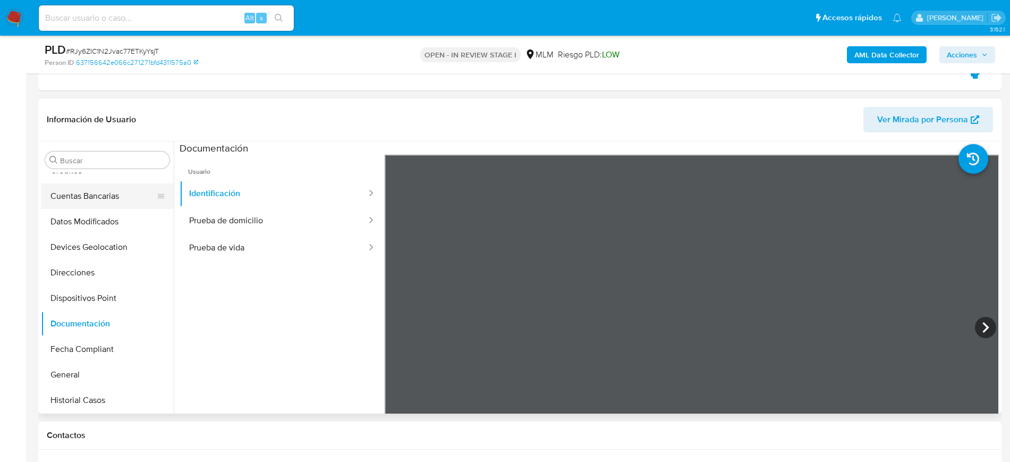
click at [89, 200] on button "Cuentas Bancarias" at bounding box center [103, 196] width 124 height 26
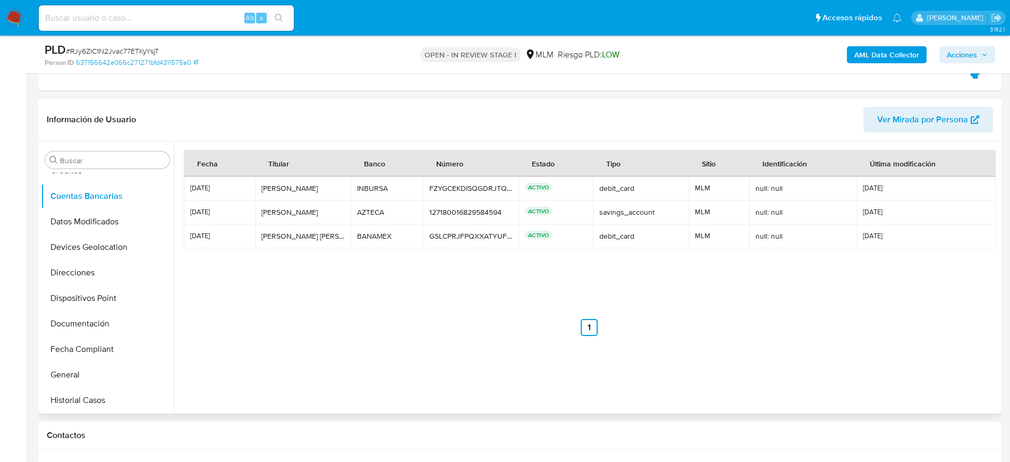
click at [436, 307] on nav "Anterior 1 Siguiente" at bounding box center [589, 319] width 811 height 34
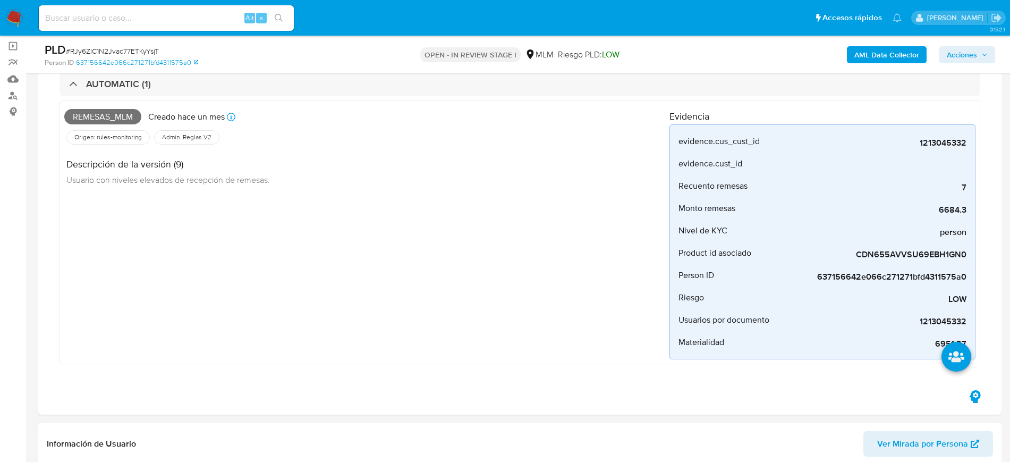
scroll to position [66, 0]
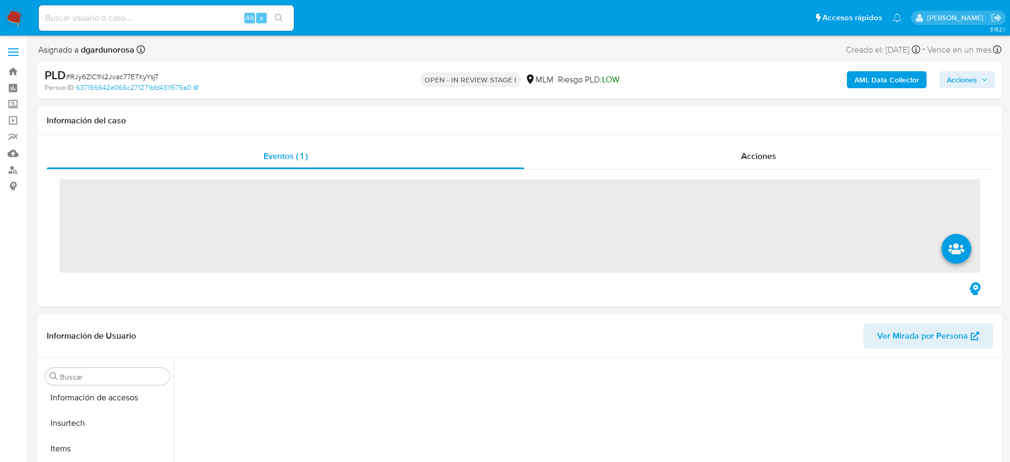
scroll to position [424, 0]
click at [16, 48] on span at bounding box center [13, 49] width 11 height 2
click at [0, 0] on input "checkbox" at bounding box center [0, 0] width 0 height 0
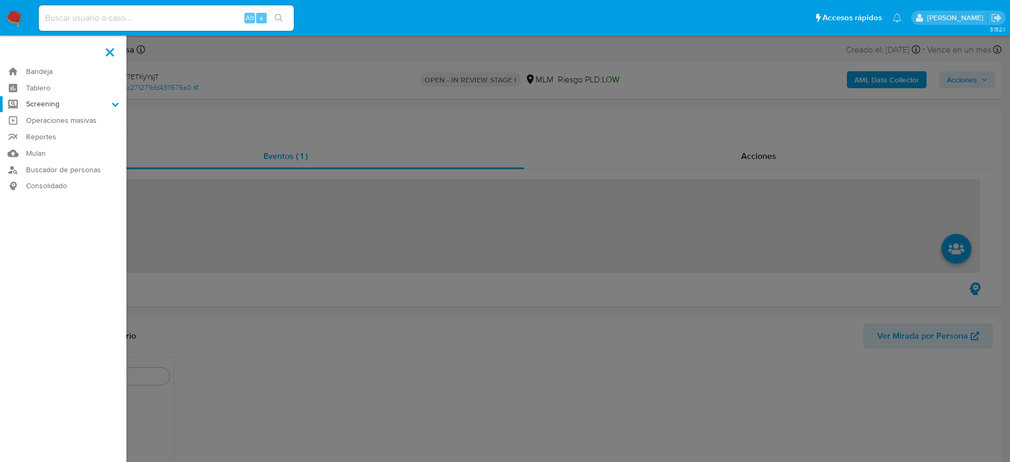
click at [104, 96] on label "Screening" at bounding box center [63, 104] width 127 height 16
click at [0, 0] on input "Screening" at bounding box center [0, 0] width 0 height 0
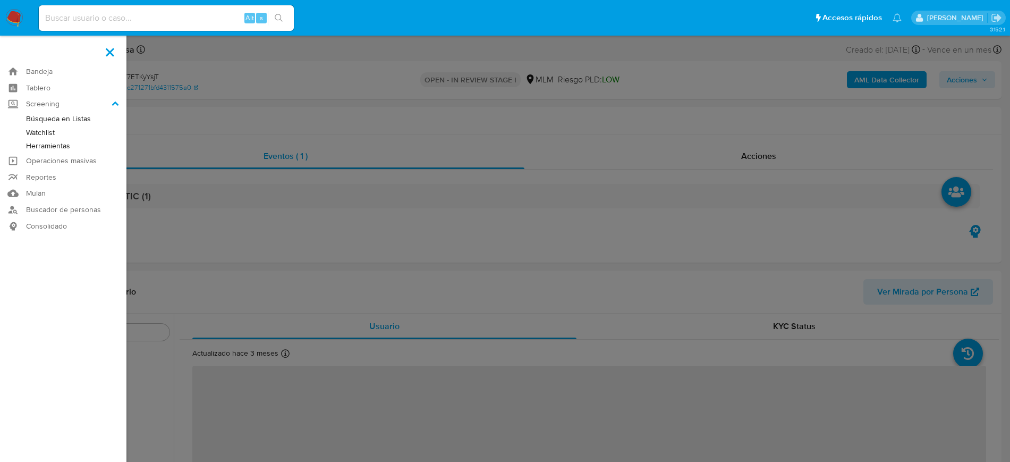
click at [48, 146] on link "Herramientas" at bounding box center [63, 145] width 127 height 13
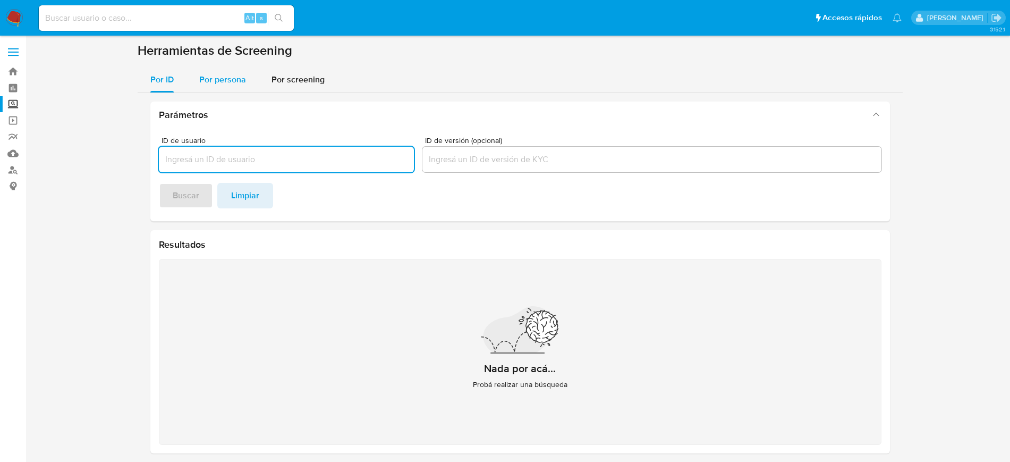
click at [241, 81] on span "Por persona" at bounding box center [222, 79] width 47 height 12
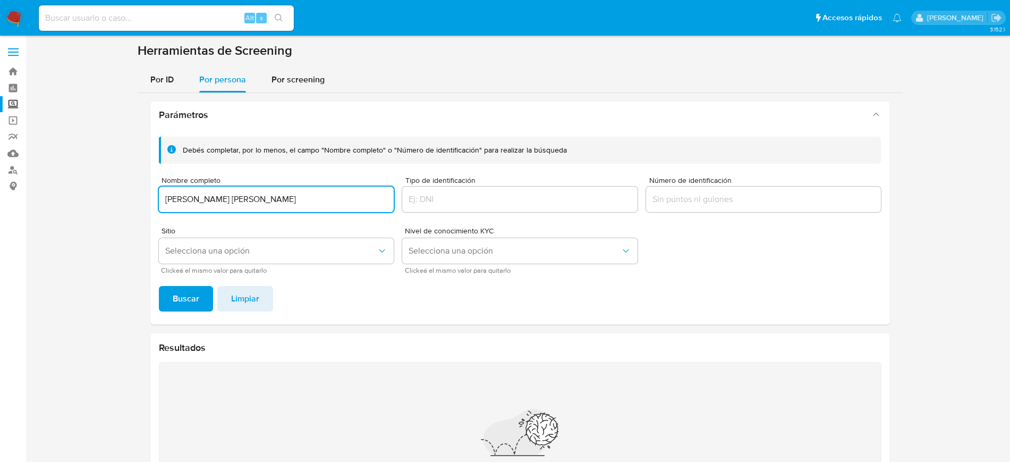
type input "MARCO HERNANDEZ ALCANTAR"
click at [159, 286] on button "Buscar" at bounding box center [186, 299] width 54 height 26
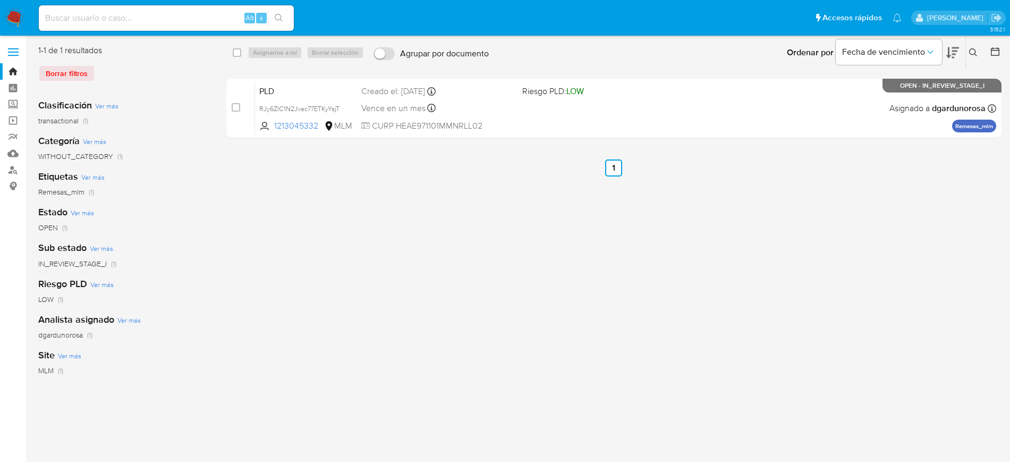
click at [970, 52] on icon at bounding box center [974, 52] width 8 height 8
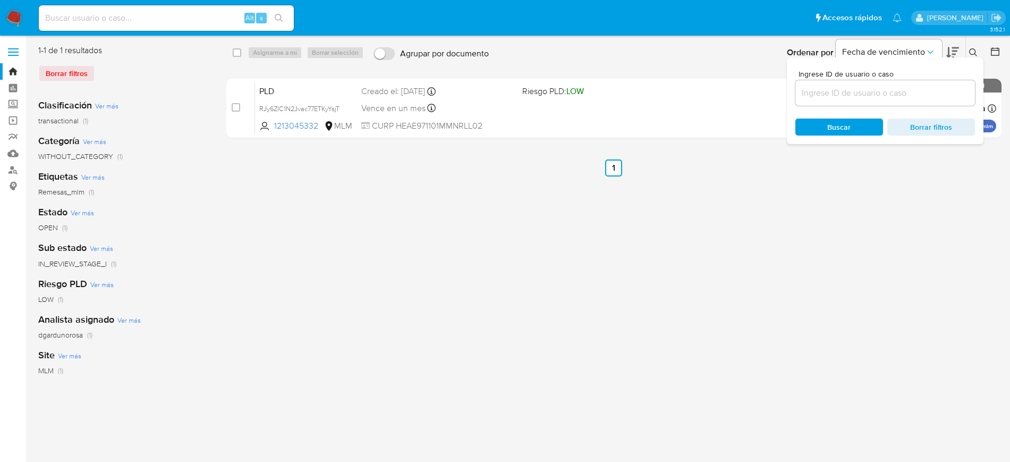
click at [854, 98] on input at bounding box center [886, 93] width 180 height 14
click at [841, 95] on input "1297640806" at bounding box center [886, 93] width 180 height 14
paste input "_Emmanuel Ruiz_Julio2025"
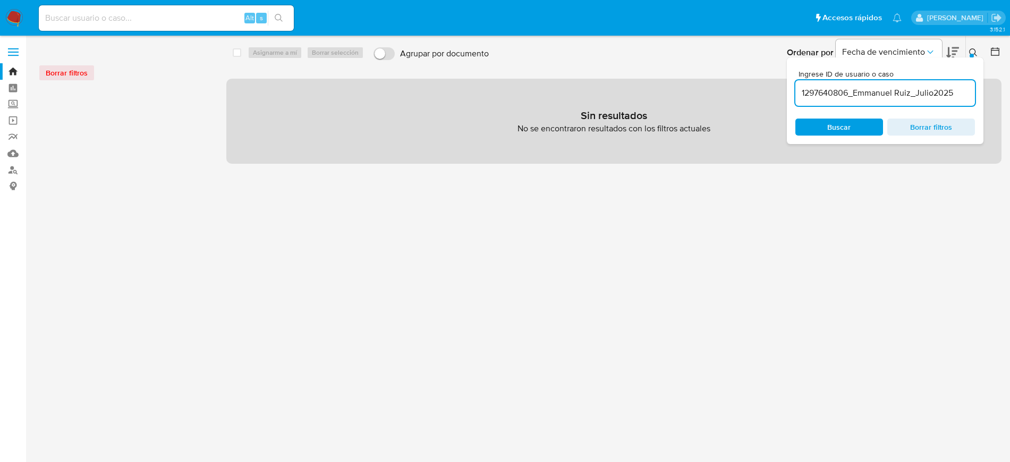
click at [862, 99] on input "1297640806_Emmanuel Ruiz_Julio2025" at bounding box center [886, 93] width 180 height 14
drag, startPoint x: 862, startPoint y: 97, endPoint x: 1023, endPoint y: 87, distance: 161.4
click at [1010, 87] on html "Pausado Ver notificaciones Alt s Accesos rápidos Presiona las siguientes teclas…" at bounding box center [505, 254] width 1010 height 509
type input "1297640806"
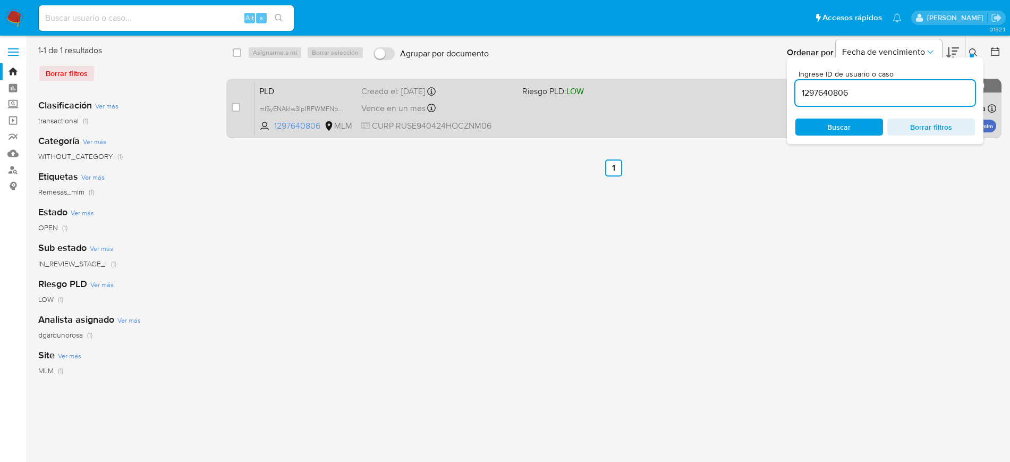
click at [554, 120] on div "PLD mI5yENAkIw3lp1RFWMFNpg1b 1297640806 MLM Riesgo PLD: LOW Creado el: 12/07/20…" at bounding box center [625, 108] width 741 height 54
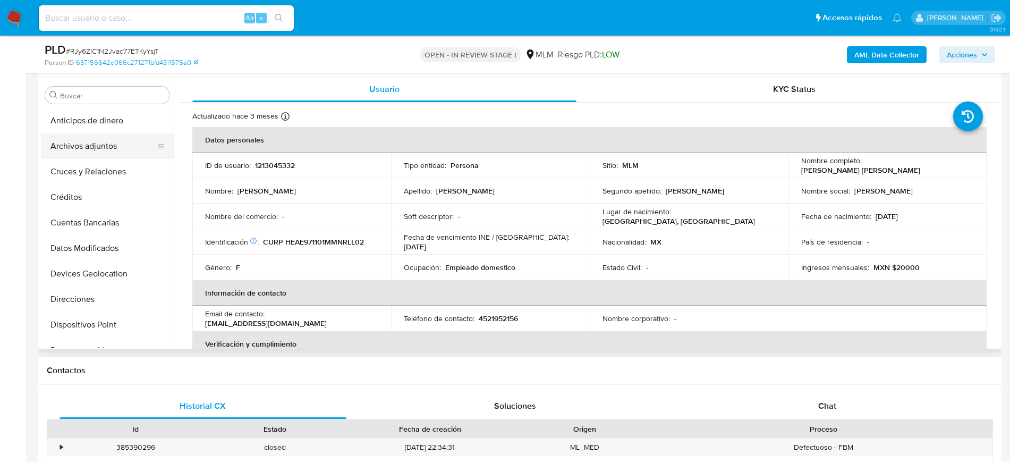
select select "10"
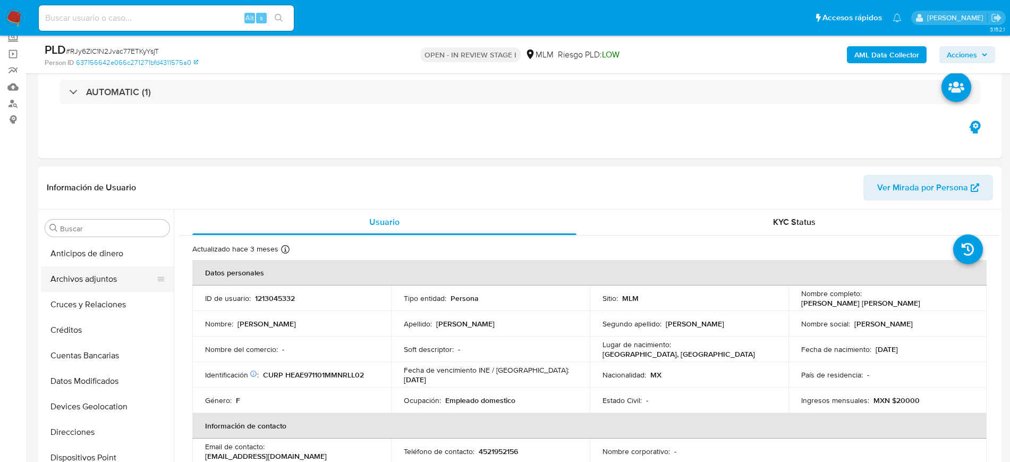
click at [85, 277] on button "Archivos adjuntos" at bounding box center [103, 279] width 124 height 26
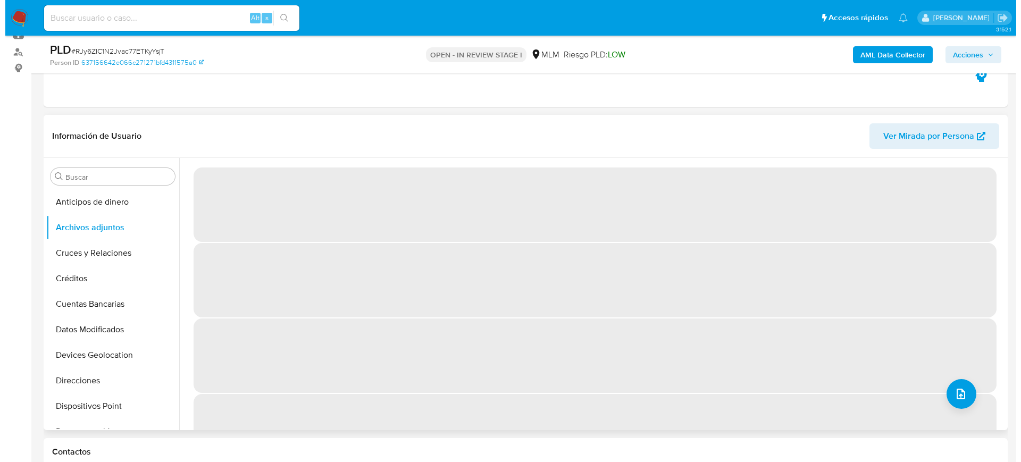
scroll to position [133, 0]
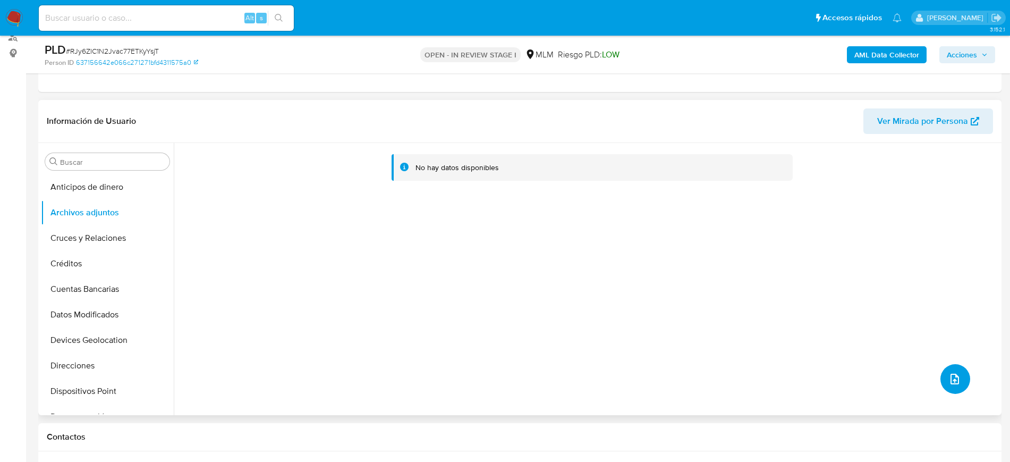
click at [958, 389] on button "upload-file" at bounding box center [956, 379] width 30 height 30
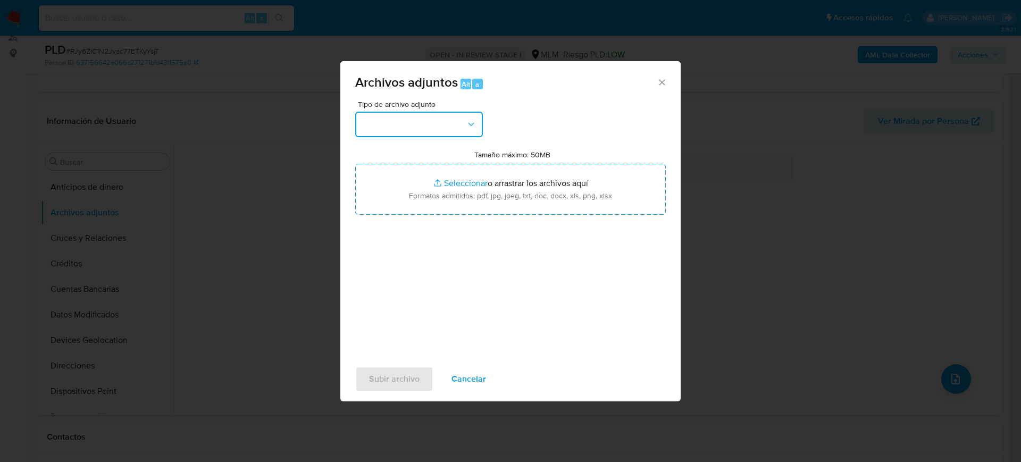
click at [440, 119] on button "button" at bounding box center [419, 125] width 128 height 26
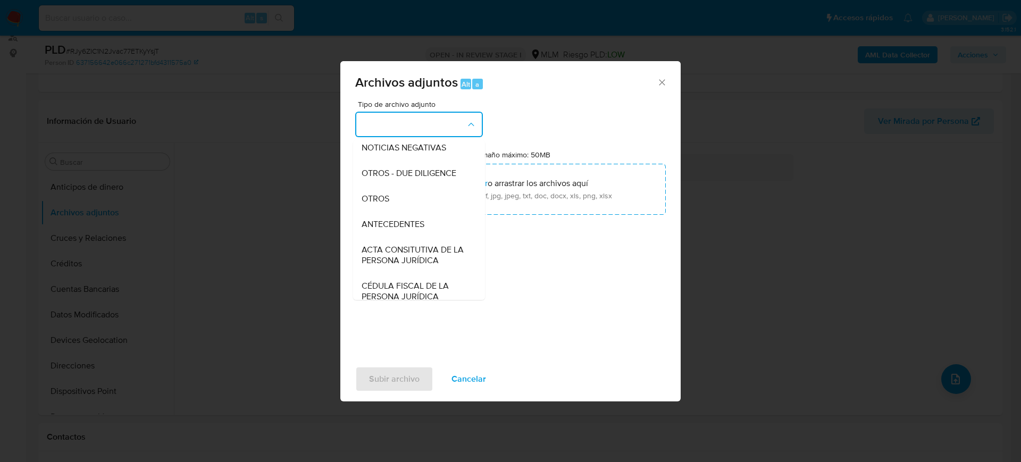
click at [389, 212] on div "OTROS" at bounding box center [415, 199] width 108 height 26
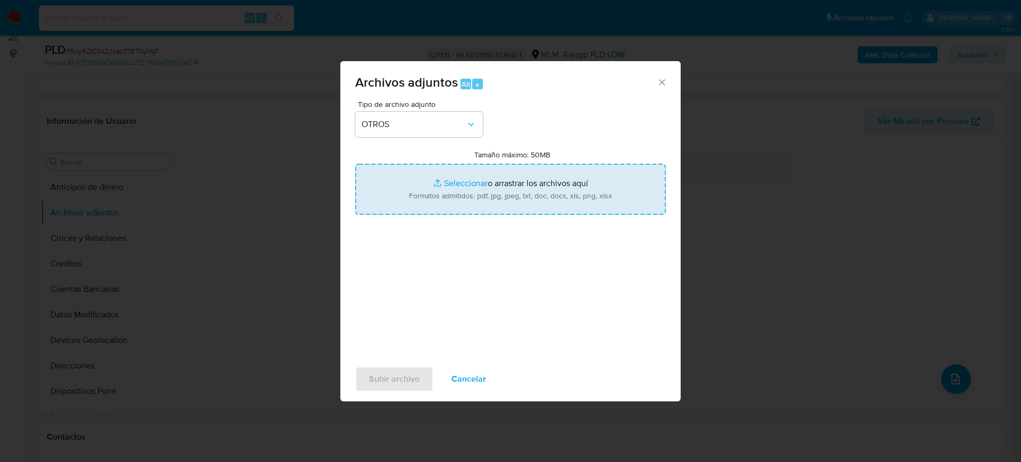
type input "C:\fakepath\1213045332_Elizabeth Hernandez_Julio2025.pdf"
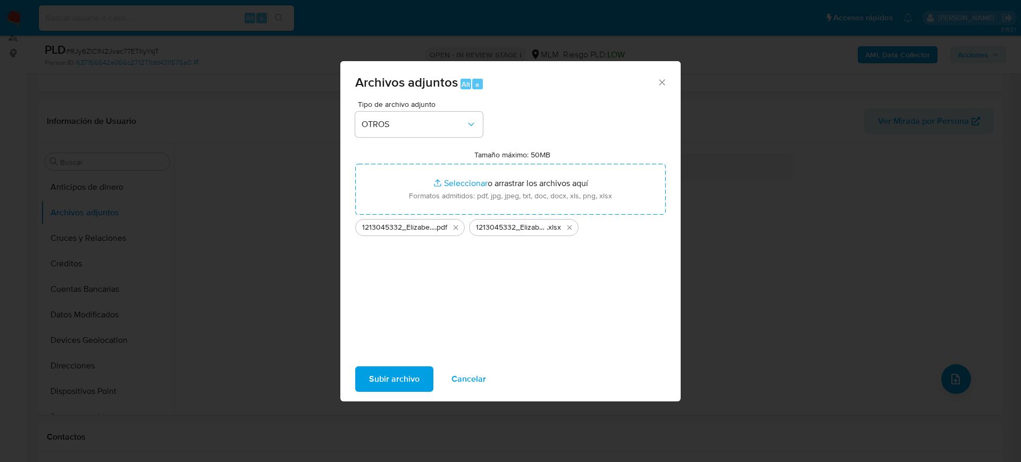
click at [406, 384] on span "Subir archivo" at bounding box center [394, 378] width 50 height 23
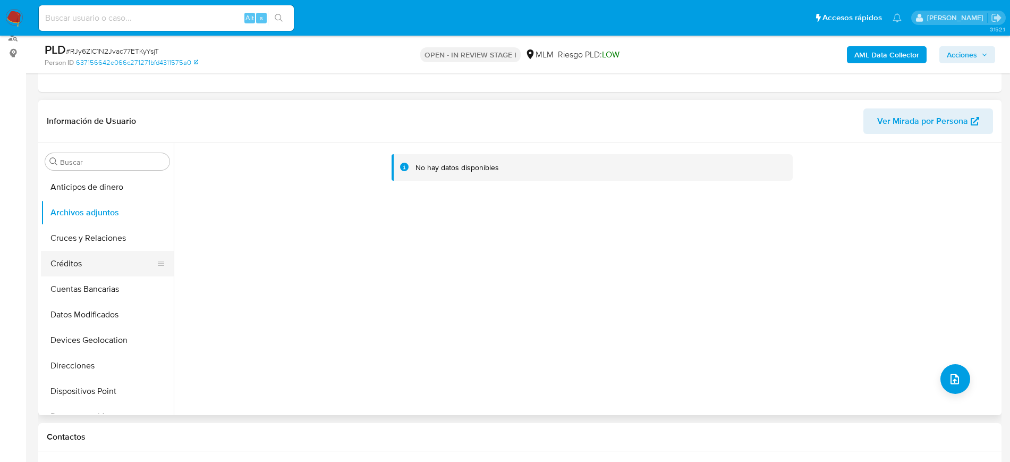
drag, startPoint x: 92, startPoint y: 267, endPoint x: 92, endPoint y: 255, distance: 12.8
click at [92, 267] on button "Créditos" at bounding box center [103, 264] width 124 height 26
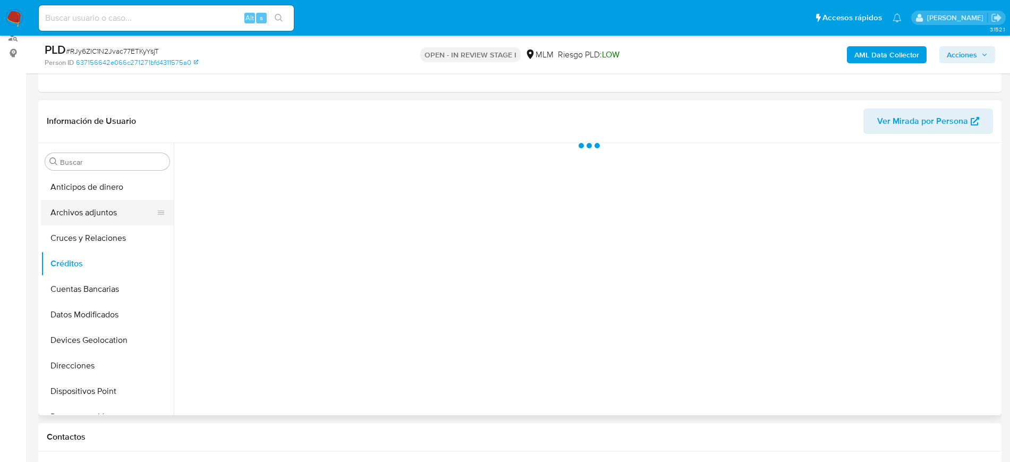
click at [94, 205] on button "Archivos adjuntos" at bounding box center [103, 213] width 124 height 26
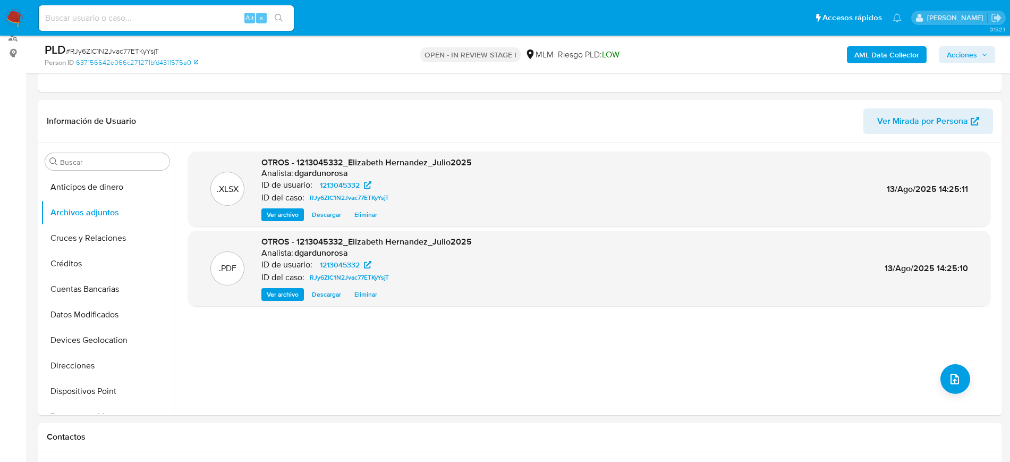
click at [967, 58] on span "Acciones" at bounding box center [962, 54] width 30 height 17
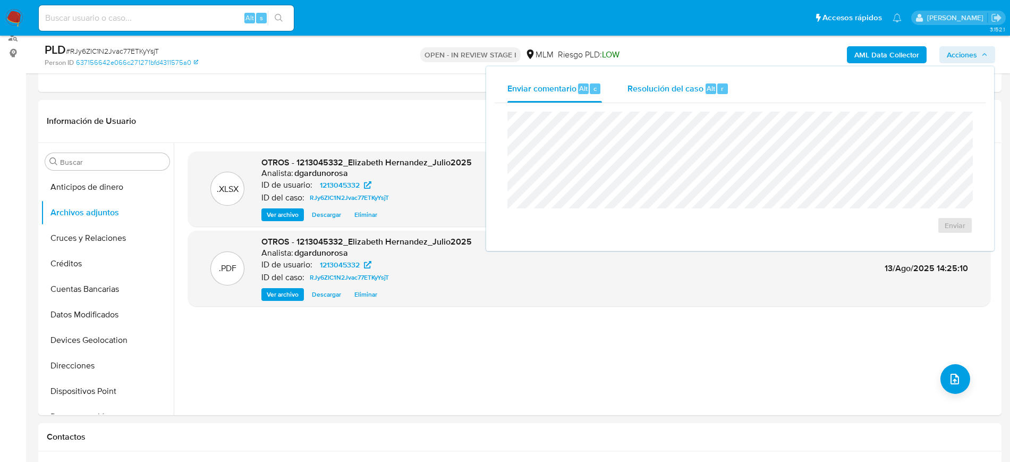
click at [655, 88] on span "Resolución del caso" at bounding box center [666, 88] width 76 height 12
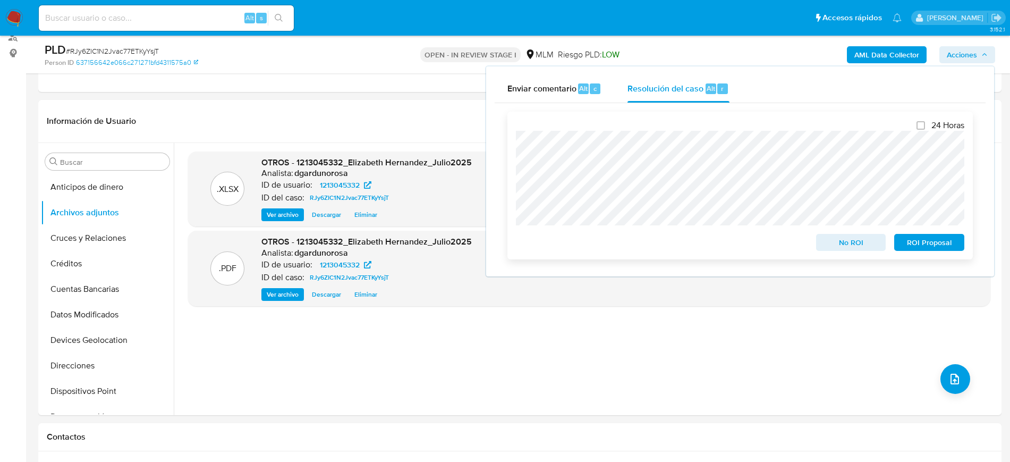
click at [846, 247] on span "No ROI" at bounding box center [851, 242] width 55 height 15
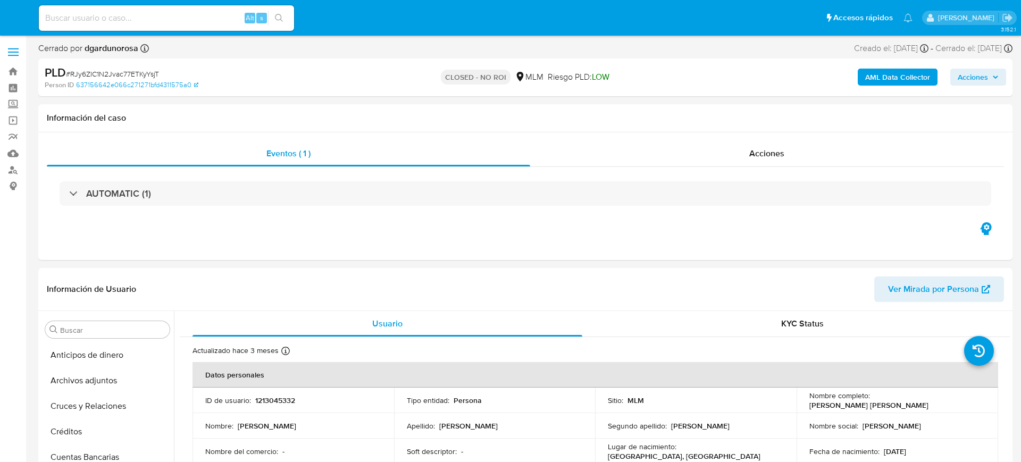
select select "10"
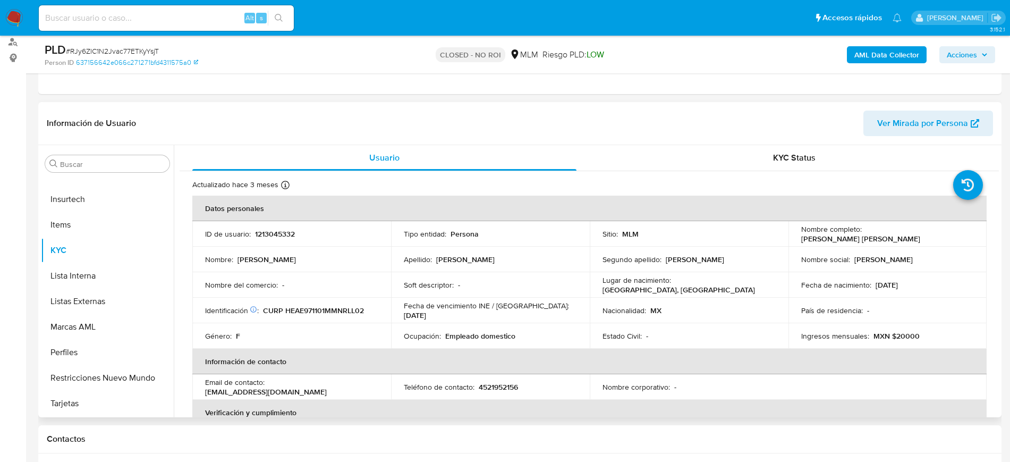
scroll to position [199, 0]
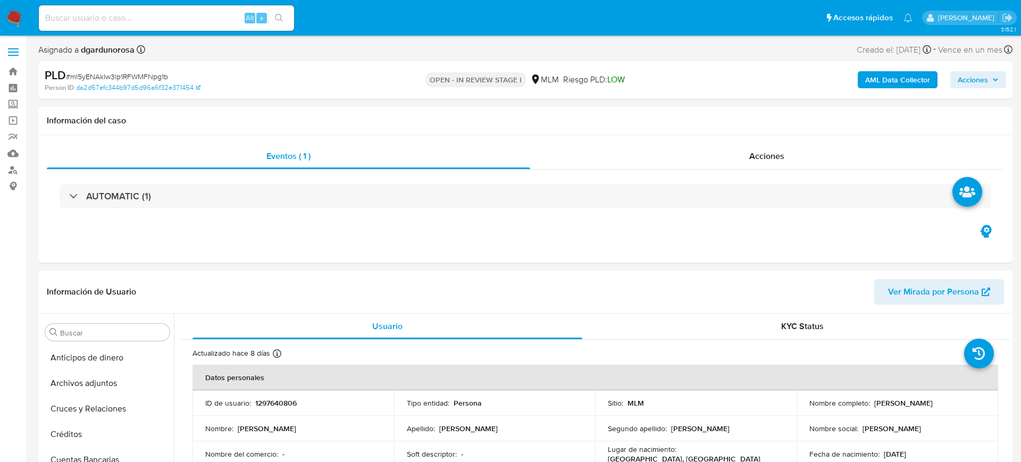
select select "10"
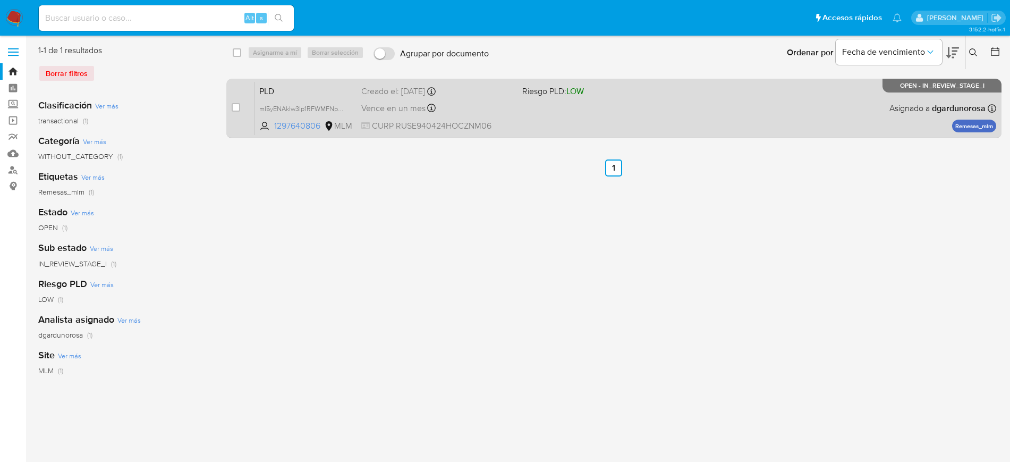
click at [736, 94] on div "PLD mI5yENAkIw3lp1RFWMFNpg1b 1297640806 MLM Riesgo PLD: LOW Creado el: [DATE] C…" at bounding box center [625, 108] width 741 height 54
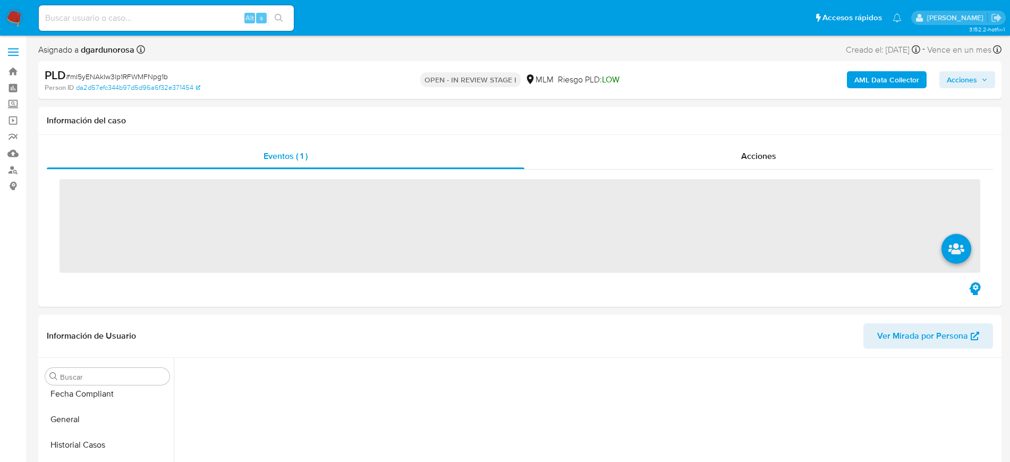
scroll to position [384, 0]
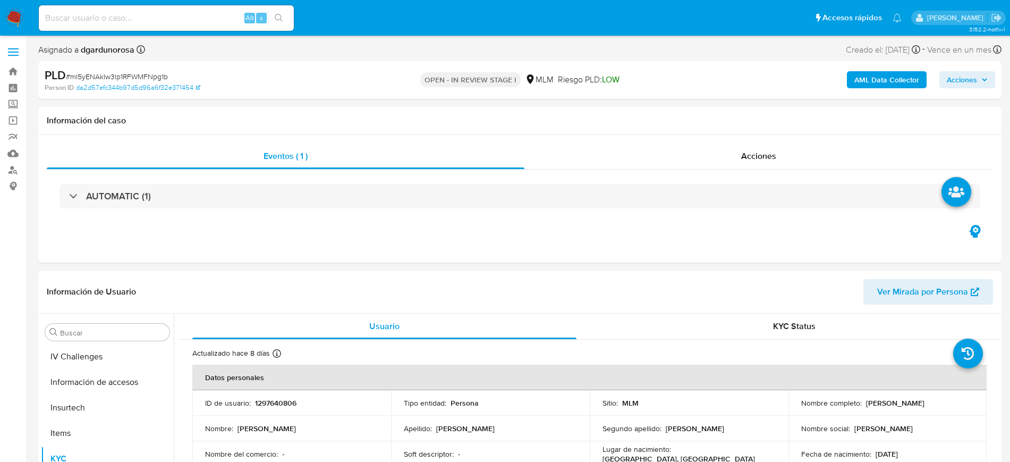
select select "10"
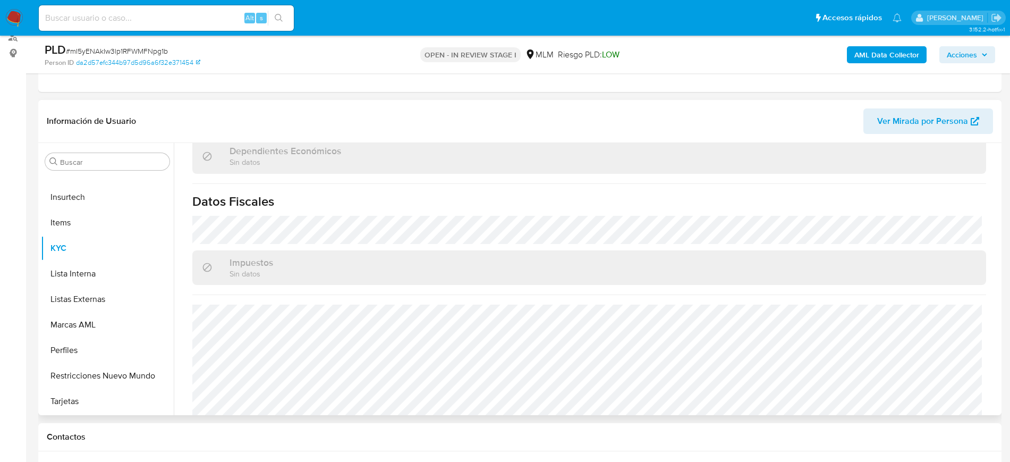
scroll to position [657, 0]
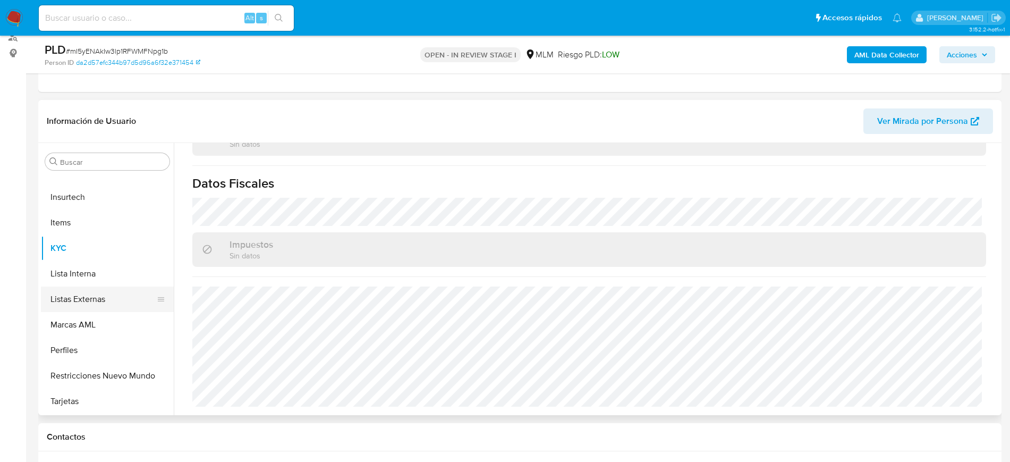
click at [93, 290] on button "Listas Externas" at bounding box center [103, 299] width 124 height 26
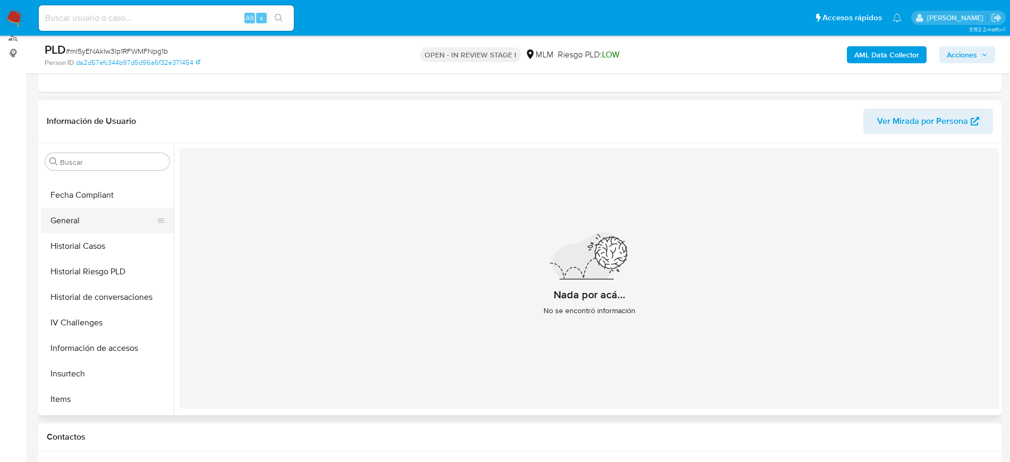
scroll to position [224, 0]
click at [94, 241] on button "General" at bounding box center [103, 244] width 124 height 26
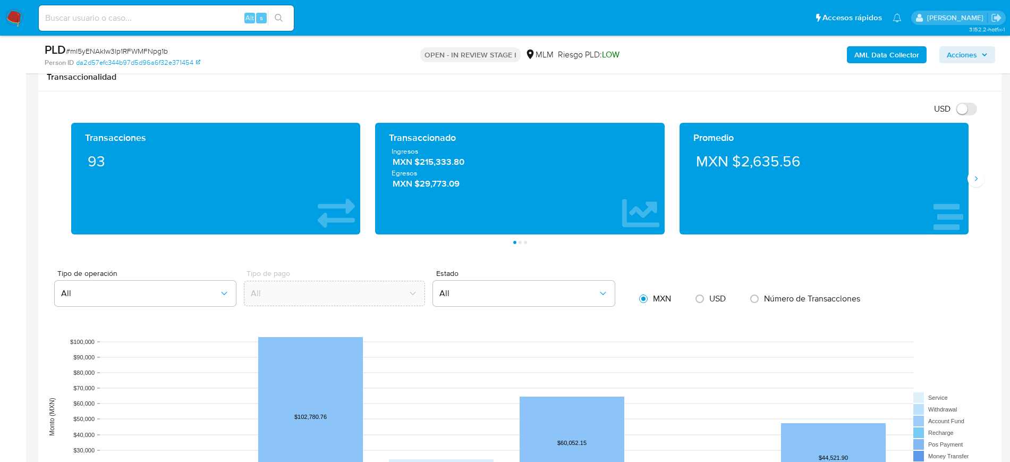
scroll to position [731, 0]
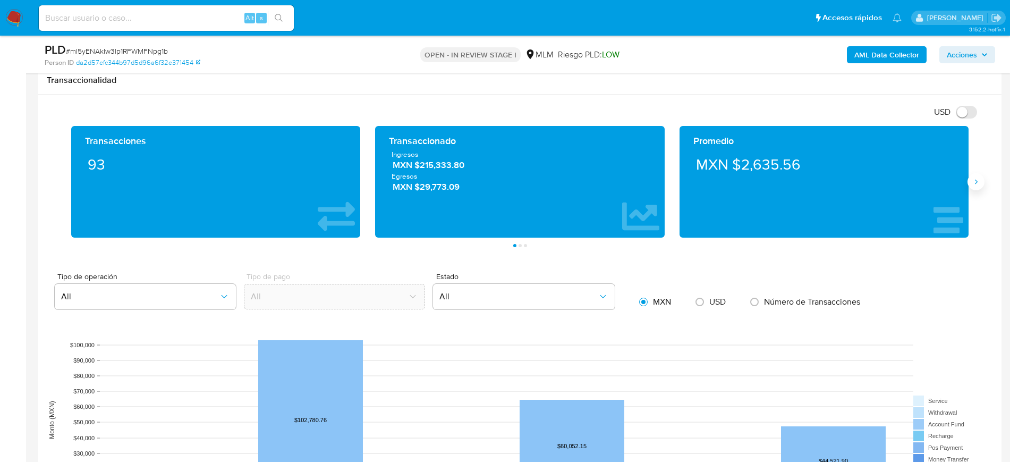
click at [983, 182] on button "Siguiente" at bounding box center [976, 181] width 17 height 17
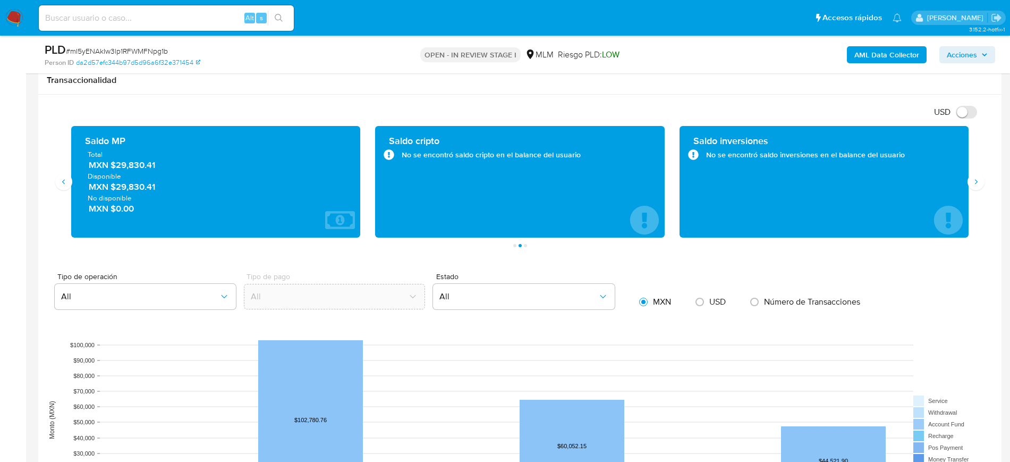
drag, startPoint x: 164, startPoint y: 165, endPoint x: 325, endPoint y: 164, distance: 160.5
click at [117, 165] on span "MXN $29,830.41" at bounding box center [217, 165] width 256 height 12
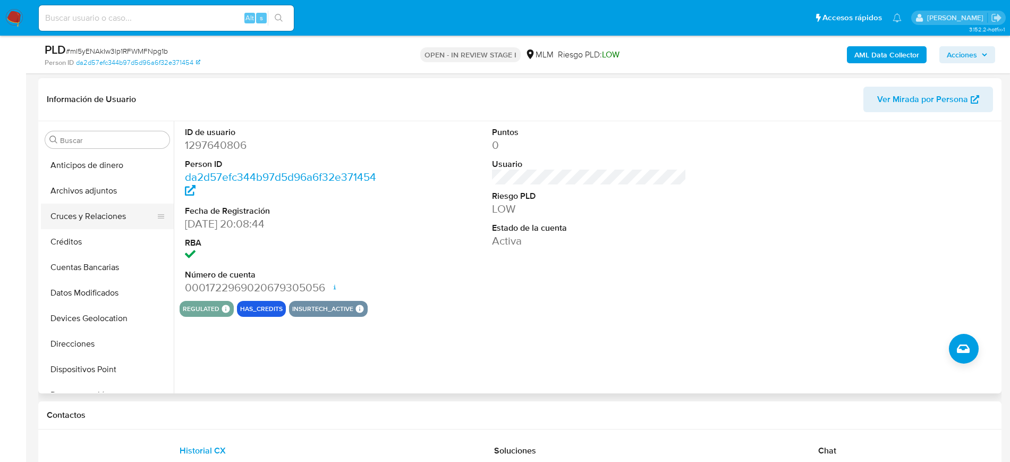
scroll to position [133, 0]
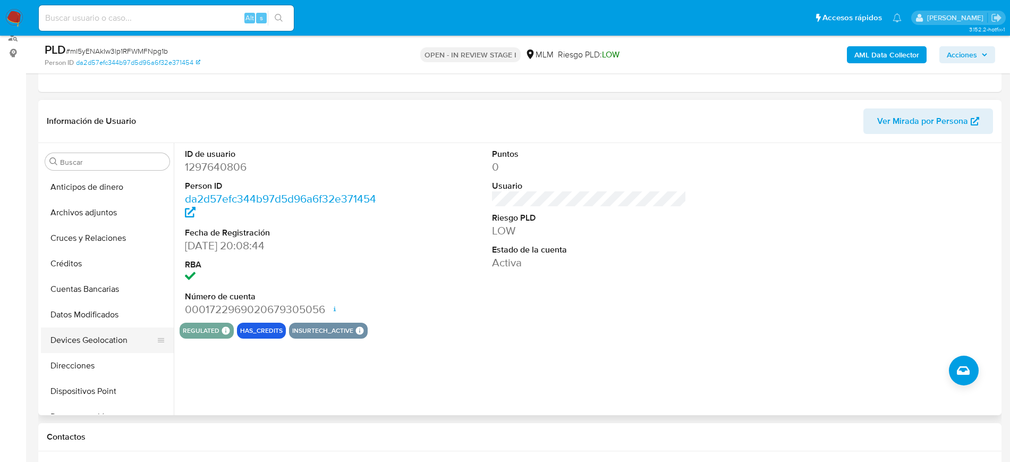
drag, startPoint x: 112, startPoint y: 339, endPoint x: 119, endPoint y: 338, distance: 7.5
click at [112, 339] on button "Devices Geolocation" at bounding box center [103, 340] width 124 height 26
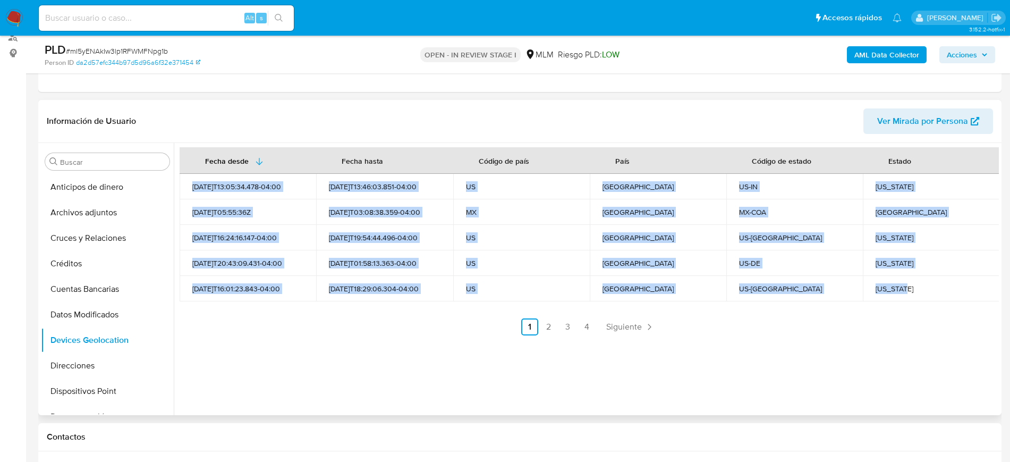
drag, startPoint x: 913, startPoint y: 294, endPoint x: 184, endPoint y: 178, distance: 737.4
click at [184, 178] on tbody "2025-01-25T13:05:34.478-04:00 2025-06-09T13:46:03.851-04:00 US Estados Unidos U…" at bounding box center [590, 238] width 821 height 128
copy tbody "2025-01-25T13:05:34.478-04:00 2025-06-09T13:46:03.851-04:00 US Estados Unidos U…"
click at [622, 326] on span "Siguiente" at bounding box center [624, 327] width 36 height 9
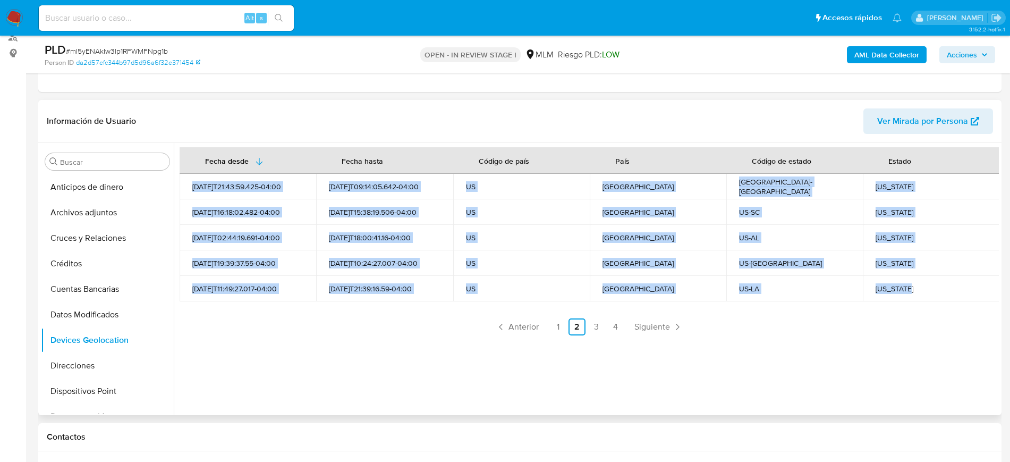
drag, startPoint x: 917, startPoint y: 295, endPoint x: 185, endPoint y: 183, distance: 741.0
click at [185, 183] on tbody "2024-09-11T21:43:59.425-04:00 2025-08-11T09:14:05.642-04:00 US Estados Unidos U…" at bounding box center [590, 238] width 821 height 128
copy tbody "2024-09-11T21:43:59.425-04:00 2025-08-11T09:14:05.642-04:00 US Estados Unidos U…"
click at [632, 328] on link "Siguiente" at bounding box center [658, 326] width 57 height 17
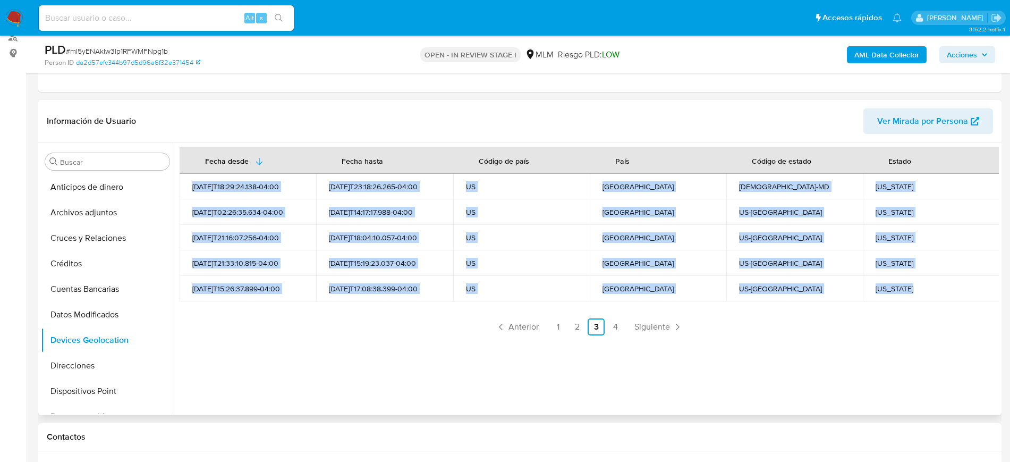
drag, startPoint x: 928, startPoint y: 289, endPoint x: 184, endPoint y: 192, distance: 749.4
click at [184, 192] on tbody "2025-06-12T18:29:24.138-04:00 2025-06-15T23:18:26.265-04:00 US Estados Unidos U…" at bounding box center [590, 238] width 821 height 128
copy tbody "2025-06-12T18:29:24.138-04:00 2025-06-15T23:18:26.265-04:00 US Estados Unidos U…"
click at [658, 330] on span "Siguiente" at bounding box center [653, 327] width 36 height 9
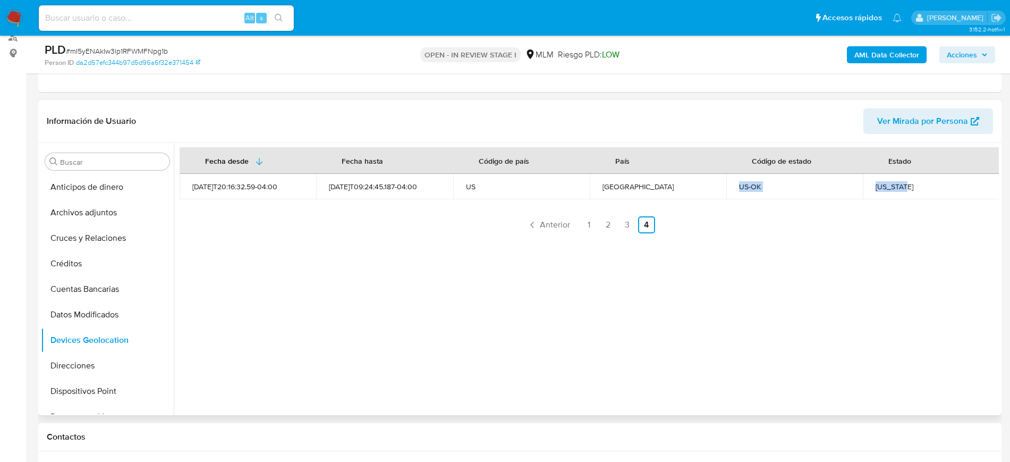
drag, startPoint x: 941, startPoint y: 190, endPoint x: 702, endPoint y: 192, distance: 239.2
click at [695, 196] on tr "2024-12-14T20:16:32.59-04:00 2025-06-11T09:24:45.187-04:00 US Estados Unidos US…" at bounding box center [590, 187] width 821 height 26
click at [876, 188] on div "Oklahoma" at bounding box center [931, 187] width 111 height 10
click at [588, 222] on link "1" at bounding box center [589, 224] width 17 height 17
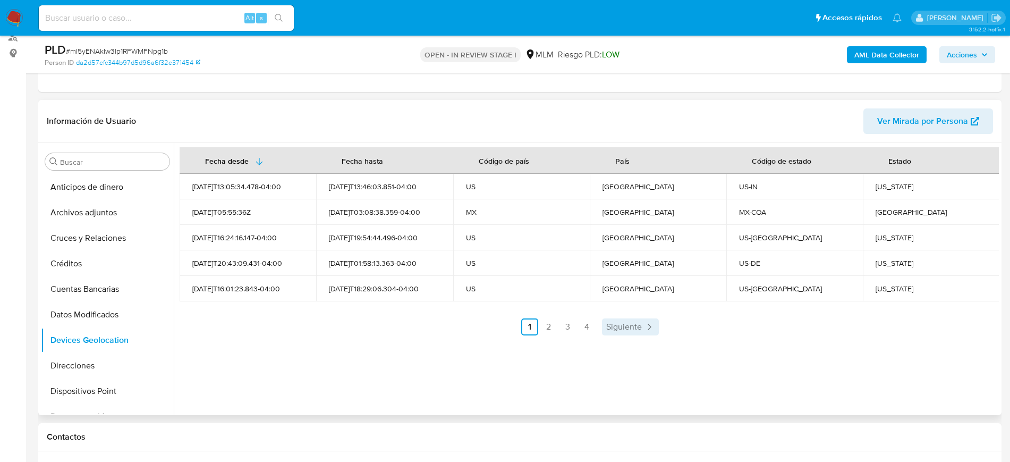
click at [620, 324] on span "Siguiente" at bounding box center [624, 327] width 36 height 9
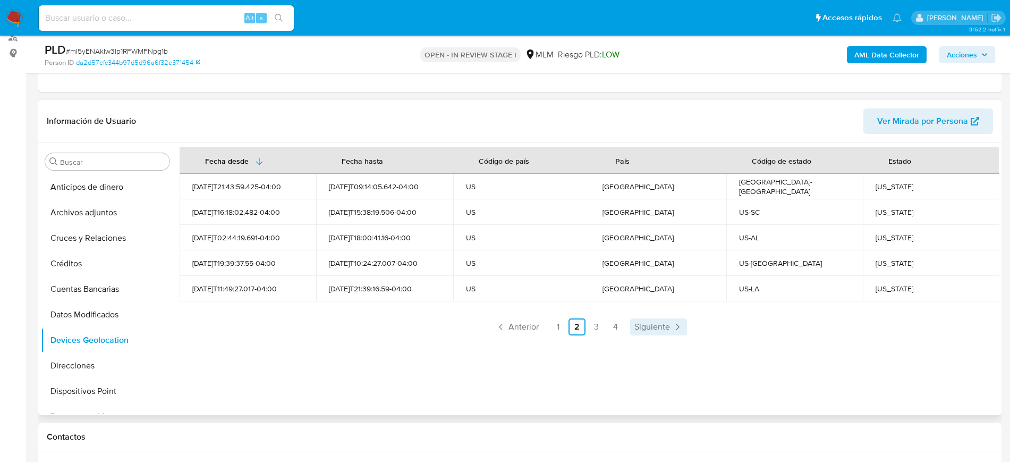
click at [641, 334] on link "Siguiente" at bounding box center [658, 326] width 57 height 17
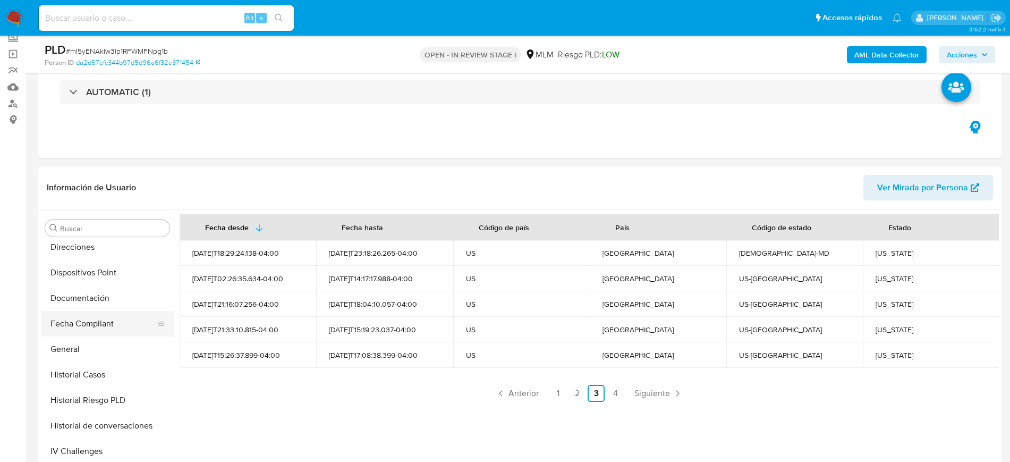
scroll to position [199, 0]
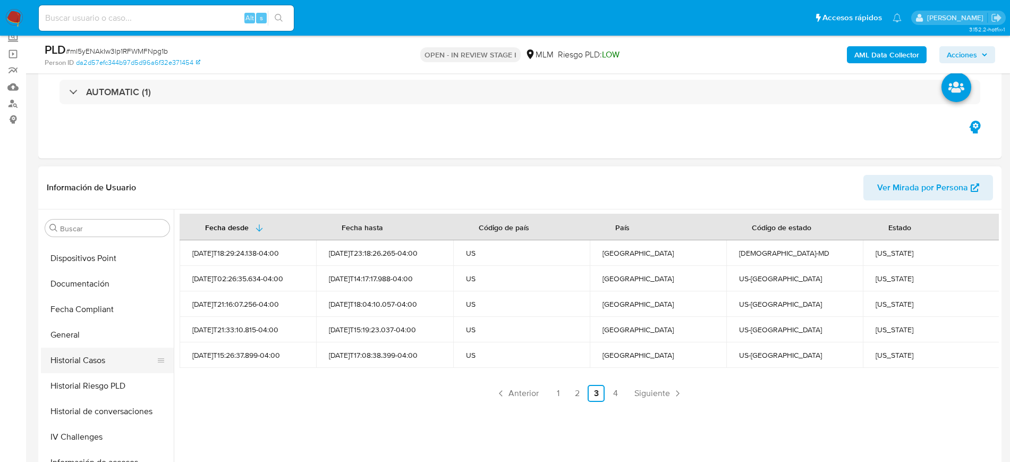
click at [111, 367] on button "Historial Casos" at bounding box center [103, 361] width 124 height 26
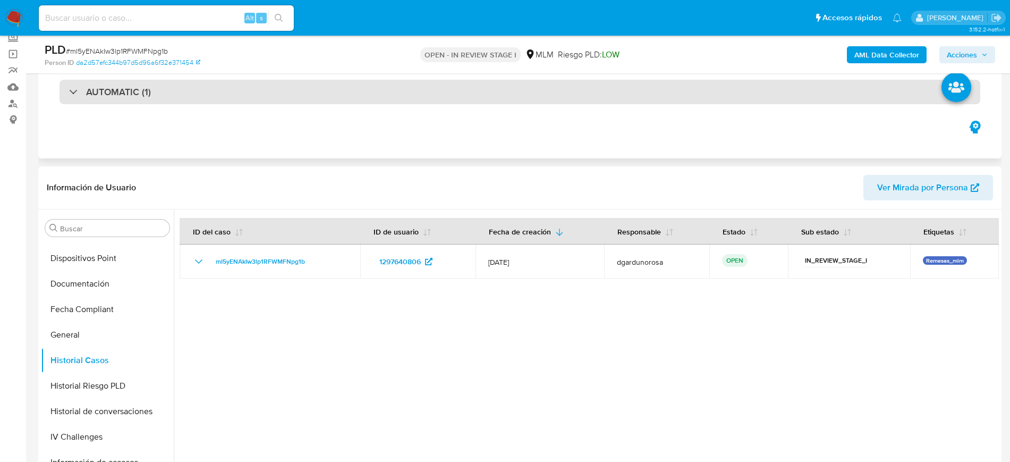
drag, startPoint x: 222, startPoint y: 91, endPoint x: 226, endPoint y: 97, distance: 7.7
click at [222, 91] on div "AUTOMATIC (1)" at bounding box center [520, 92] width 921 height 24
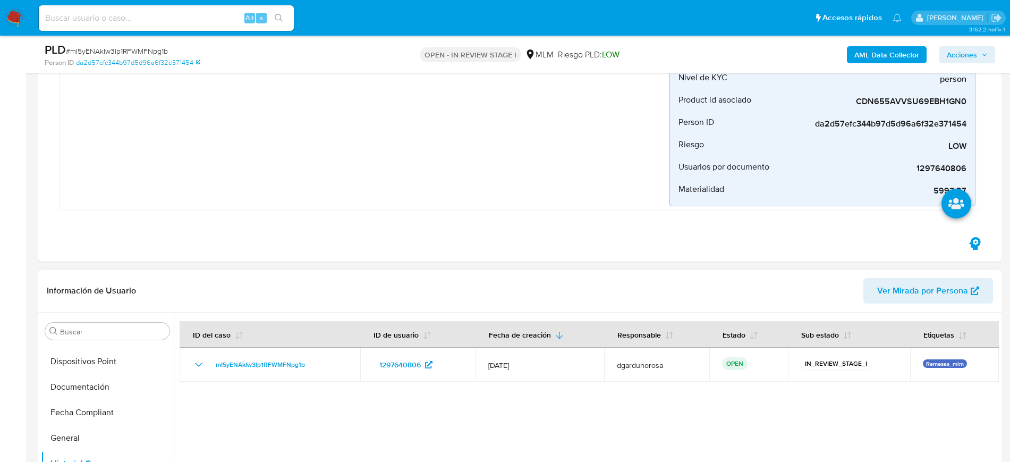
scroll to position [332, 0]
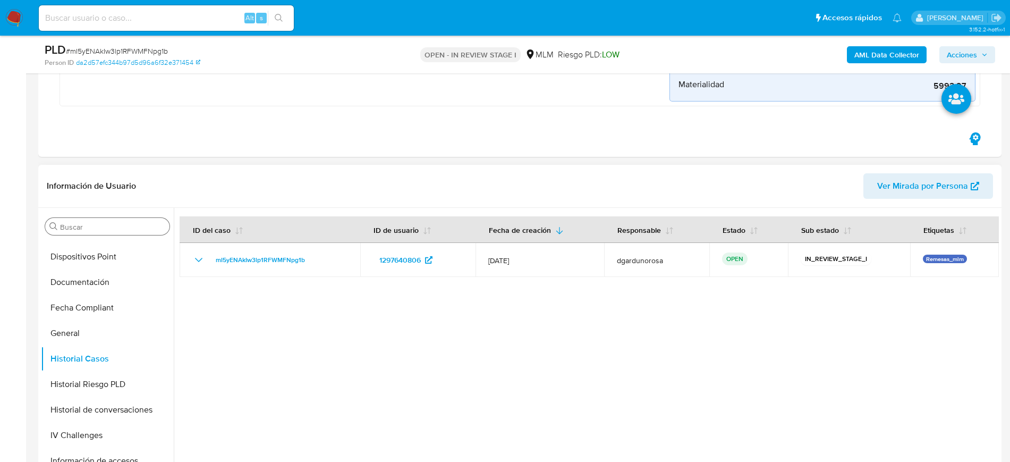
click at [140, 223] on input "Buscar" at bounding box center [112, 227] width 105 height 10
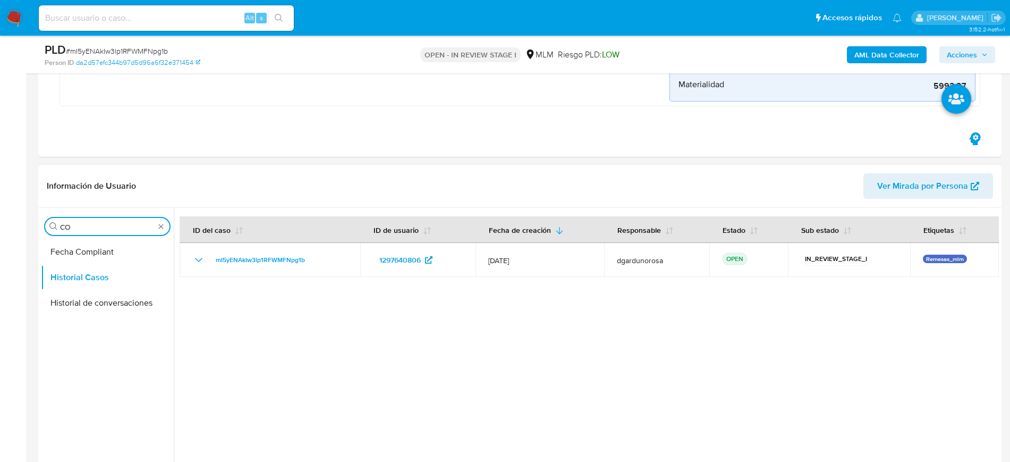
scroll to position [0, 0]
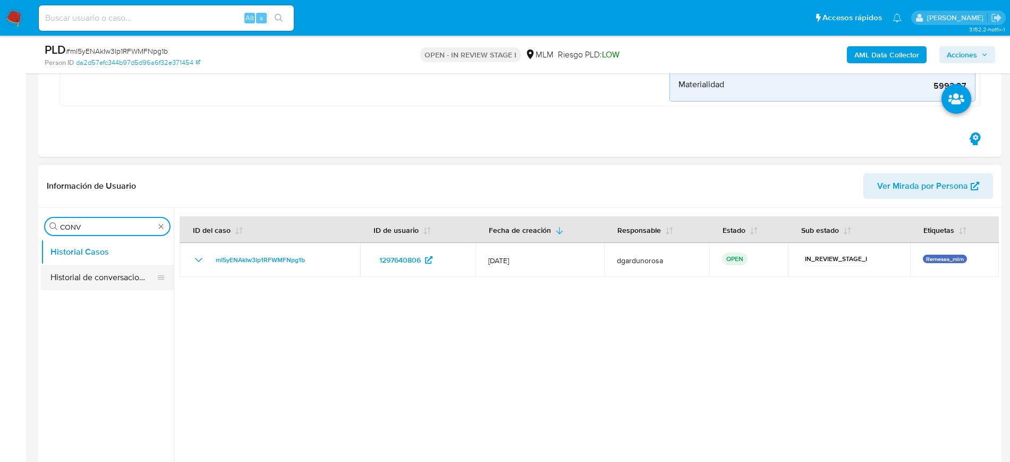
type input "CONV"
click at [107, 284] on button "Historial de conversaciones" at bounding box center [103, 278] width 124 height 26
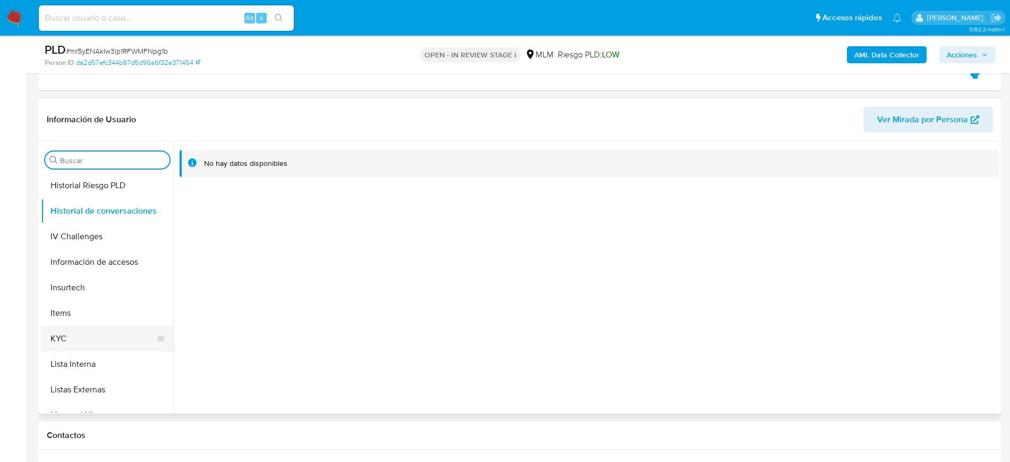
scroll to position [332, 0]
click at [62, 332] on button "KYC" at bounding box center [103, 338] width 124 height 26
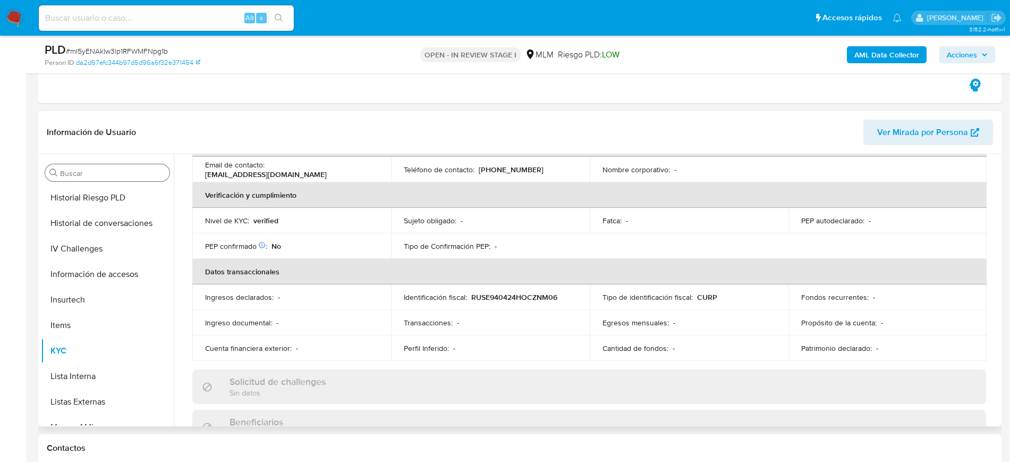
scroll to position [60, 0]
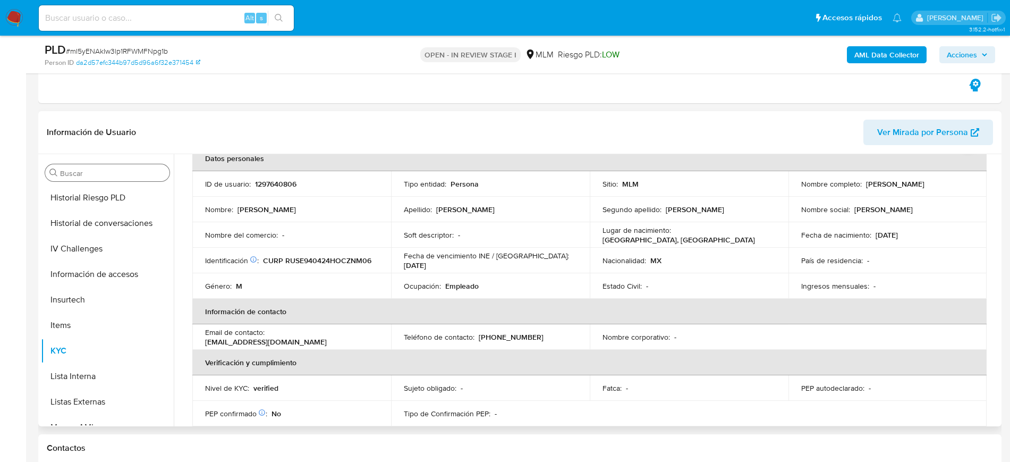
click at [507, 336] on p "[PHONE_NUMBER]" at bounding box center [511, 337] width 65 height 10
copy p "2300734"
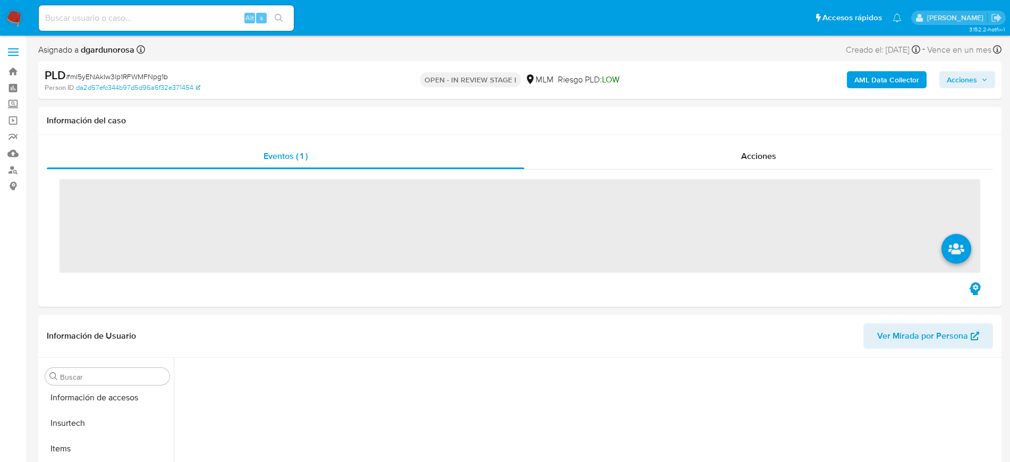
scroll to position [424, 0]
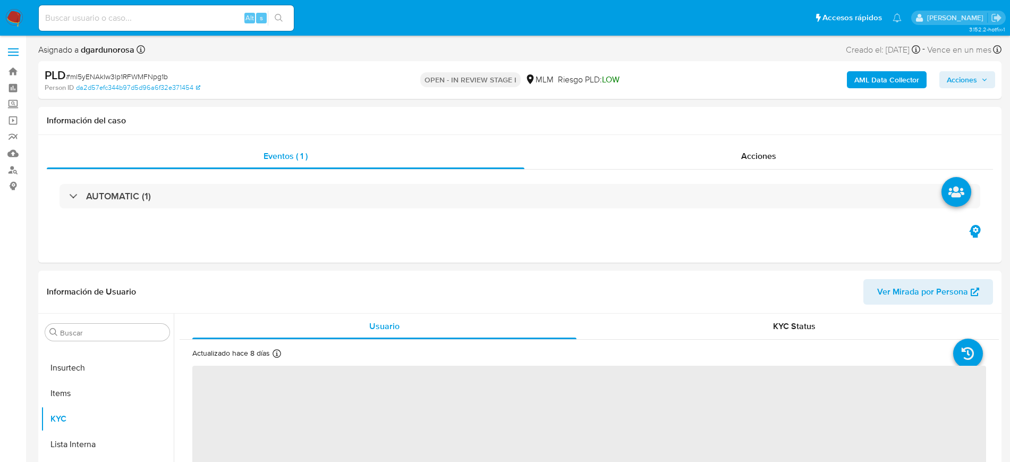
click at [5, 48] on label at bounding box center [13, 52] width 27 height 22
click at [0, 0] on input "checkbox" at bounding box center [0, 0] width 0 height 0
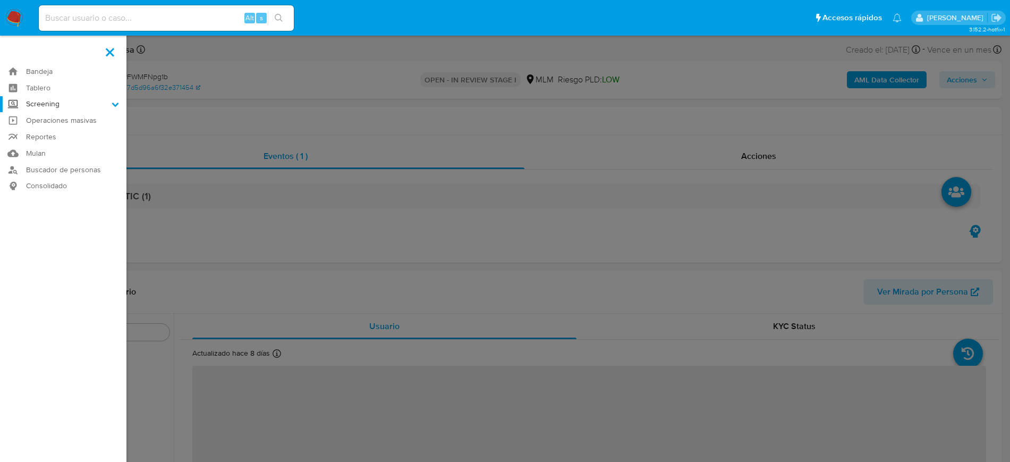
select select "10"
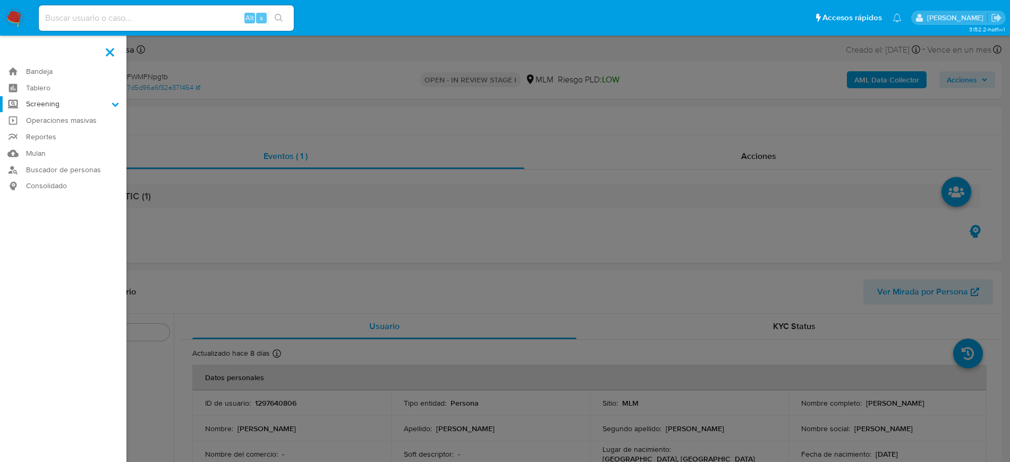
click at [83, 105] on label "Screening" at bounding box center [63, 104] width 127 height 16
click at [0, 0] on input "Screening" at bounding box center [0, 0] width 0 height 0
click at [57, 145] on link "Herramientas" at bounding box center [63, 145] width 127 height 13
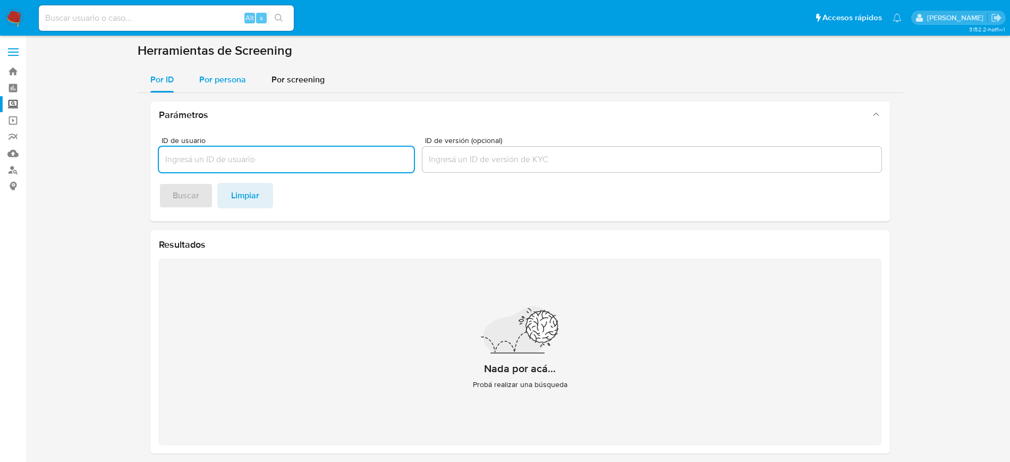
click at [230, 79] on span "Por persona" at bounding box center [222, 79] width 47 height 12
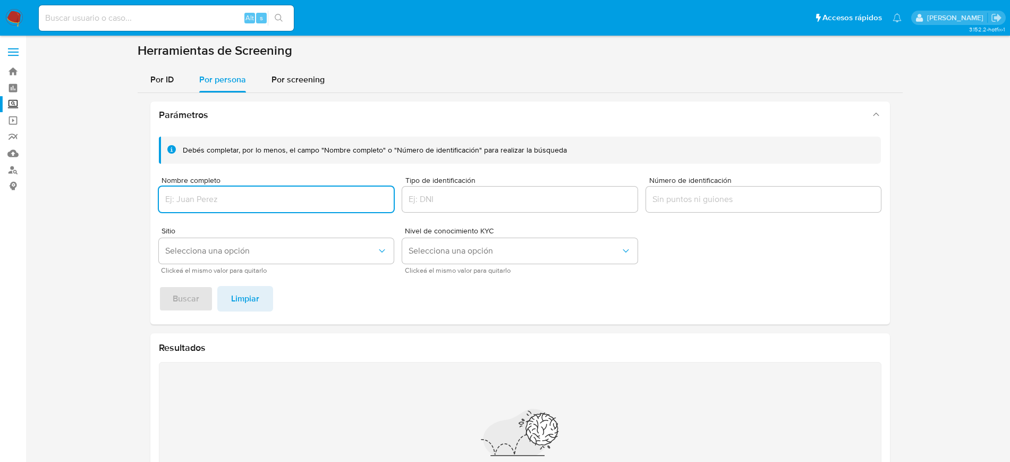
click at [285, 206] on input "Nombre completo" at bounding box center [276, 199] width 235 height 14
type input "Yesenia Milagro Morales"
click at [159, 286] on button "Buscar" at bounding box center [186, 299] width 54 height 26
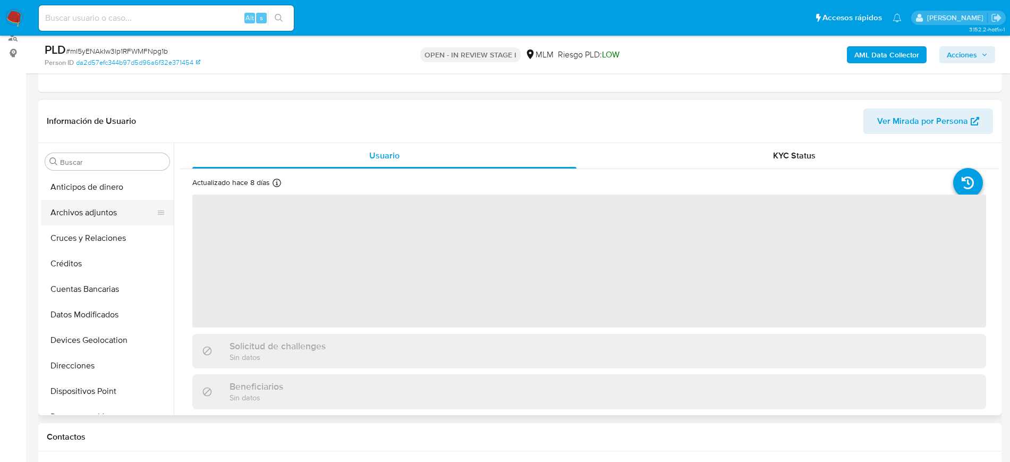
click at [96, 214] on button "Archivos adjuntos" at bounding box center [103, 213] width 124 height 26
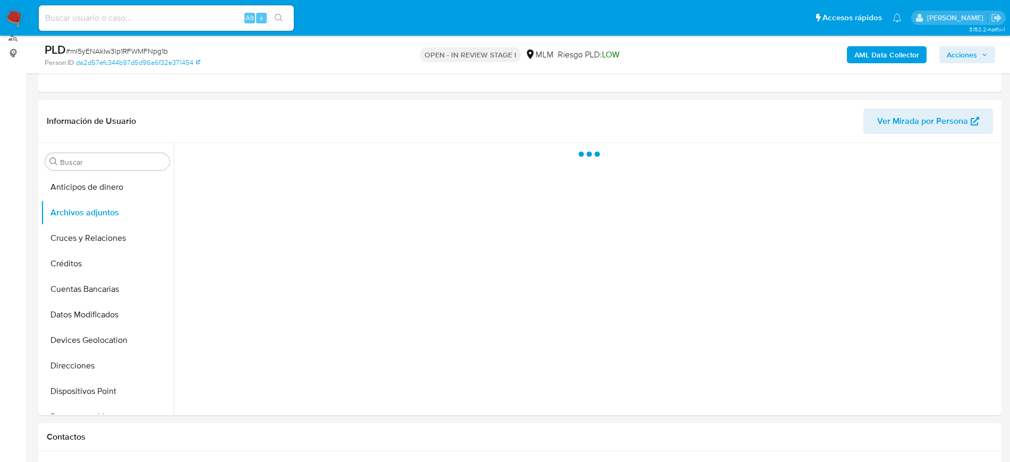
select select "10"
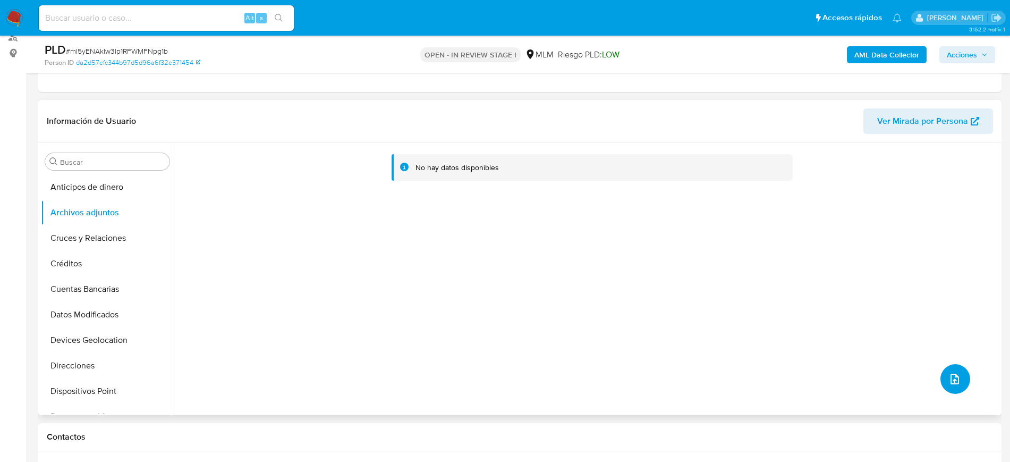
click at [950, 385] on button "upload-file" at bounding box center [956, 379] width 30 height 30
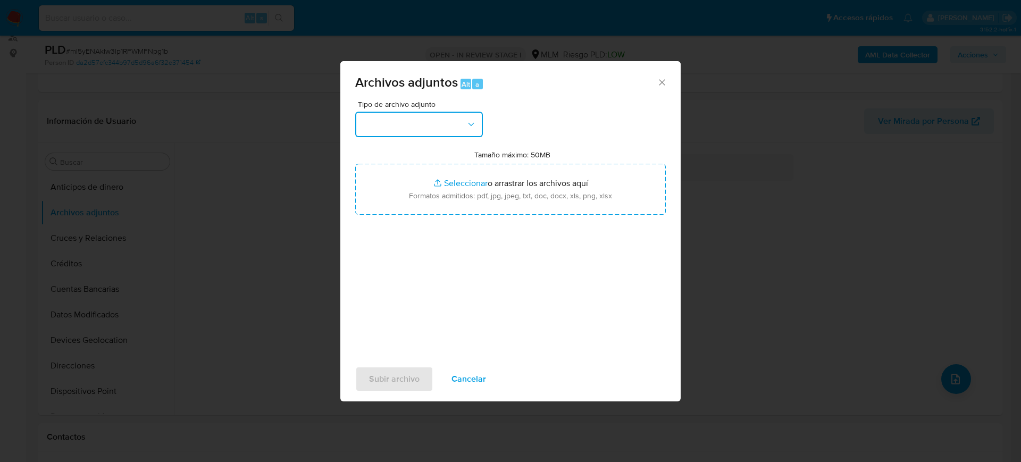
click at [427, 122] on button "button" at bounding box center [419, 125] width 128 height 26
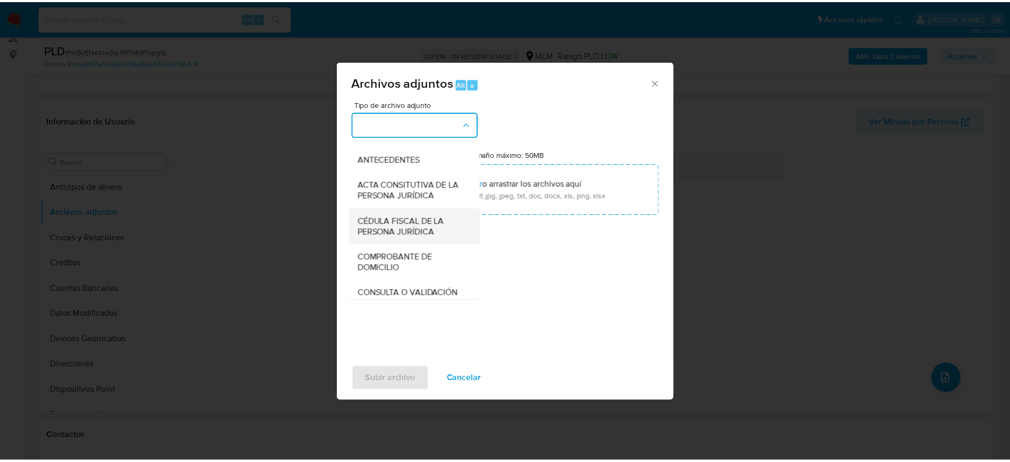
scroll to position [199, 0]
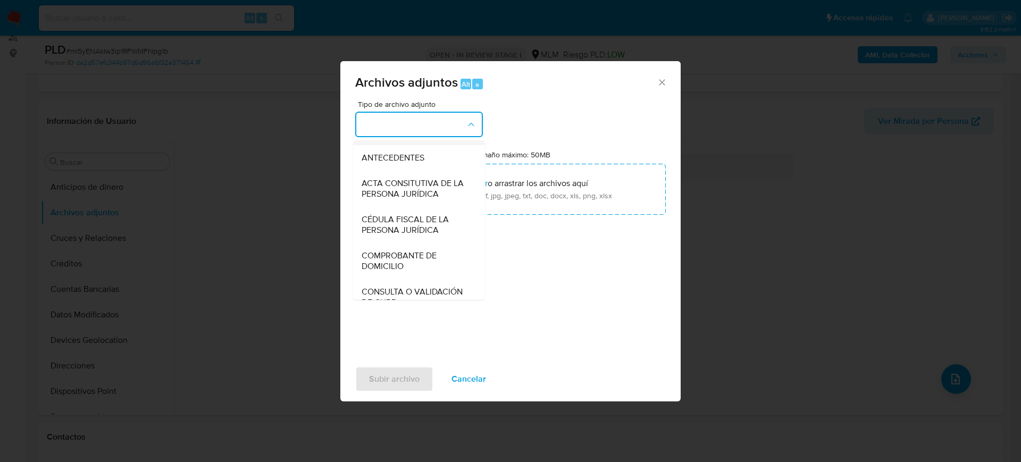
click at [401, 145] on div "OTROS" at bounding box center [415, 133] width 108 height 26
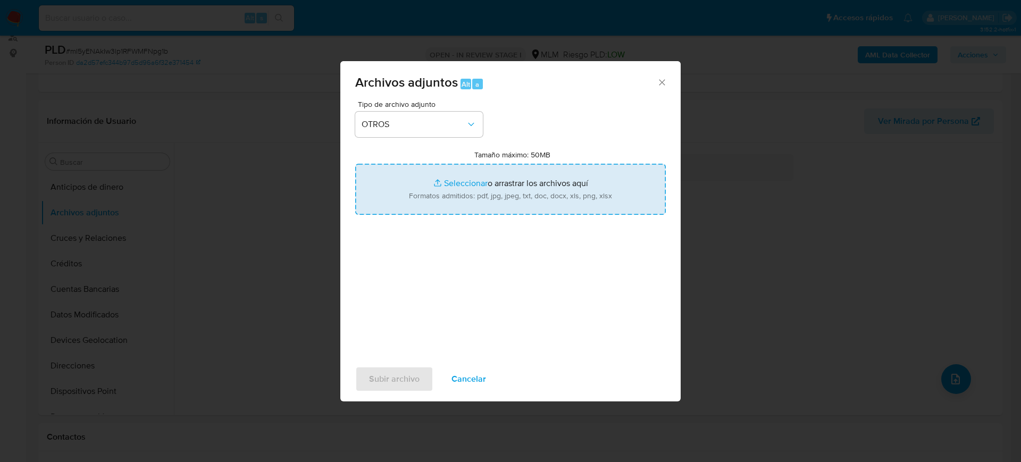
type input "C:\fakepath\1297640806_Emmanuel Ruiz_Julio2025.pdf"
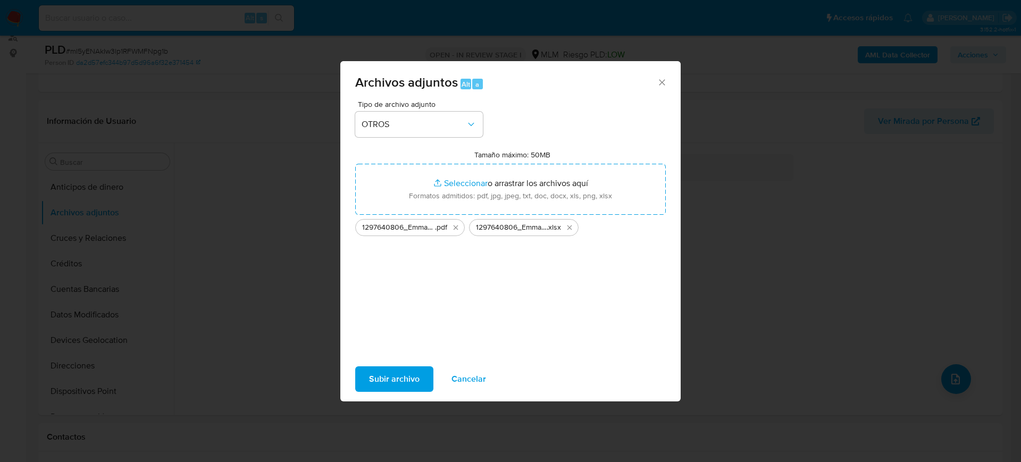
click at [400, 379] on span "Subir archivo" at bounding box center [394, 378] width 50 height 23
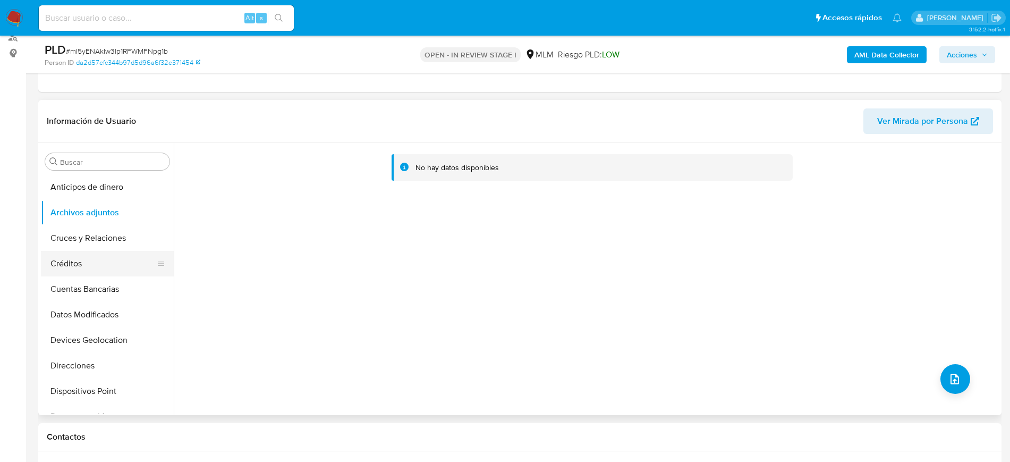
drag, startPoint x: 74, startPoint y: 297, endPoint x: 80, endPoint y: 258, distance: 38.6
click at [76, 297] on button "Cuentas Bancarias" at bounding box center [107, 289] width 133 height 26
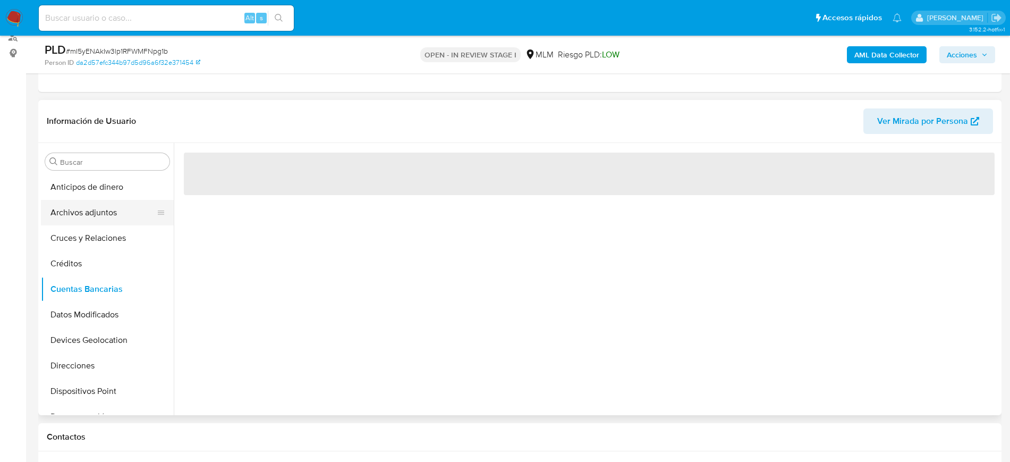
click at [85, 220] on button "Archivos adjuntos" at bounding box center [103, 213] width 124 height 26
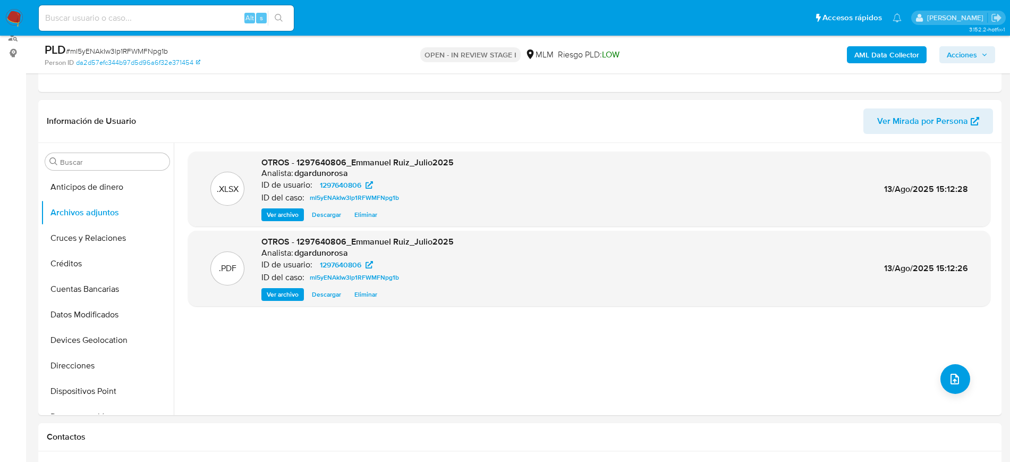
click at [971, 53] on span "Acciones" at bounding box center [962, 54] width 30 height 17
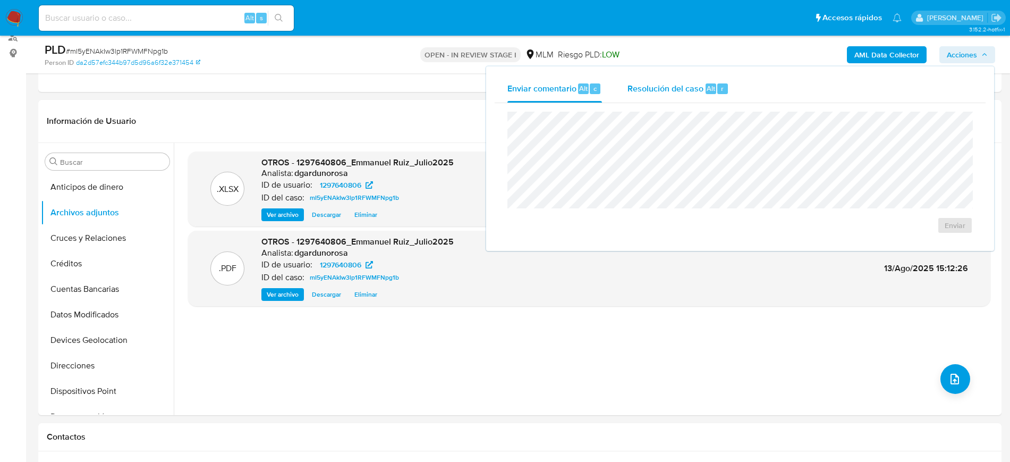
click at [695, 84] on span "Resolución del caso" at bounding box center [666, 88] width 76 height 12
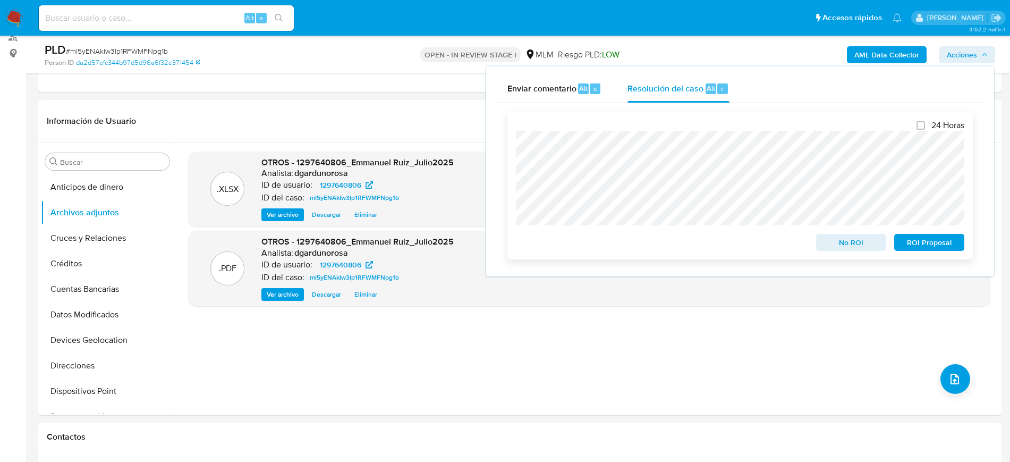
click at [831, 245] on span "No ROI" at bounding box center [851, 242] width 55 height 15
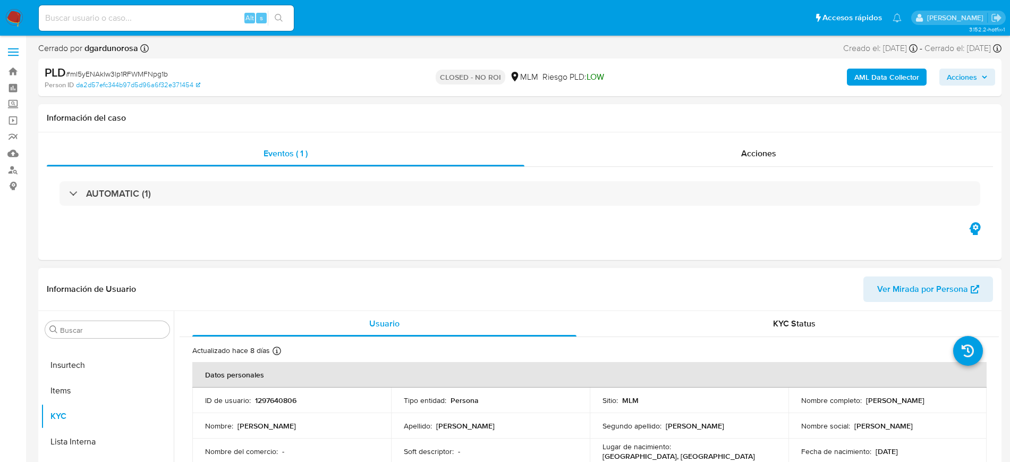
scroll to position [199, 0]
